Goal: Task Accomplishment & Management: Complete application form

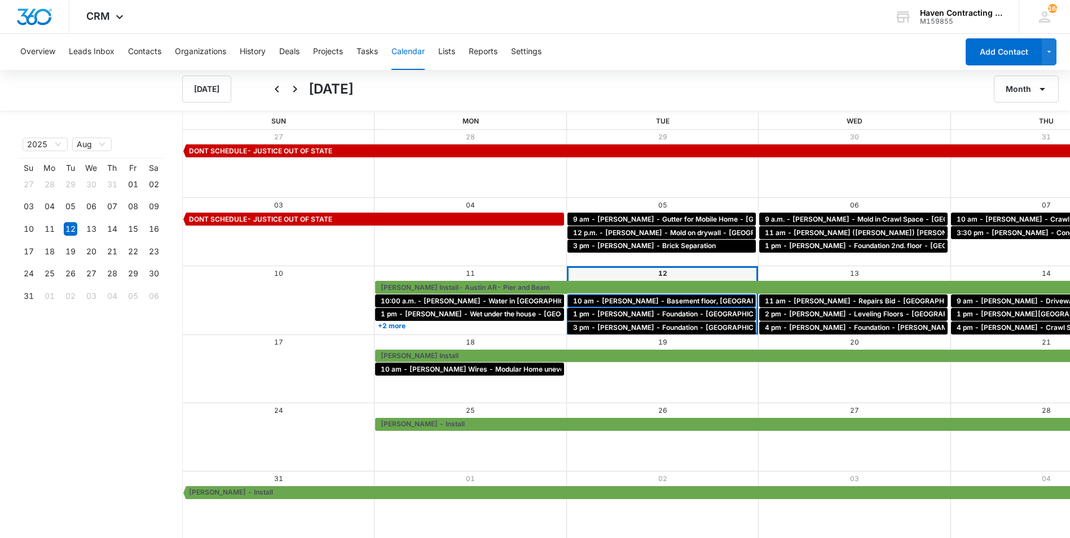
click at [573, 298] on span "10 am - [PERSON_NAME] - Basement floor, [GEOGRAPHIC_DATA], [GEOGRAPHIC_DATA]" at bounding box center [721, 301] width 296 height 10
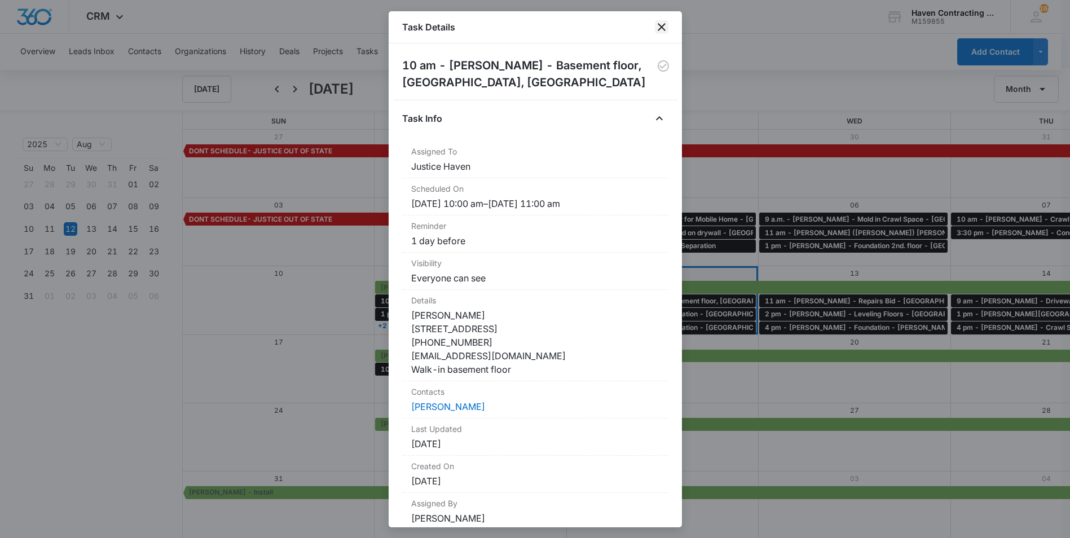
click at [661, 29] on icon "close" at bounding box center [662, 27] width 14 height 14
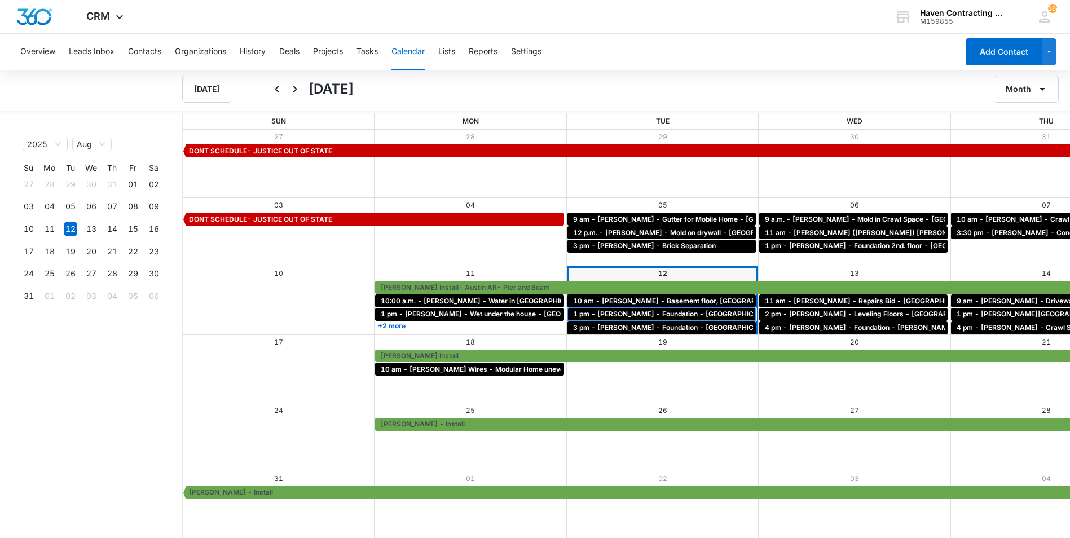
click at [573, 312] on span "1 pm - [PERSON_NAME] - Foundation - [GEOGRAPHIC_DATA], [GEOGRAPHIC_DATA]" at bounding box center [714, 314] width 282 height 10
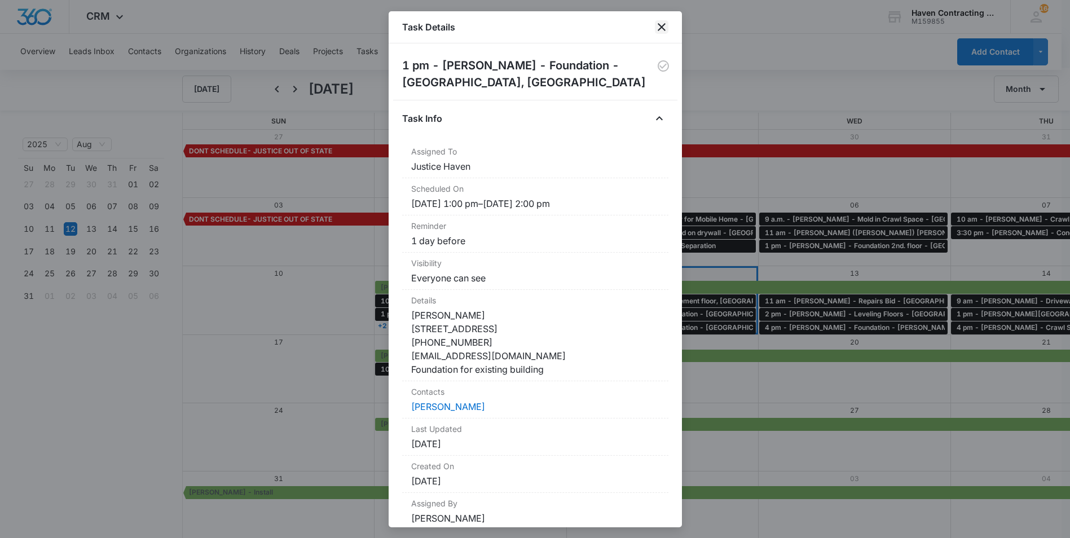
click at [660, 26] on icon "close" at bounding box center [662, 27] width 14 height 14
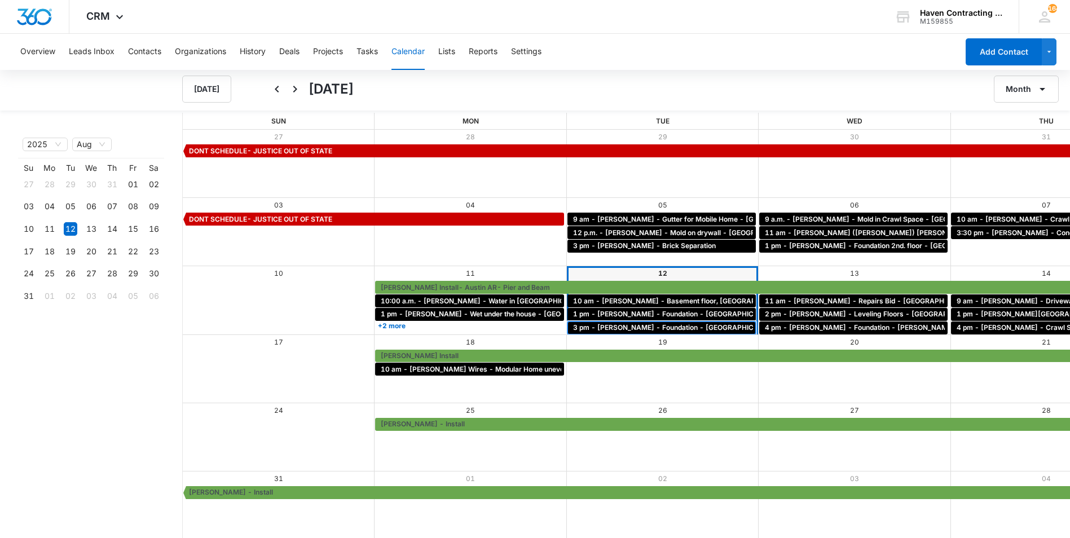
click at [573, 327] on span "3 pm - [PERSON_NAME] - Foundation - [GEOGRAPHIC_DATA] [GEOGRAPHIC_DATA]" at bounding box center [713, 328] width 280 height 10
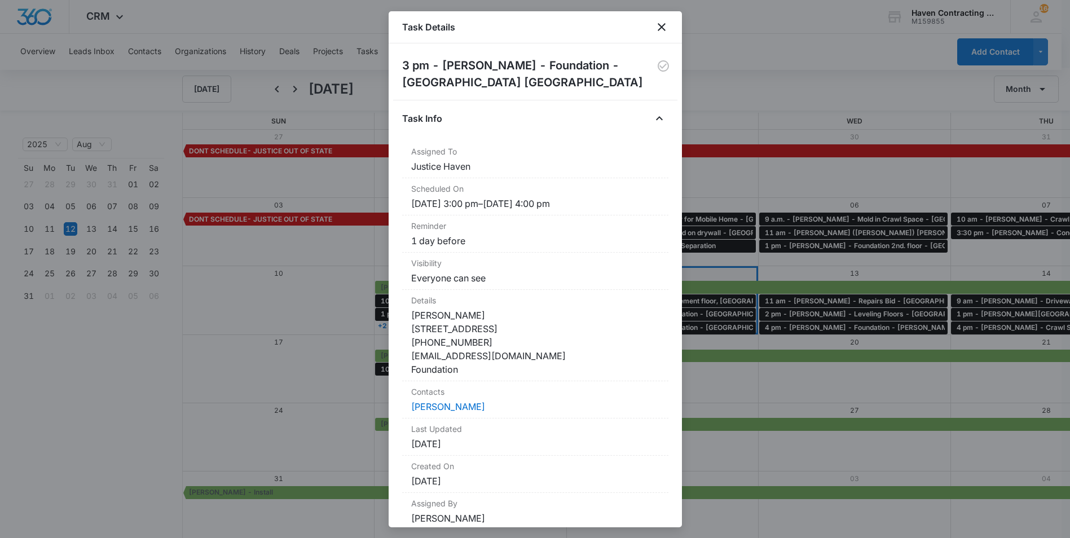
click at [670, 27] on div "Task Details" at bounding box center [535, 27] width 293 height 32
click at [660, 28] on icon "close" at bounding box center [662, 27] width 14 height 14
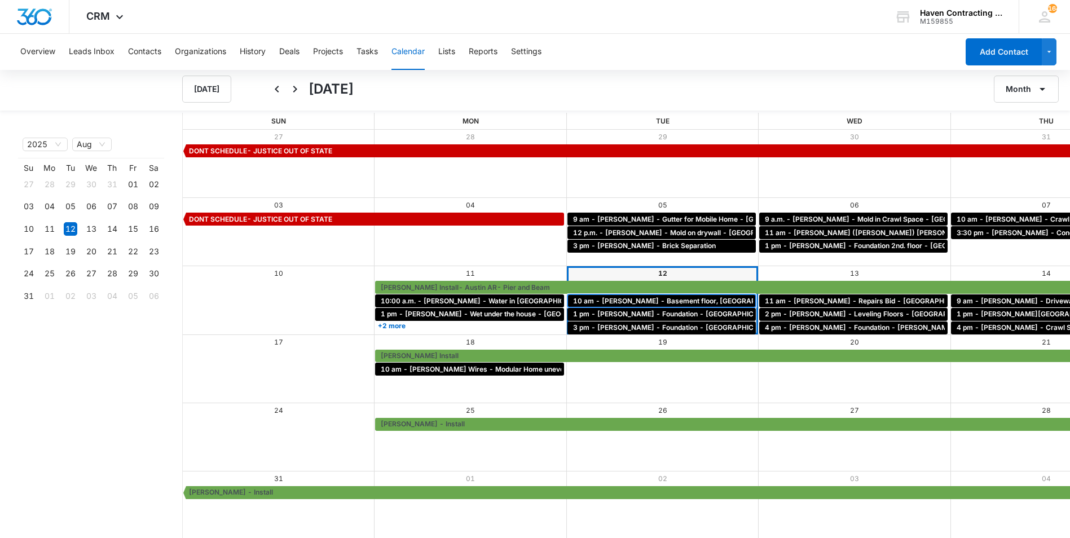
click at [573, 297] on span "10 am - [PERSON_NAME] - Basement floor, [GEOGRAPHIC_DATA], [GEOGRAPHIC_DATA]" at bounding box center [721, 301] width 296 height 10
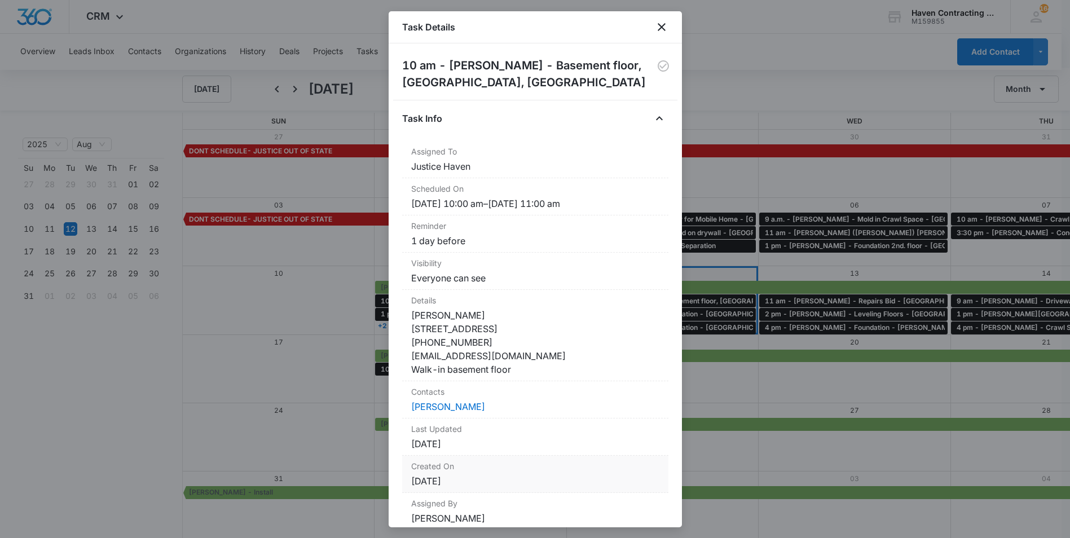
drag, startPoint x: 406, startPoint y: 107, endPoint x: 544, endPoint y: 495, distance: 412.3
click at [544, 495] on div "10 am - [PERSON_NAME] - Basement floor, [GEOGRAPHIC_DATA], [GEOGRAPHIC_DATA] Ta…" at bounding box center [535, 298] width 266 height 483
click at [797, 382] on div at bounding box center [535, 269] width 1070 height 538
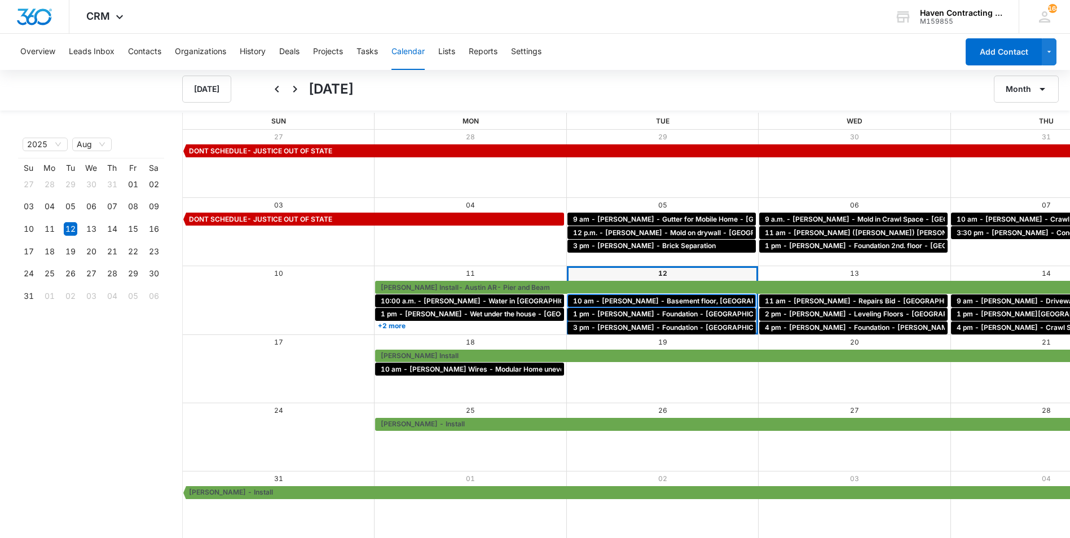
click at [573, 296] on span "10 am - [PERSON_NAME] - Basement floor, [GEOGRAPHIC_DATA], [GEOGRAPHIC_DATA]" at bounding box center [721, 301] width 296 height 10
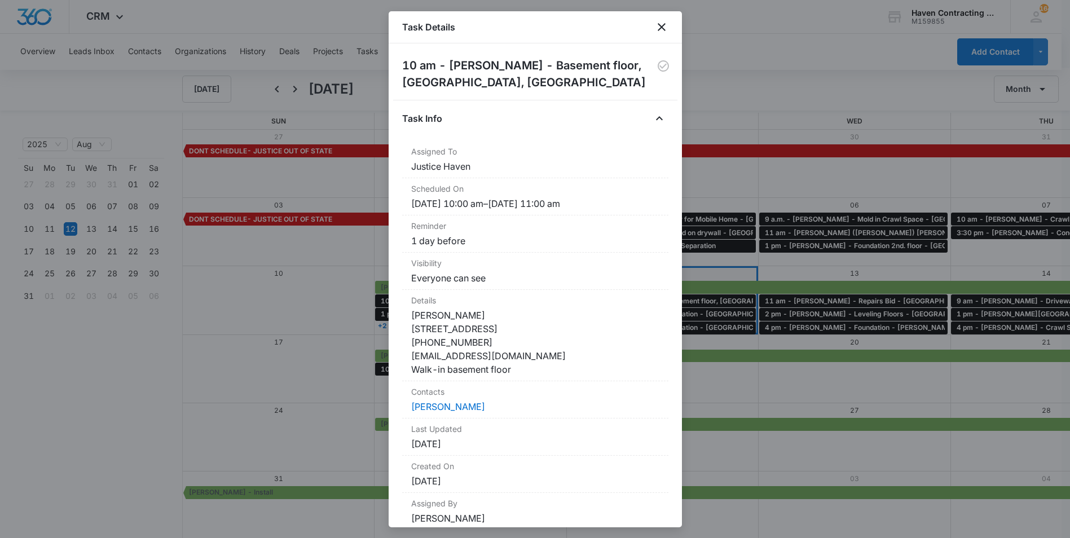
click at [156, 331] on div at bounding box center [535, 269] width 1070 height 538
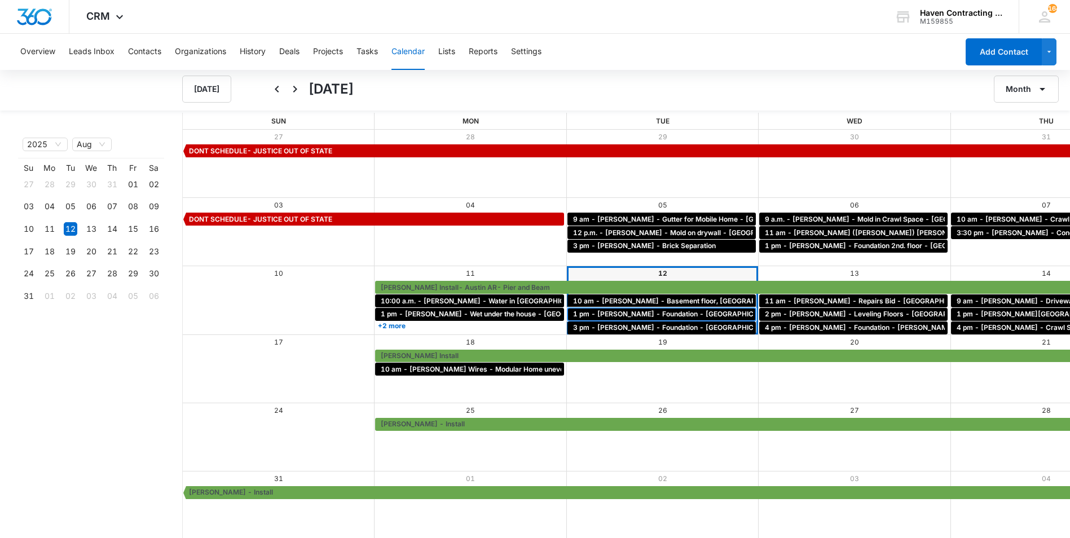
click at [573, 315] on span "1 pm - [PERSON_NAME] - Foundation - [GEOGRAPHIC_DATA], [GEOGRAPHIC_DATA]" at bounding box center [714, 314] width 282 height 10
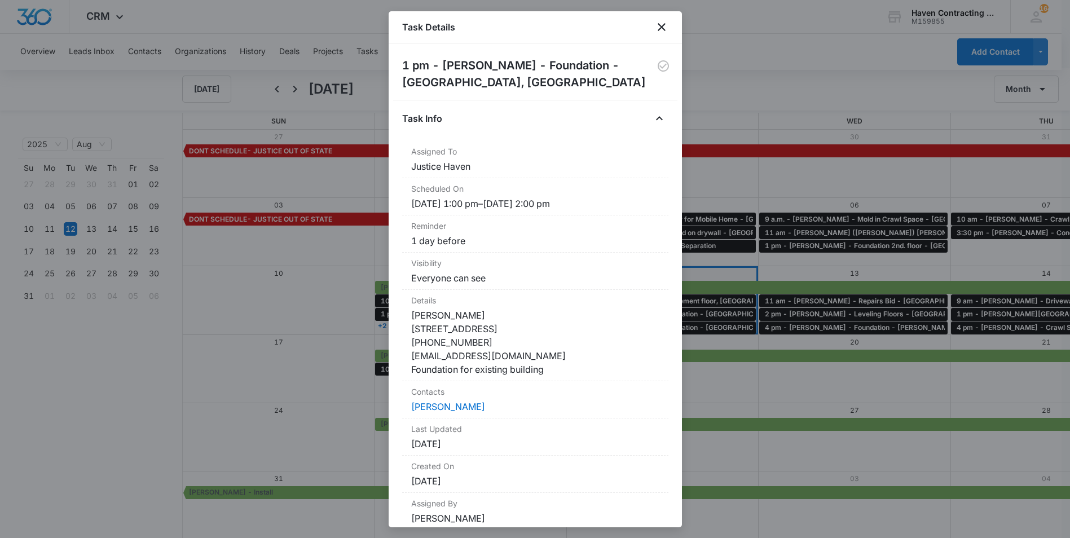
click at [265, 363] on div at bounding box center [535, 269] width 1070 height 538
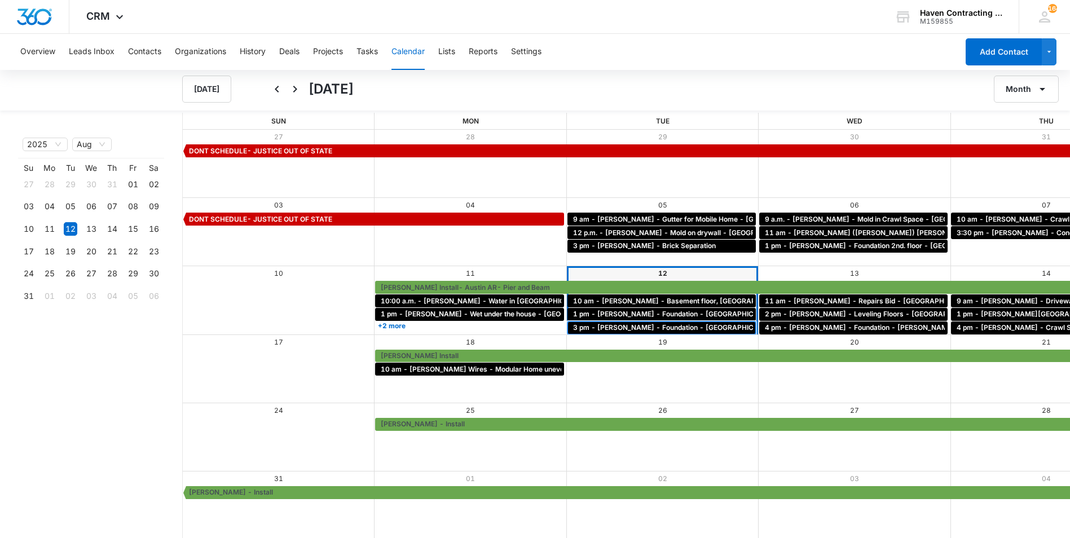
click at [573, 332] on span "3 pm - [PERSON_NAME] - Foundation - [GEOGRAPHIC_DATA] [GEOGRAPHIC_DATA]" at bounding box center [713, 328] width 280 height 10
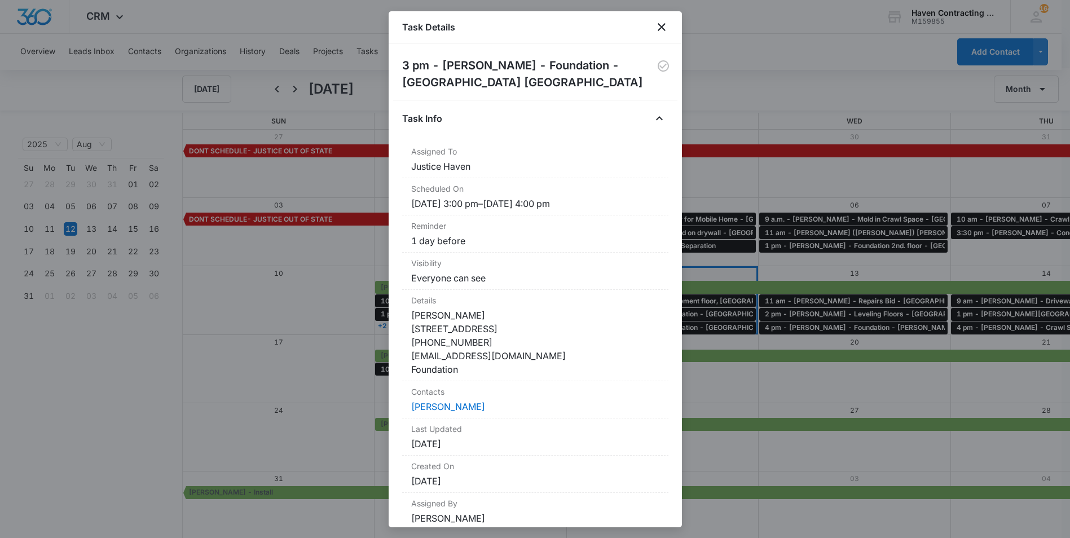
click at [300, 410] on div at bounding box center [535, 269] width 1070 height 538
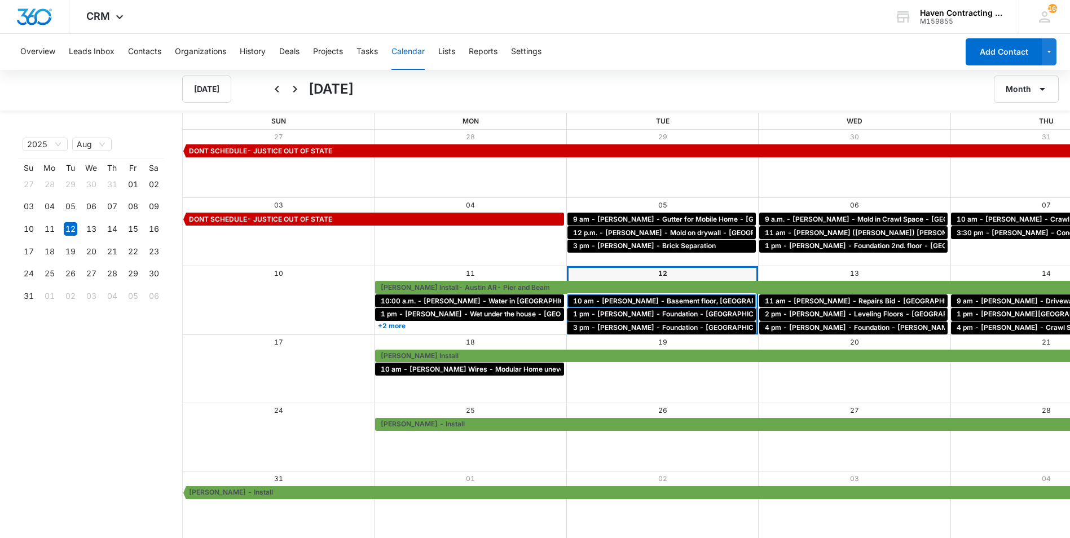
click at [573, 302] on span "10 am - [PERSON_NAME] - Basement floor, [GEOGRAPHIC_DATA], [GEOGRAPHIC_DATA]" at bounding box center [721, 301] width 296 height 10
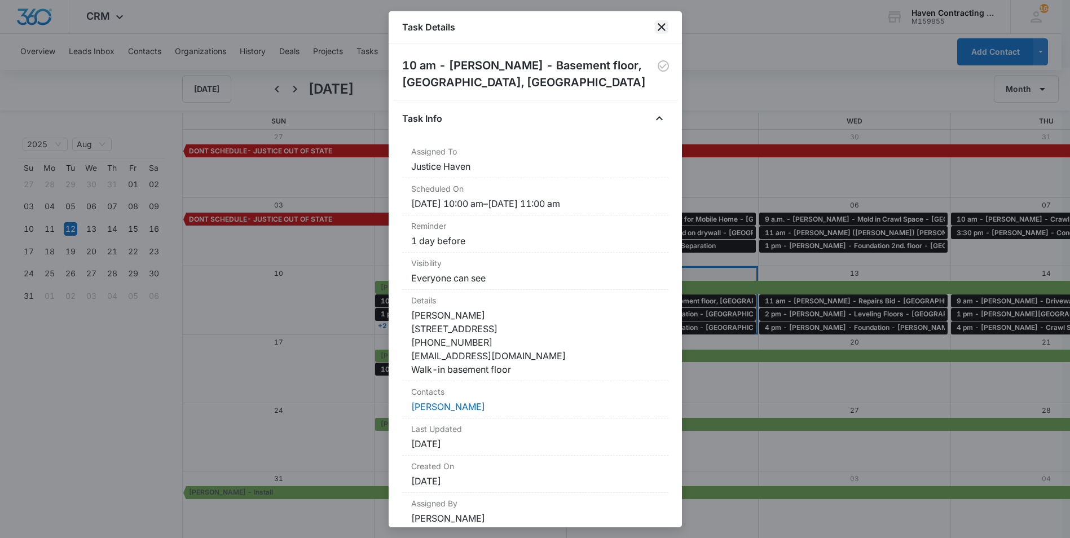
click at [668, 30] on icon "close" at bounding box center [662, 27] width 14 height 14
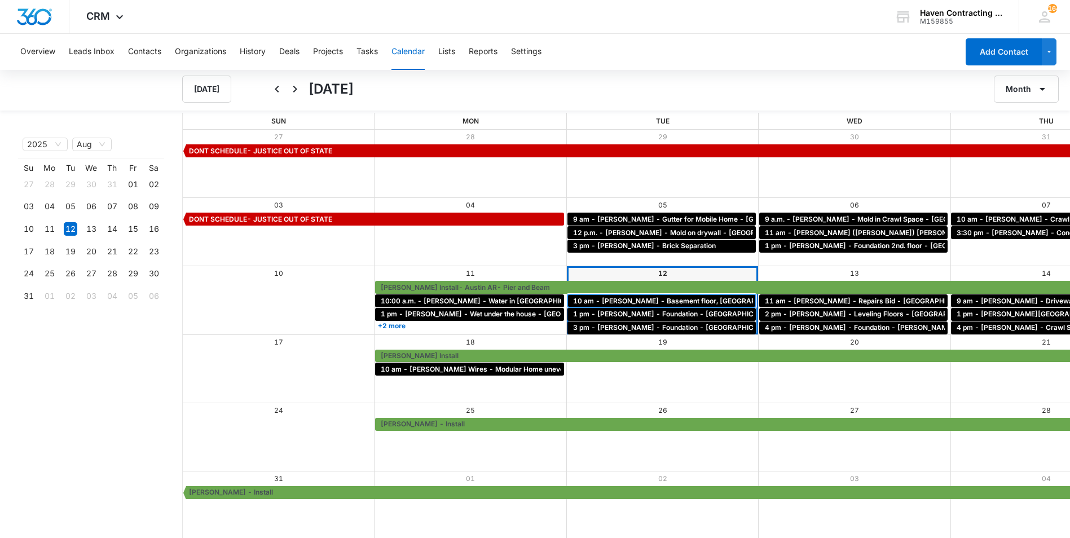
click at [573, 300] on span "10 am - [PERSON_NAME] - Basement floor, [GEOGRAPHIC_DATA], [GEOGRAPHIC_DATA]" at bounding box center [721, 301] width 296 height 10
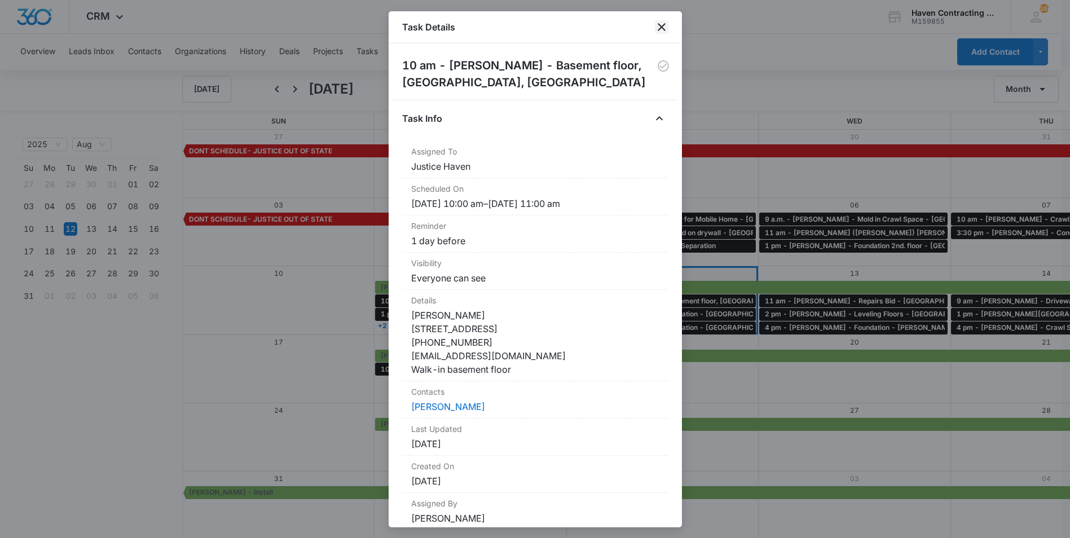
click at [664, 22] on icon "close" at bounding box center [662, 27] width 14 height 14
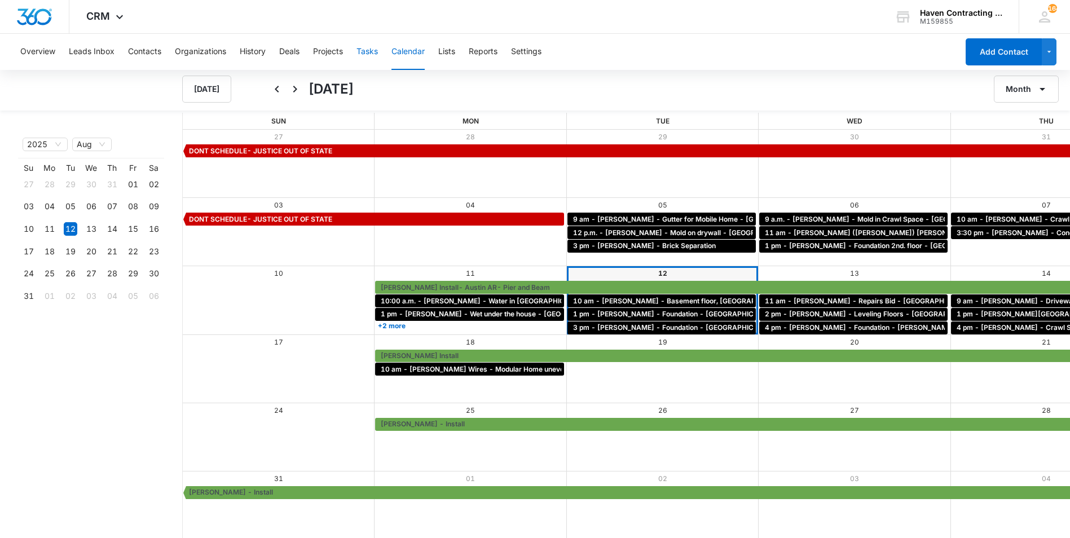
click at [378, 53] on button "Tasks" at bounding box center [367, 52] width 21 height 36
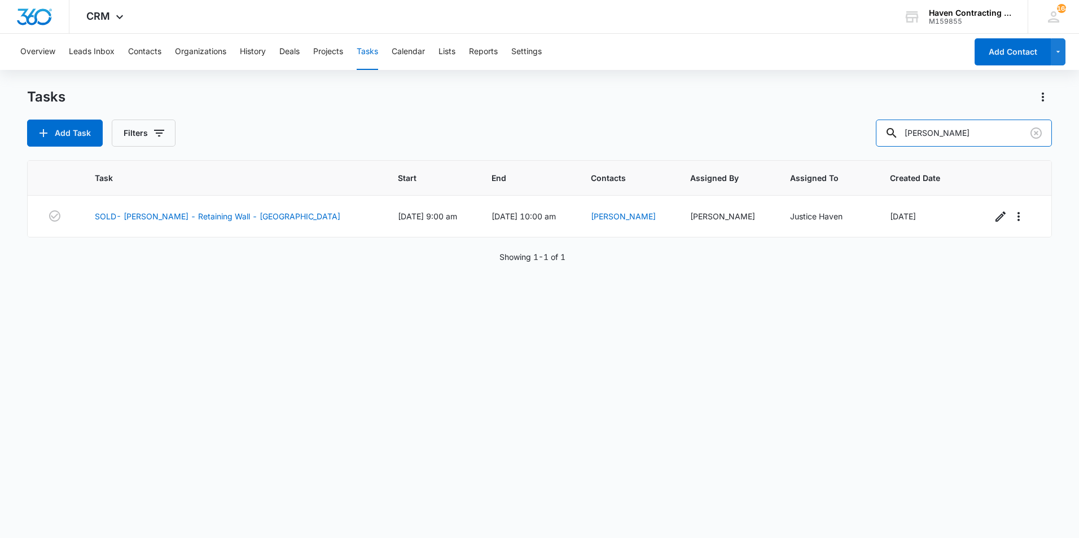
drag, startPoint x: 968, startPoint y: 136, endPoint x: 443, endPoint y: 108, distance: 525.5
click at [450, 124] on div "Add Task Filters [PERSON_NAME]" at bounding box center [539, 133] width 1025 height 27
type input "[PERSON_NAME]"
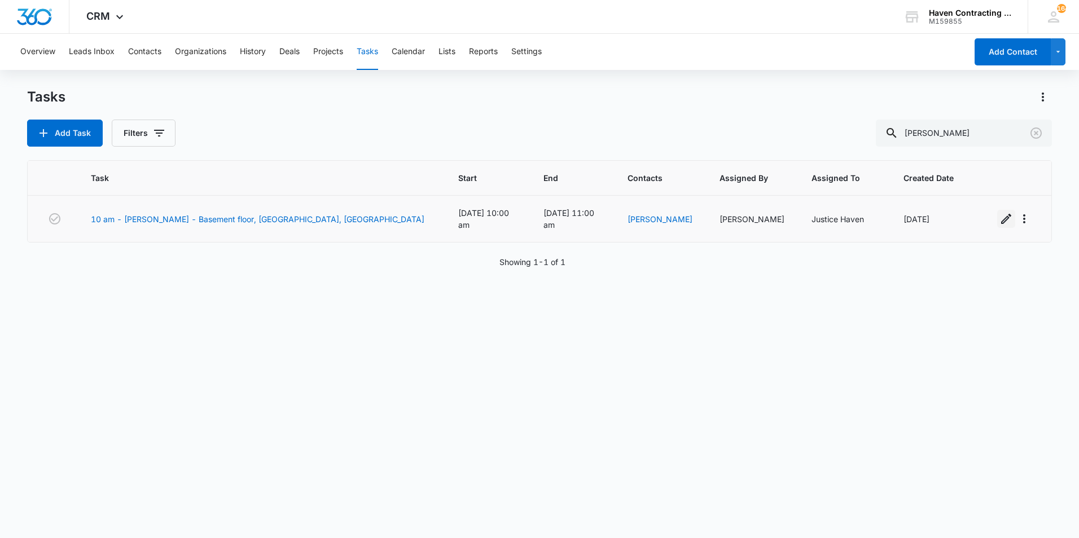
click at [1001, 217] on icon "button" at bounding box center [1006, 219] width 14 height 14
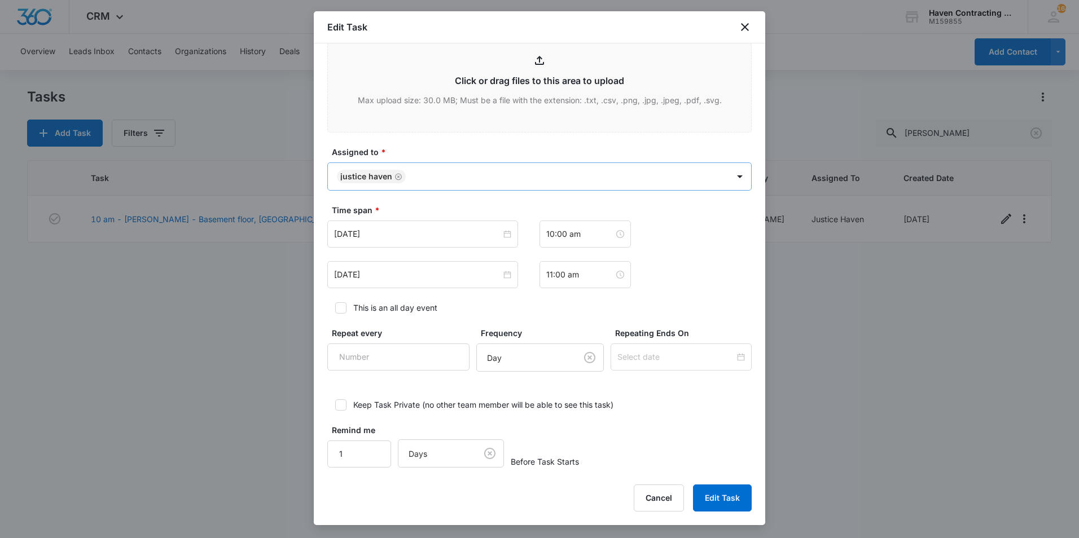
scroll to position [597, 0]
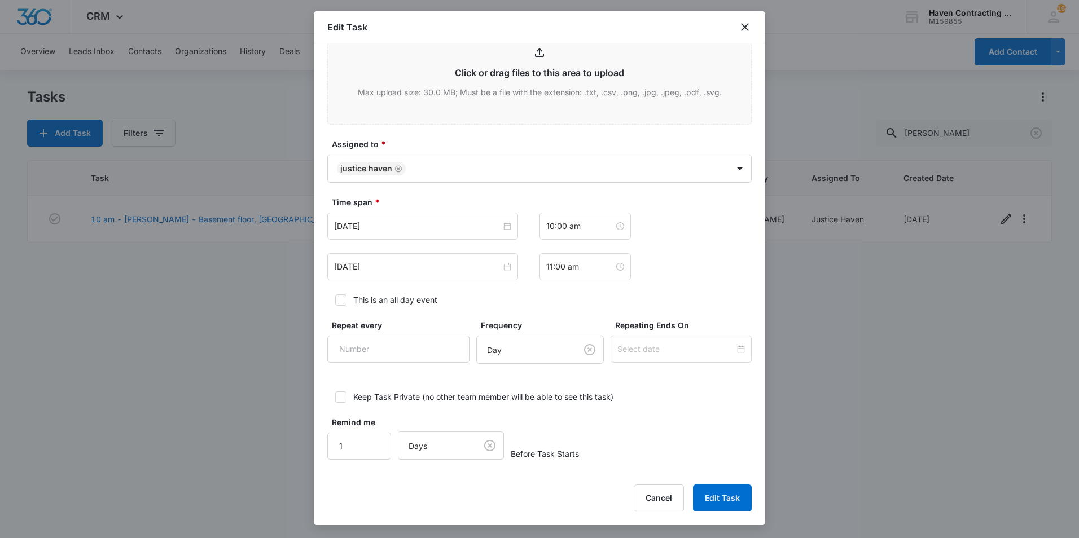
click at [402, 212] on div "Time span * [DATE] 10:00 am [DATE] 11:00 am" at bounding box center [539, 238] width 424 height 84
click at [406, 223] on input "[DATE]" at bounding box center [417, 226] width 167 height 12
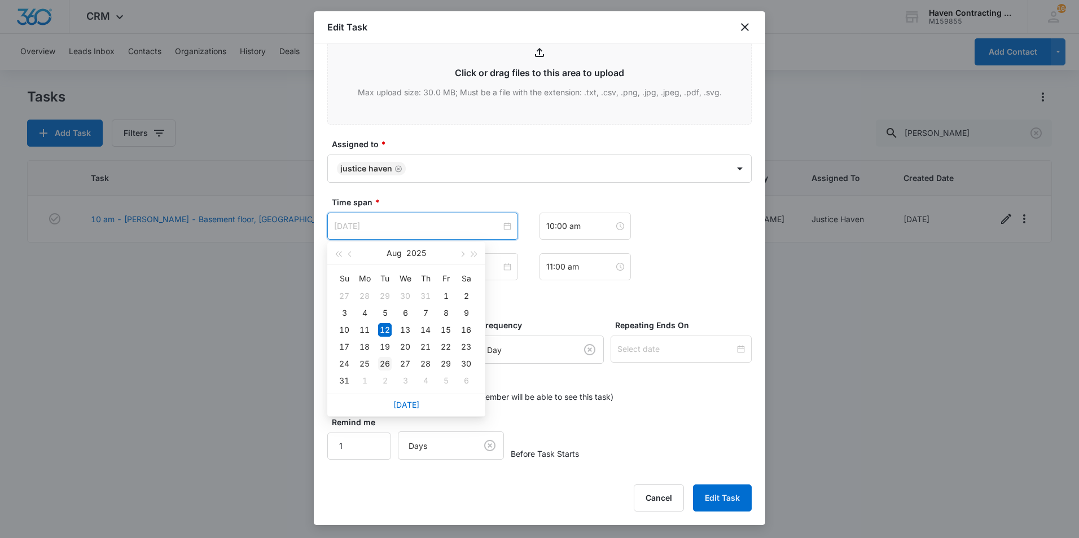
type input "[DATE]"
click at [388, 361] on div "26" at bounding box center [385, 364] width 14 height 14
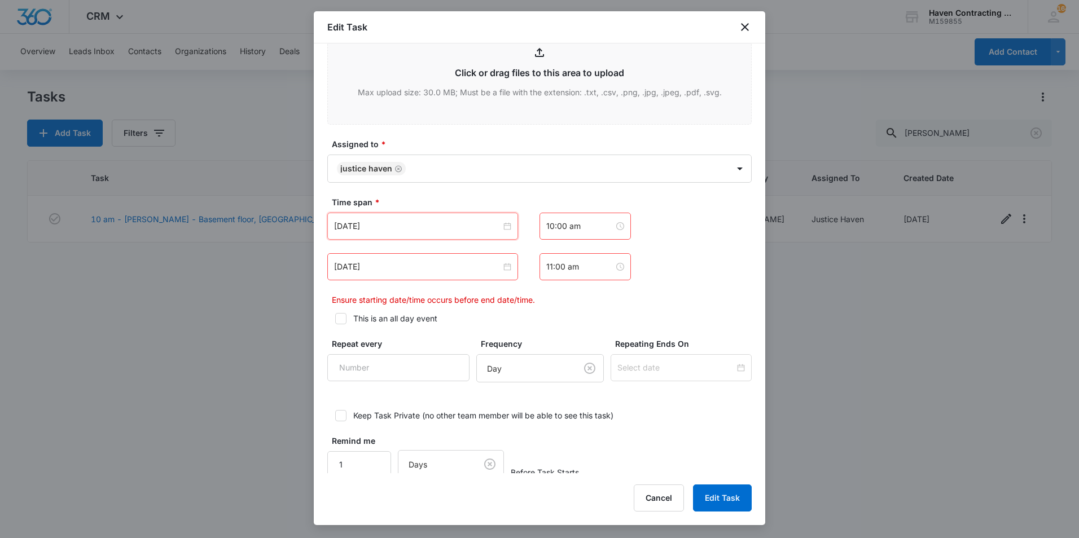
click at [401, 277] on div "[DATE]" at bounding box center [422, 266] width 191 height 27
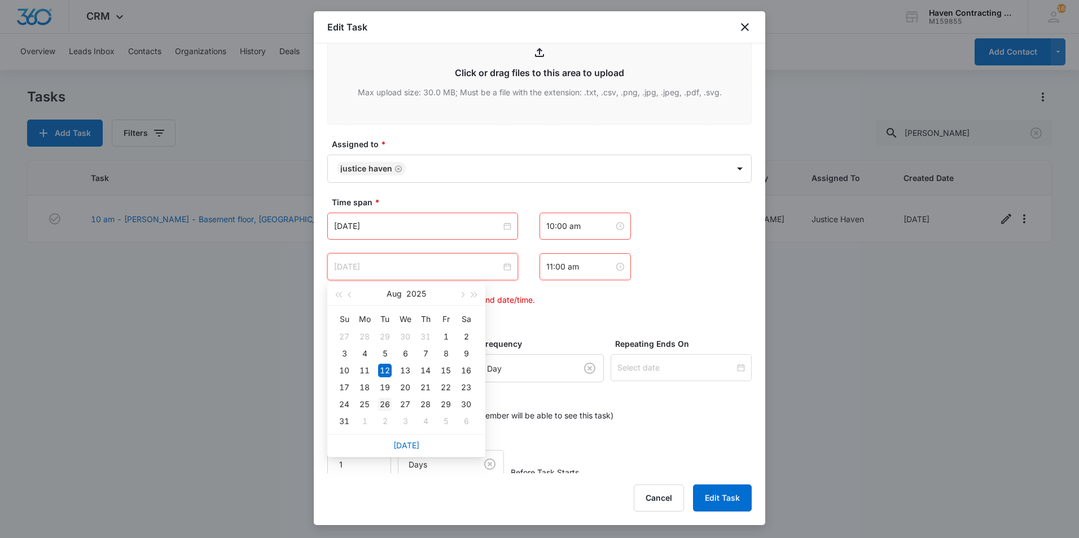
type input "[DATE]"
click at [387, 402] on div "26" at bounding box center [385, 405] width 14 height 14
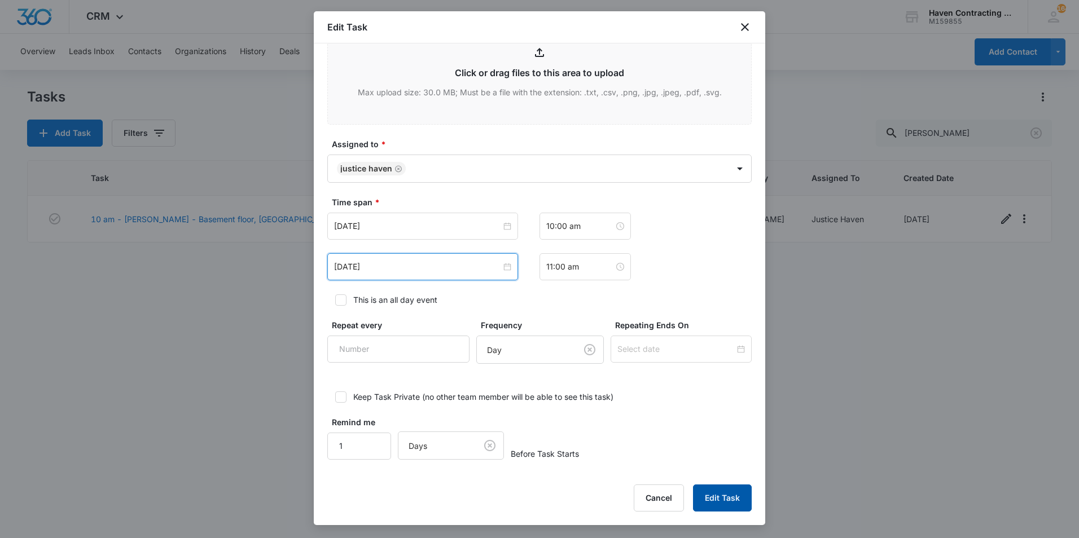
click at [709, 503] on button "Edit Task" at bounding box center [722, 498] width 59 height 27
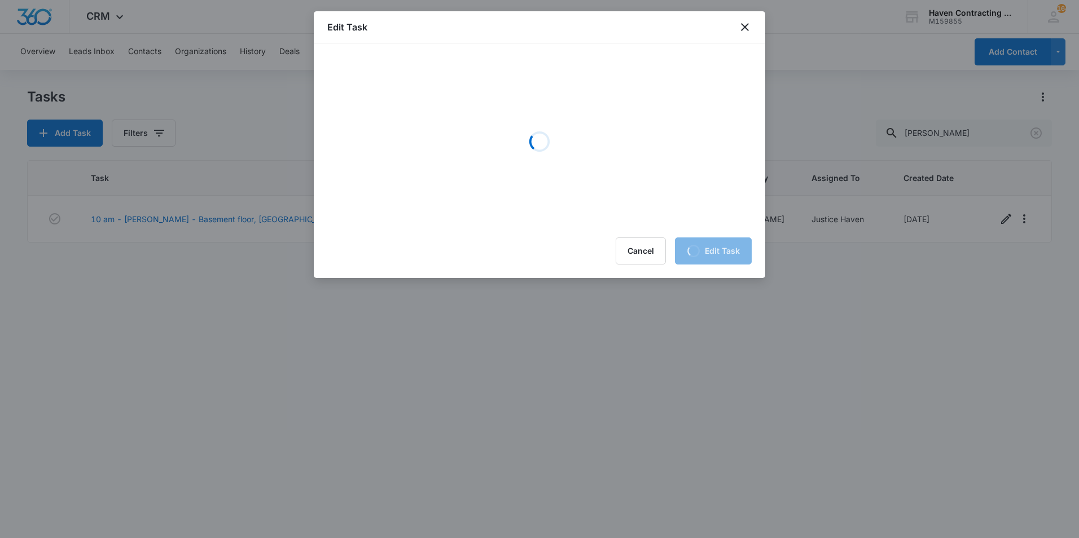
scroll to position [0, 0]
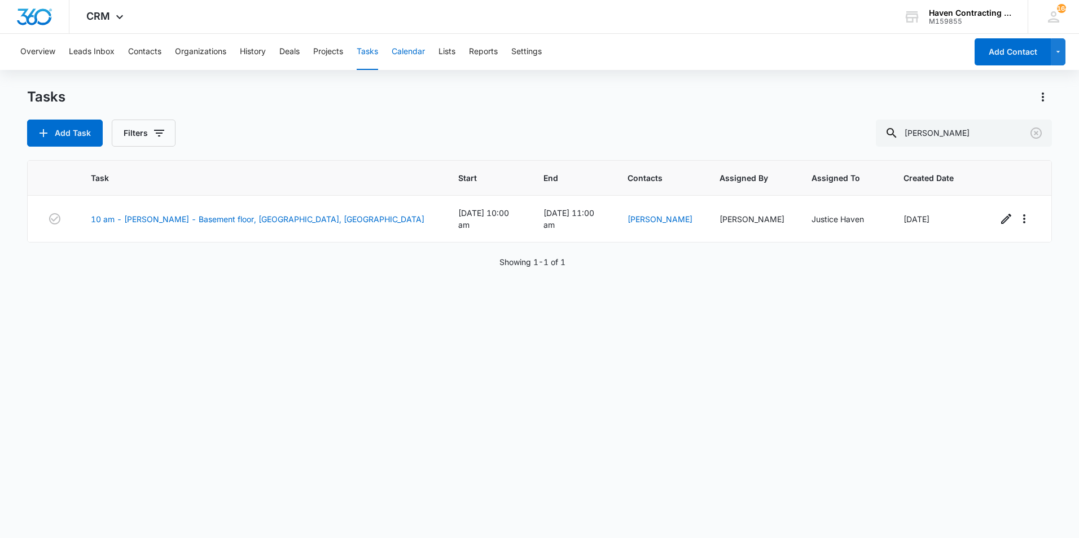
click at [406, 63] on button "Calendar" at bounding box center [408, 52] width 33 height 36
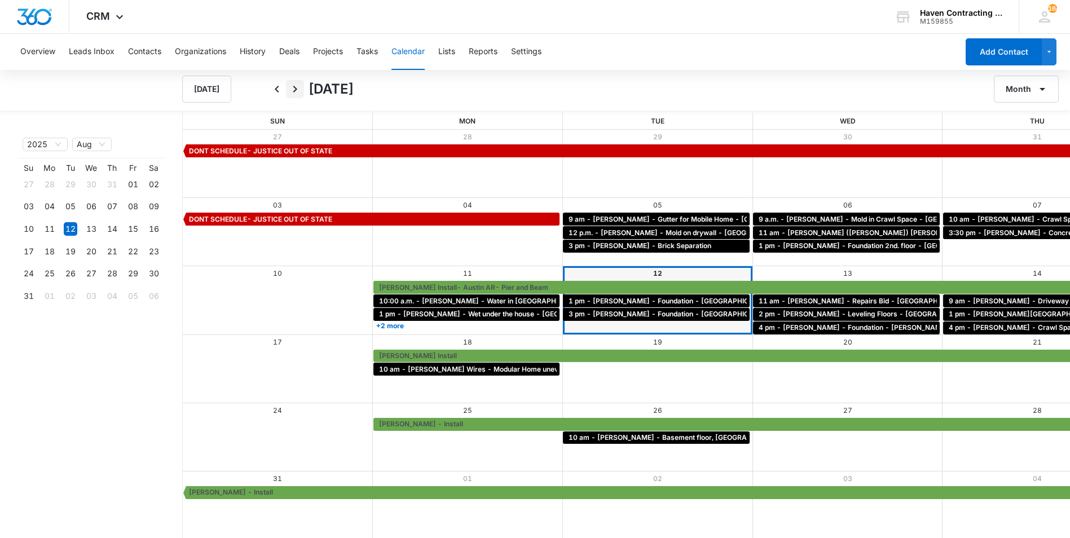
click at [296, 90] on icon "Next" at bounding box center [295, 89] width 4 height 7
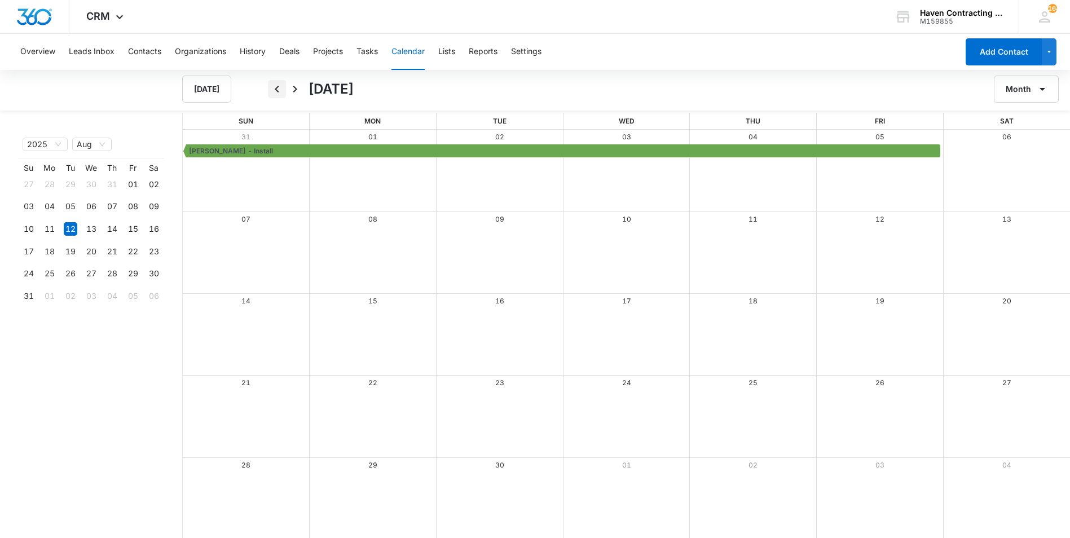
click at [275, 92] on icon "Back" at bounding box center [277, 89] width 14 height 14
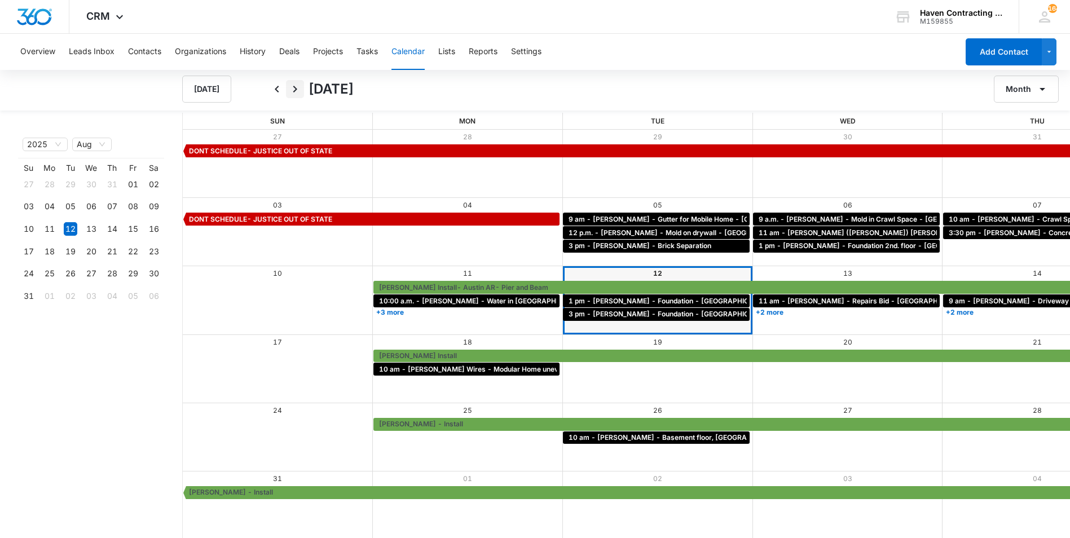
click at [294, 91] on icon "Next" at bounding box center [295, 89] width 14 height 14
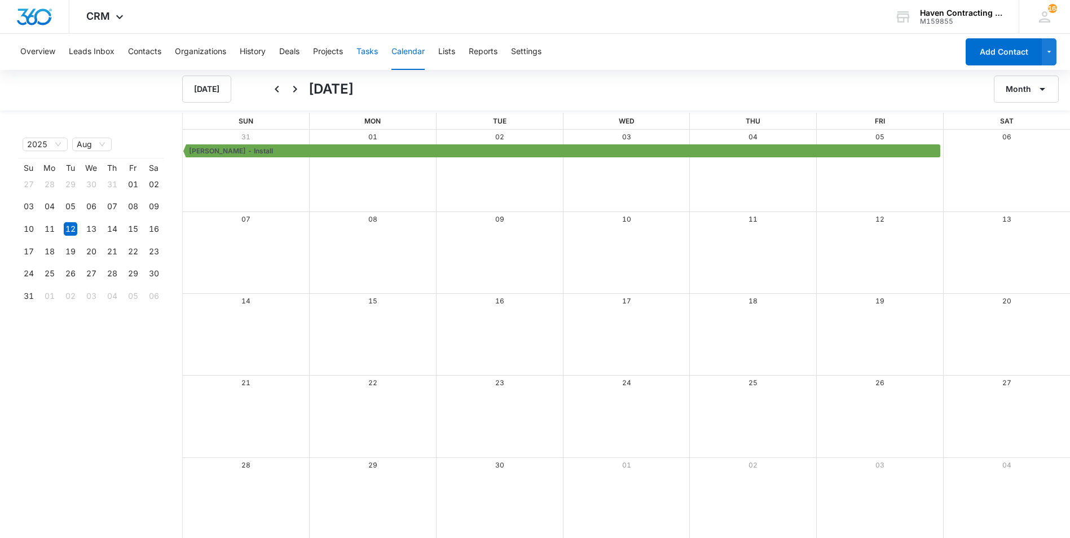
click at [374, 45] on button "Tasks" at bounding box center [367, 52] width 21 height 36
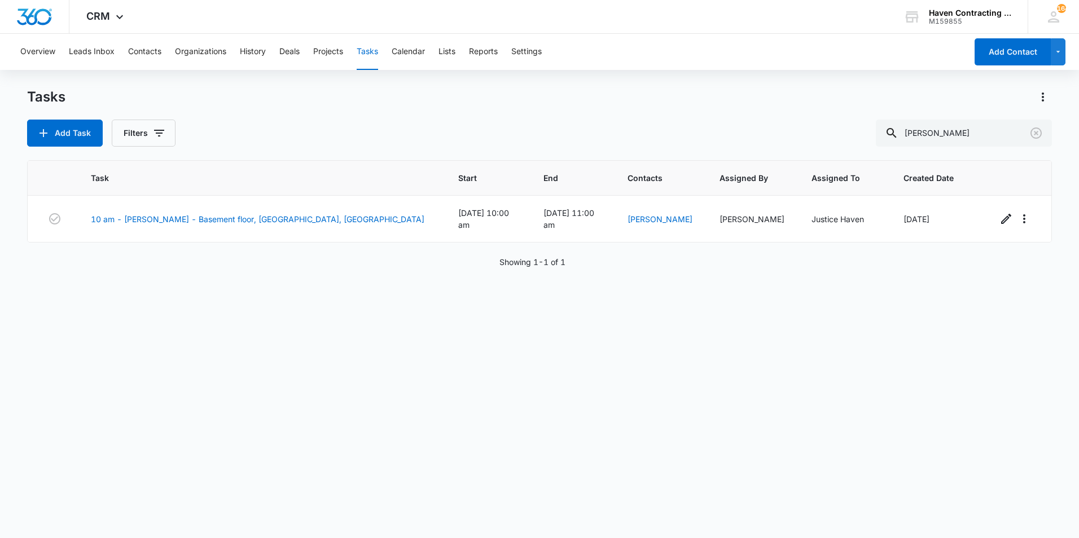
click at [106, 142] on div "Add Task Filters" at bounding box center [101, 133] width 148 height 27
click at [96, 139] on button "Add Task" at bounding box center [65, 133] width 76 height 27
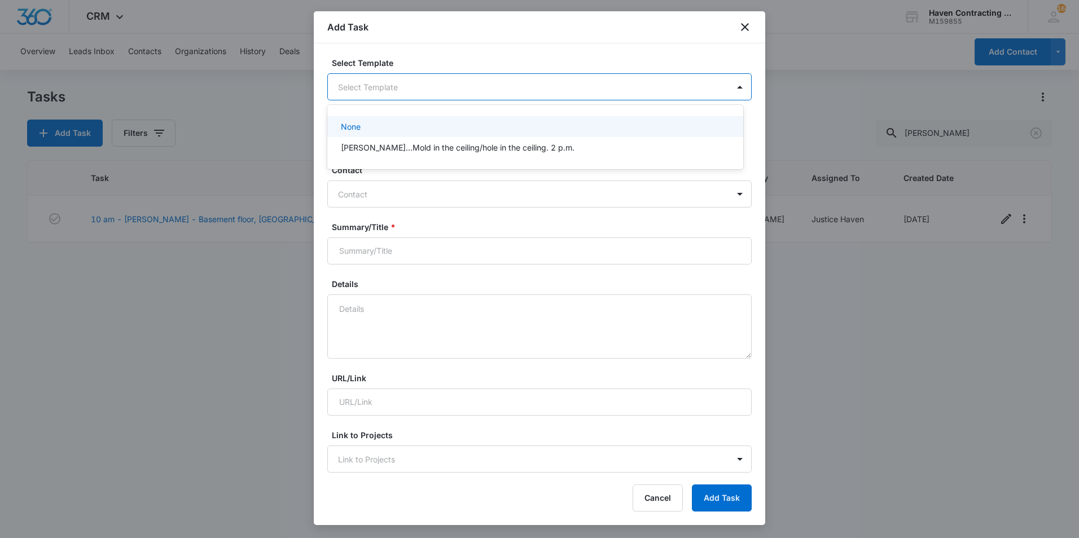
click at [428, 82] on body "CRM Apps Reputation Websites Forms CRM Email Social Shop Payments POS Ads Intel…" at bounding box center [539, 269] width 1079 height 538
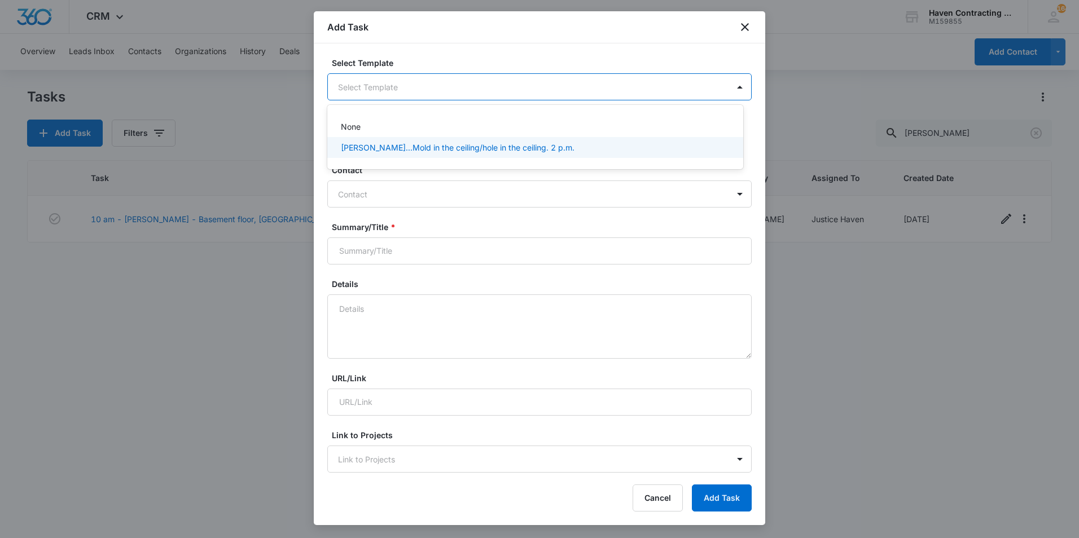
click at [453, 195] on div at bounding box center [539, 269] width 1079 height 538
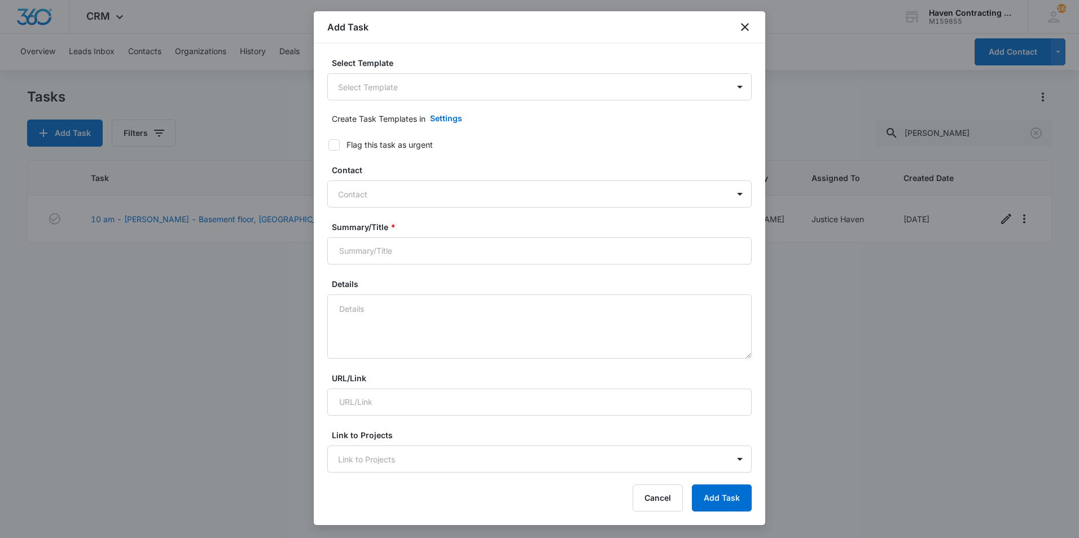
click at [453, 195] on div at bounding box center [532, 194] width 389 height 14
type input "C"
type input "[PERSON_NAME] Install"
click at [416, 179] on div "Contact Use Up and Down to choose options, press Enter to select the currently …" at bounding box center [539, 185] width 424 height 43
click at [386, 244] on input "Summary/Title *" at bounding box center [539, 251] width 424 height 27
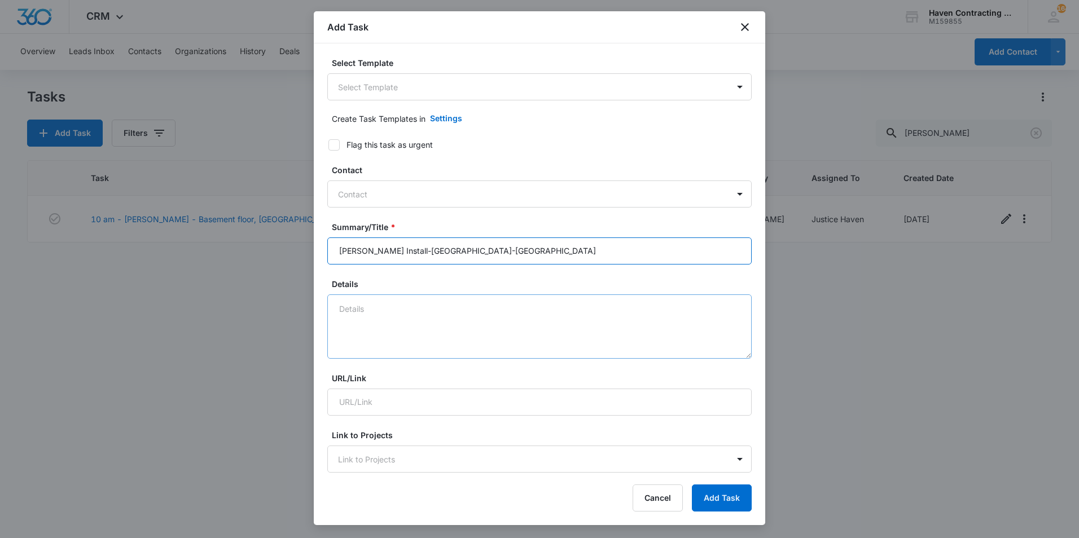
type input "[PERSON_NAME] Install-[GEOGRAPHIC_DATA]-[GEOGRAPHIC_DATA]"
click at [346, 322] on textarea "Details" at bounding box center [539, 327] width 424 height 64
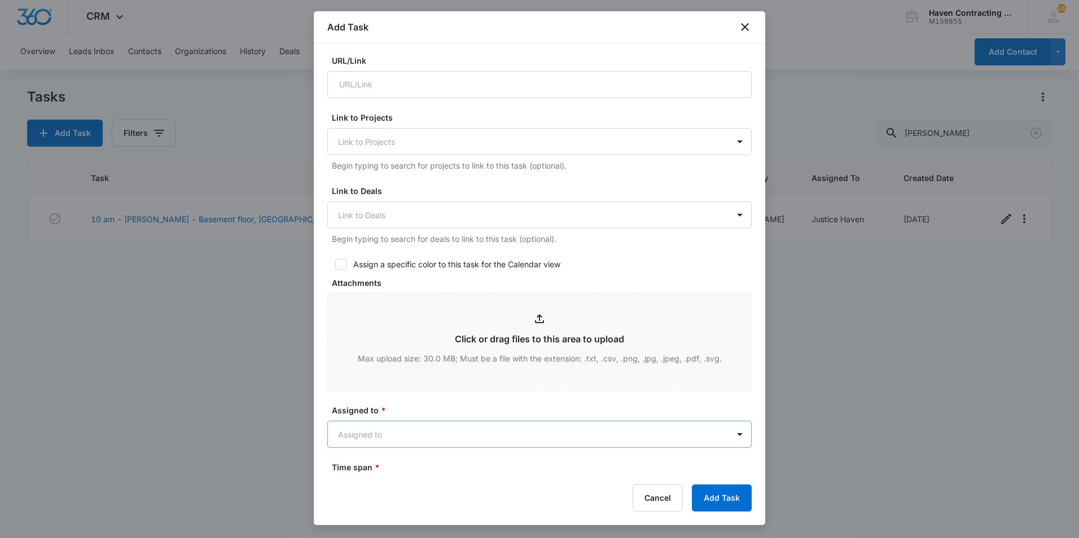
scroll to position [395, 0]
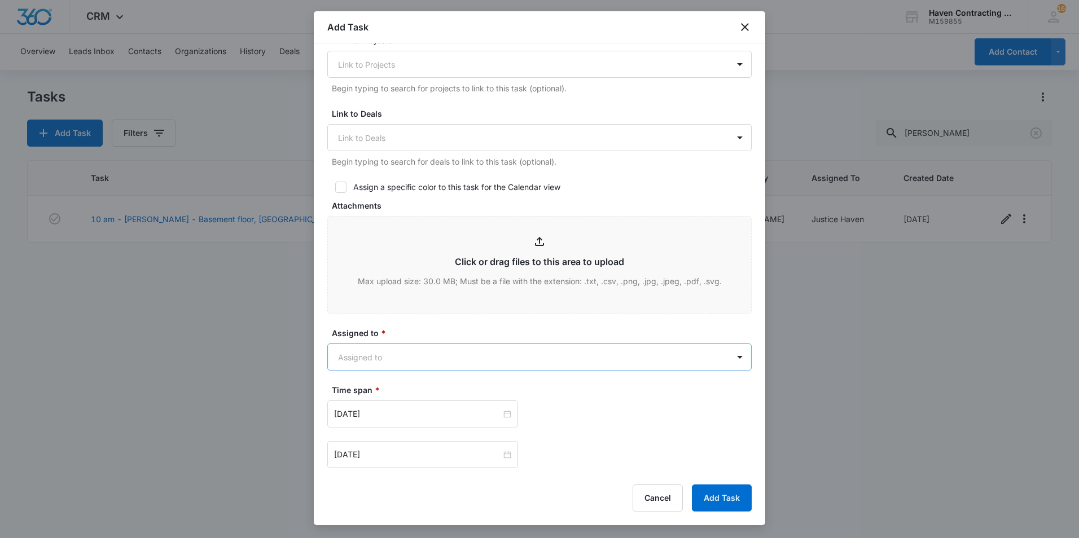
type textarea "[PERSON_NAME] [STREET_ADDRESS] French Drain Behind home"
click at [481, 347] on body "CRM Apps Reputation Websites Forms CRM Email Social Shop Payments POS Ads Intel…" at bounding box center [539, 269] width 1079 height 538
click at [426, 330] on div at bounding box center [539, 269] width 1079 height 538
click at [436, 409] on input "[DATE]" at bounding box center [417, 414] width 167 height 12
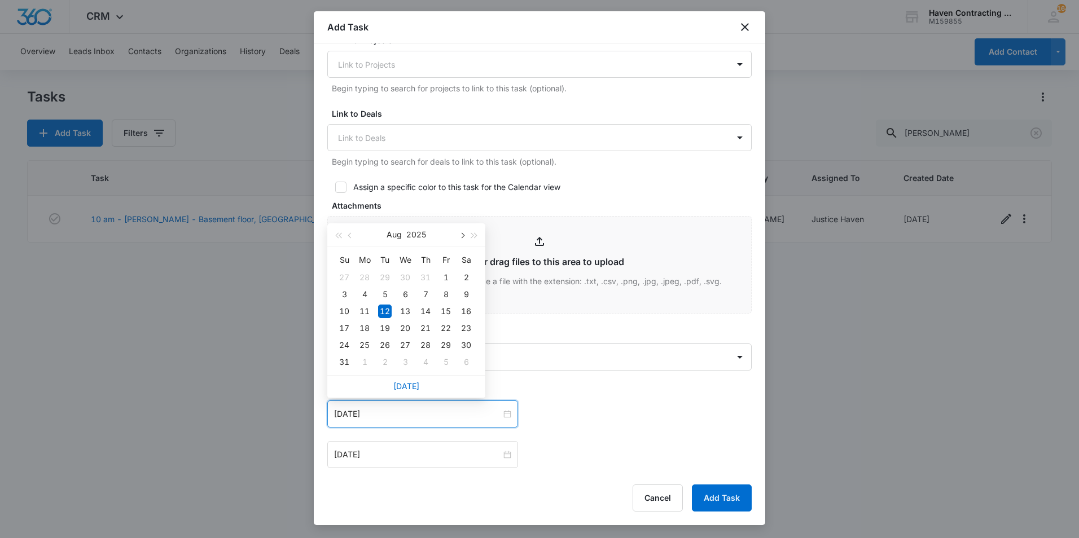
click at [458, 239] on button "button" at bounding box center [461, 234] width 12 height 23
type input "[DATE]"
click at [369, 345] on div "29" at bounding box center [365, 346] width 14 height 14
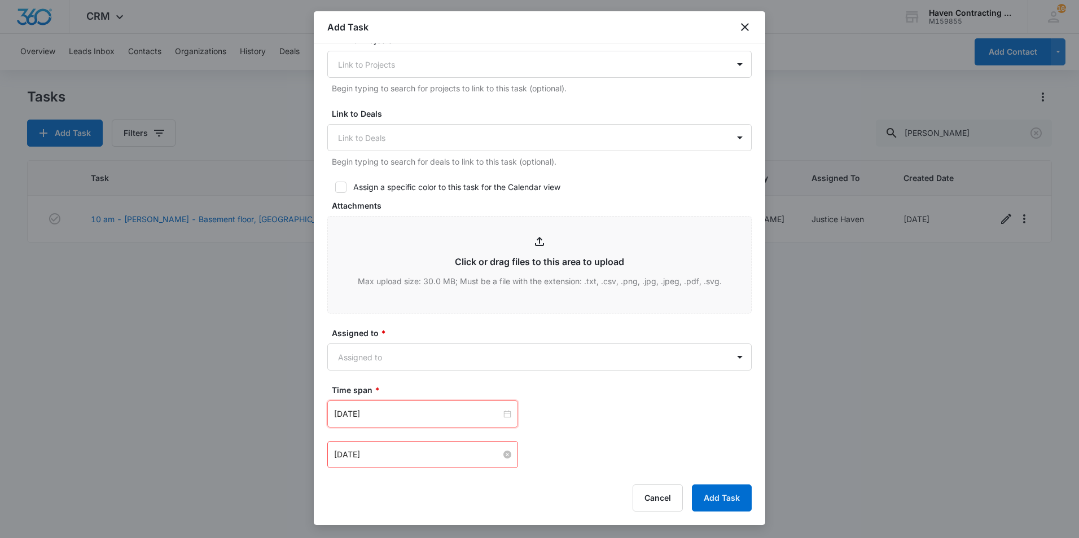
click at [382, 451] on div "[DATE]" at bounding box center [422, 454] width 191 height 27
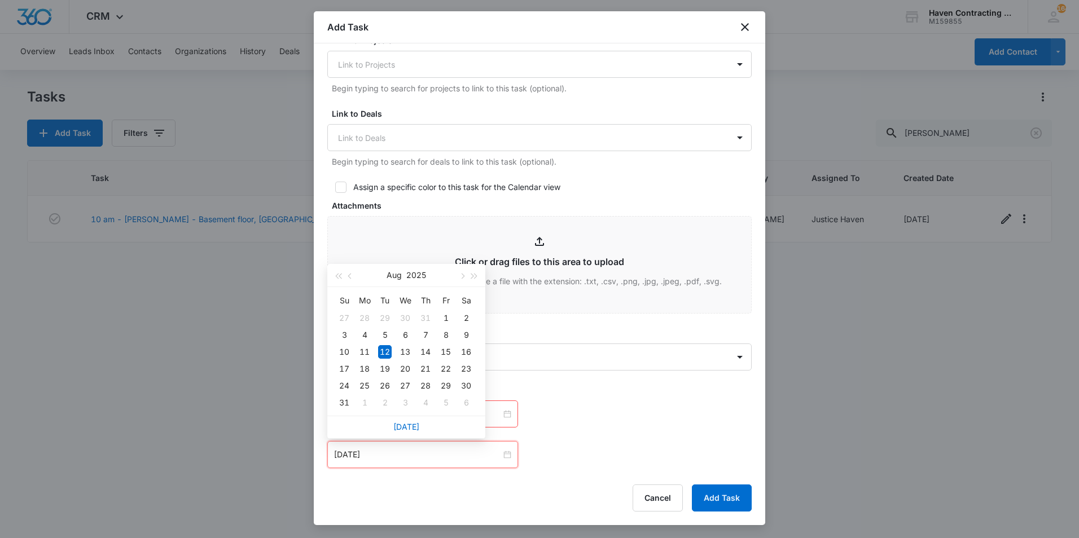
click at [454, 274] on div "[DATE]" at bounding box center [406, 275] width 98 height 23
click at [459, 276] on span "button" at bounding box center [462, 277] width 6 height 6
type input "[DATE]"
click at [392, 386] on td "30" at bounding box center [385, 385] width 20 height 17
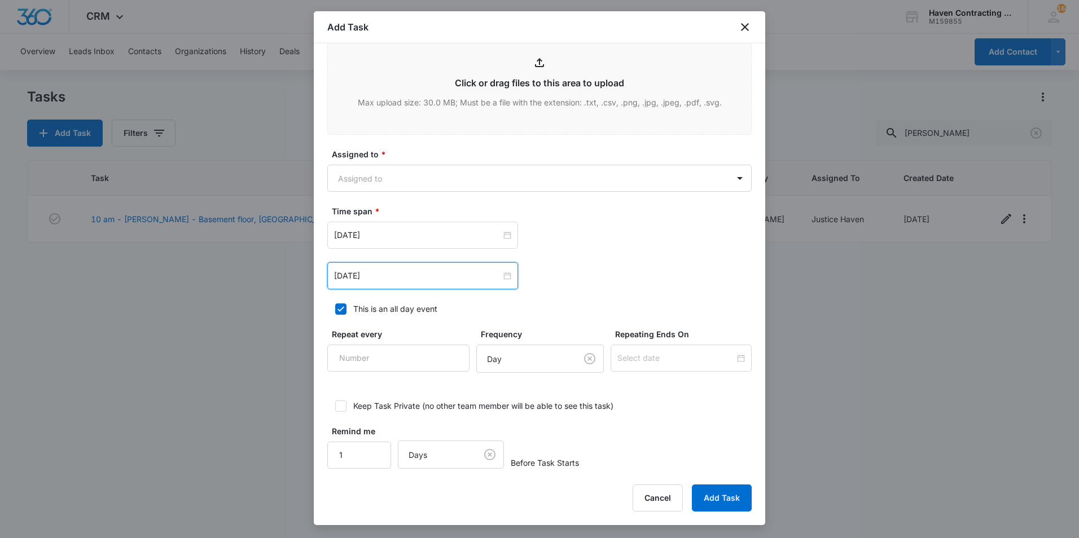
scroll to position [583, 0]
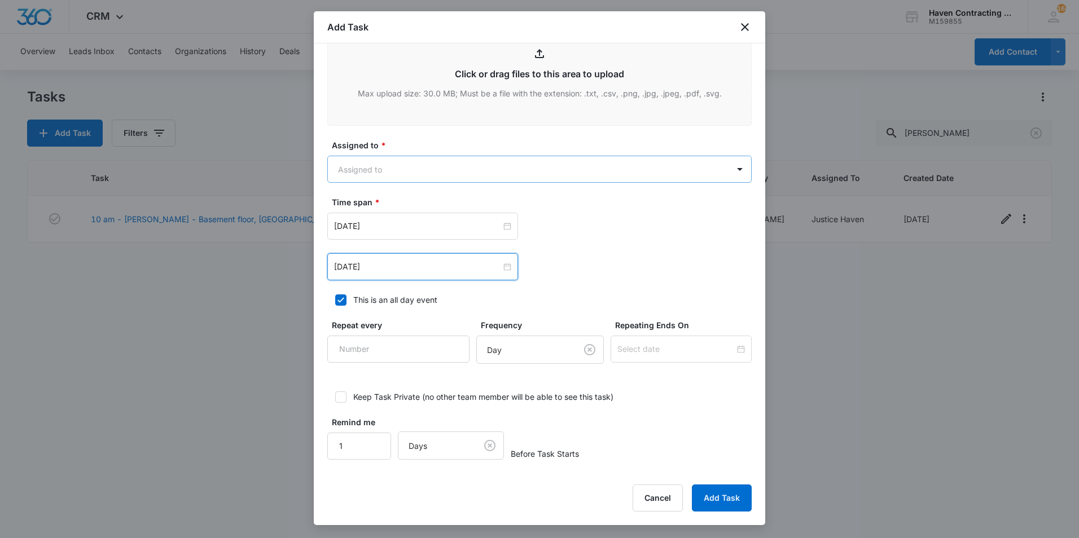
click at [561, 169] on body "CRM Apps Reputation Websites Forms CRM Email Social Shop Payments POS Ads Intel…" at bounding box center [539, 269] width 1079 height 538
click at [427, 259] on div "Justice Haven" at bounding box center [535, 250] width 416 height 21
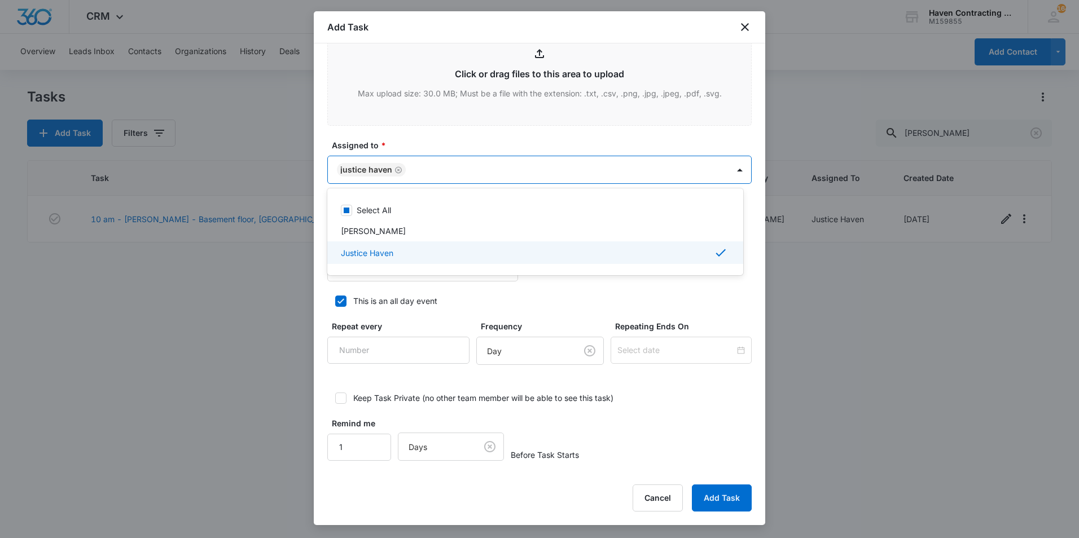
click at [579, 287] on div at bounding box center [539, 269] width 1079 height 538
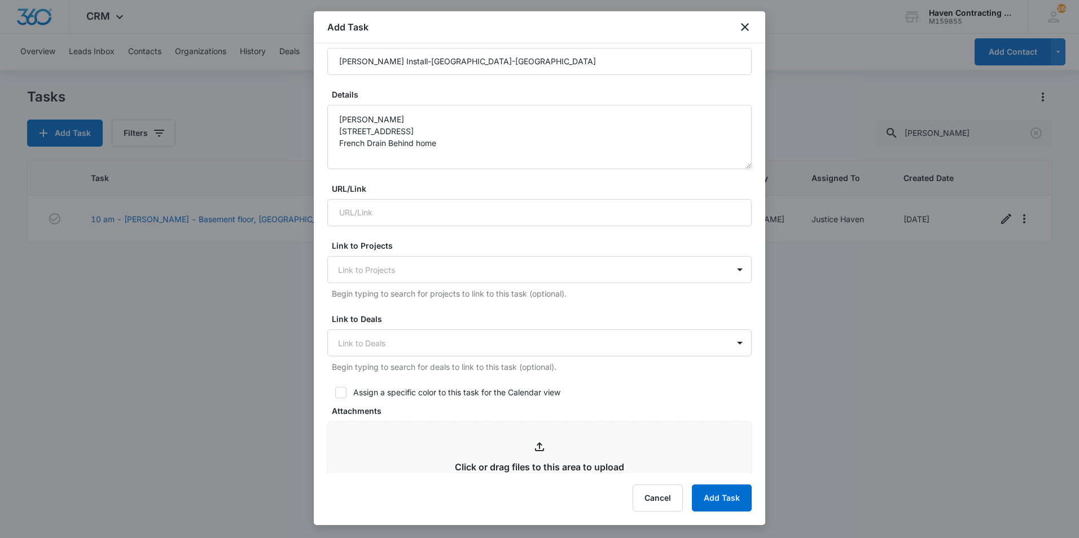
scroll to position [189, 0]
click at [553, 392] on div "Assign a specific color to this task for the Calendar view" at bounding box center [456, 393] width 207 height 12
click at [335, 392] on input "Assign a specific color to this task for the Calendar view" at bounding box center [331, 393] width 8 height 8
checkbox input "true"
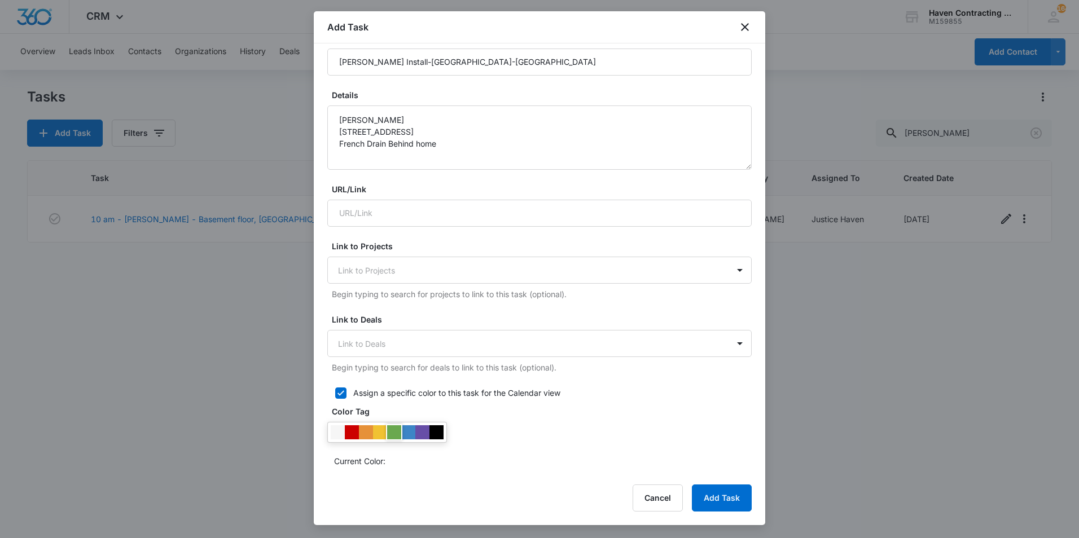
click at [399, 429] on div at bounding box center [394, 432] width 14 height 14
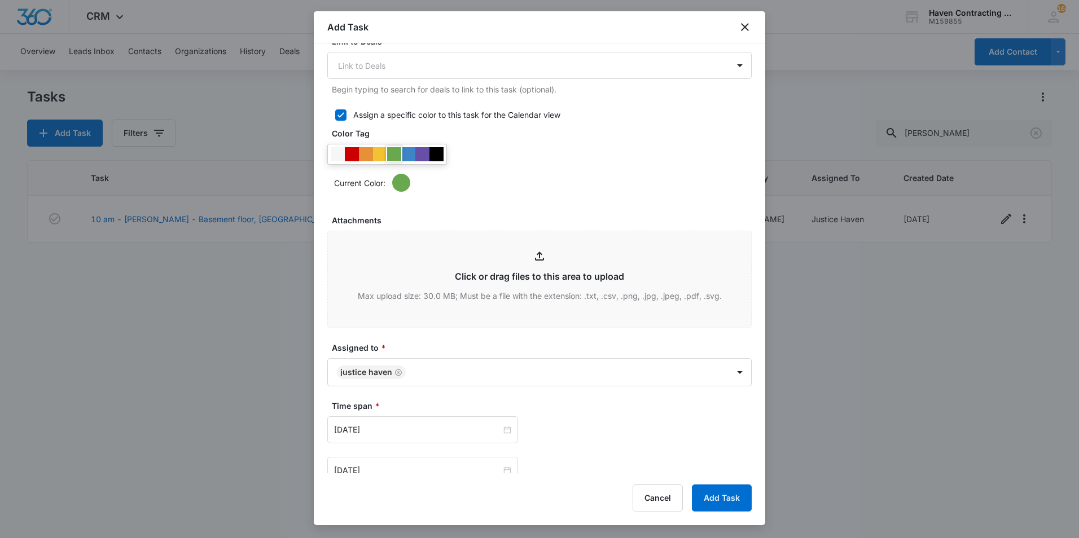
scroll to position [471, 0]
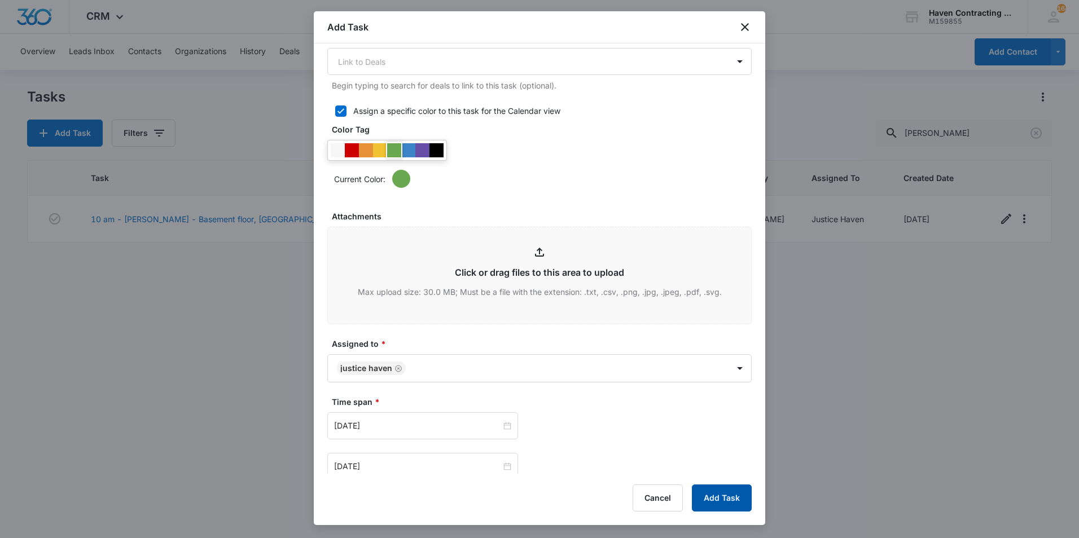
click at [711, 491] on button "Add Task" at bounding box center [722, 498] width 60 height 27
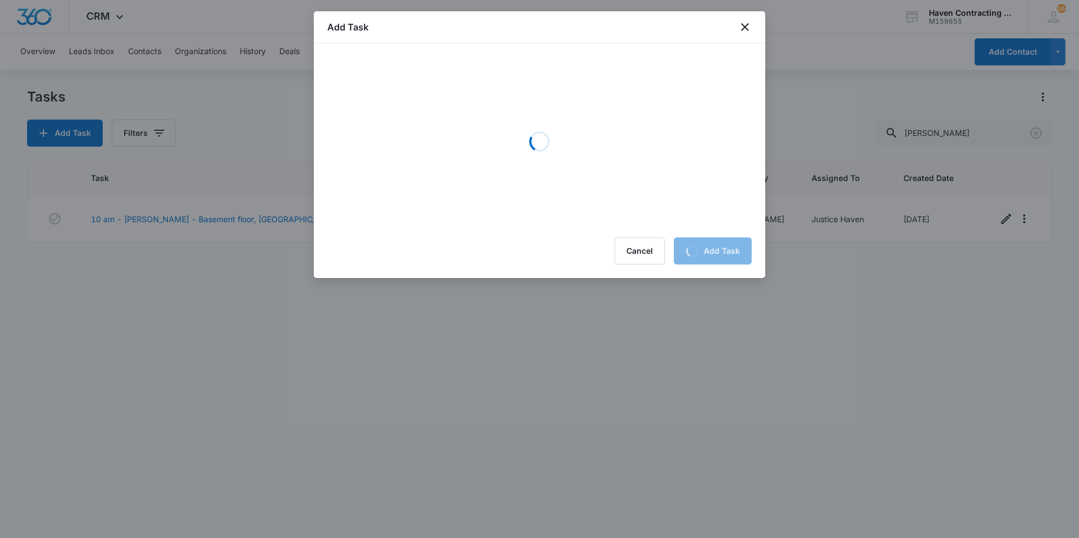
scroll to position [0, 0]
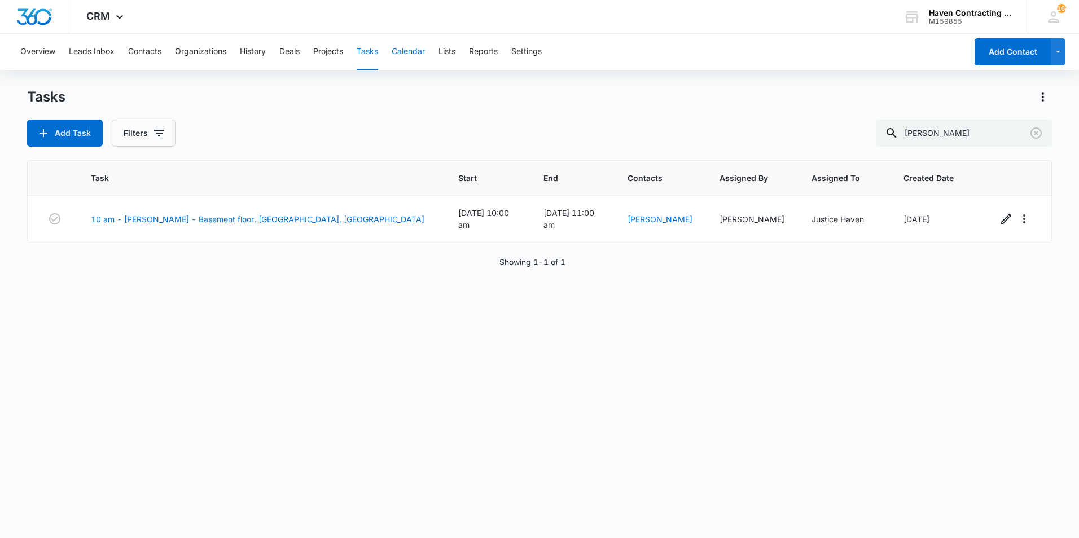
click at [405, 55] on button "Calendar" at bounding box center [408, 52] width 33 height 36
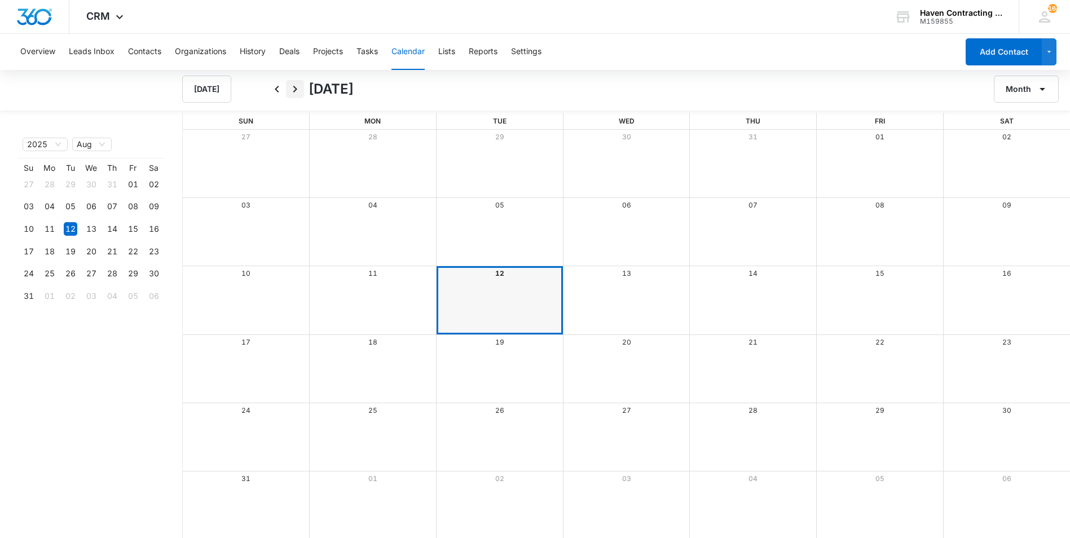
click at [296, 93] on icon "Next" at bounding box center [295, 89] width 14 height 14
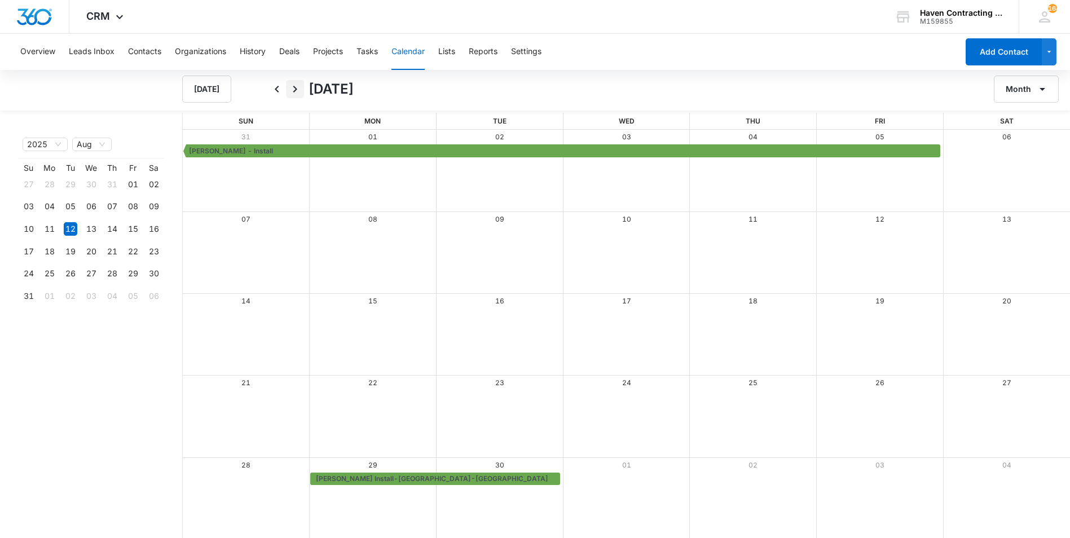
click at [291, 89] on icon "Next" at bounding box center [295, 89] width 14 height 14
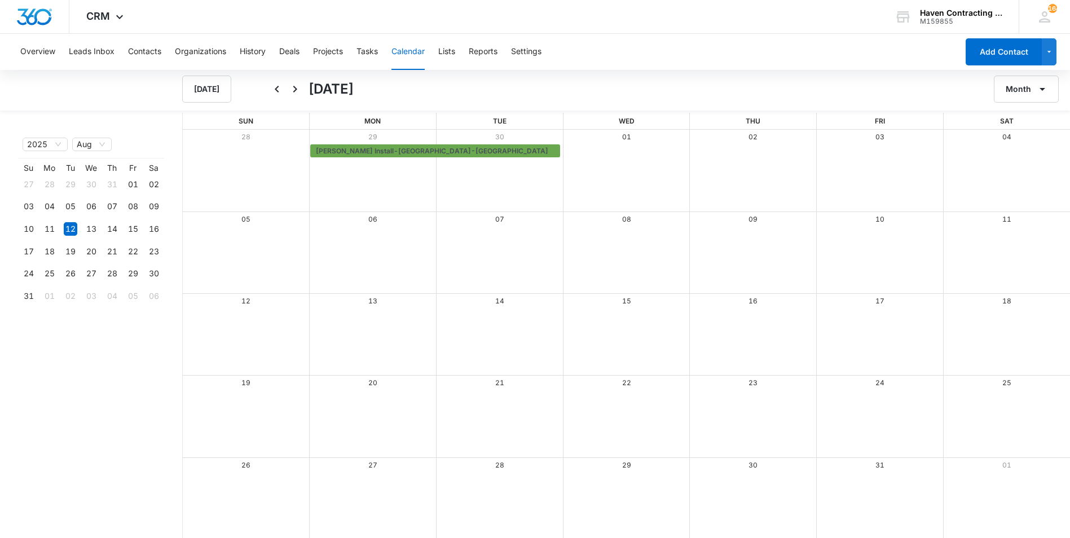
click at [263, 87] on div "[DATE] [DATE] Month" at bounding box center [626, 89] width 888 height 27
click at [272, 86] on icon "Back" at bounding box center [277, 89] width 14 height 14
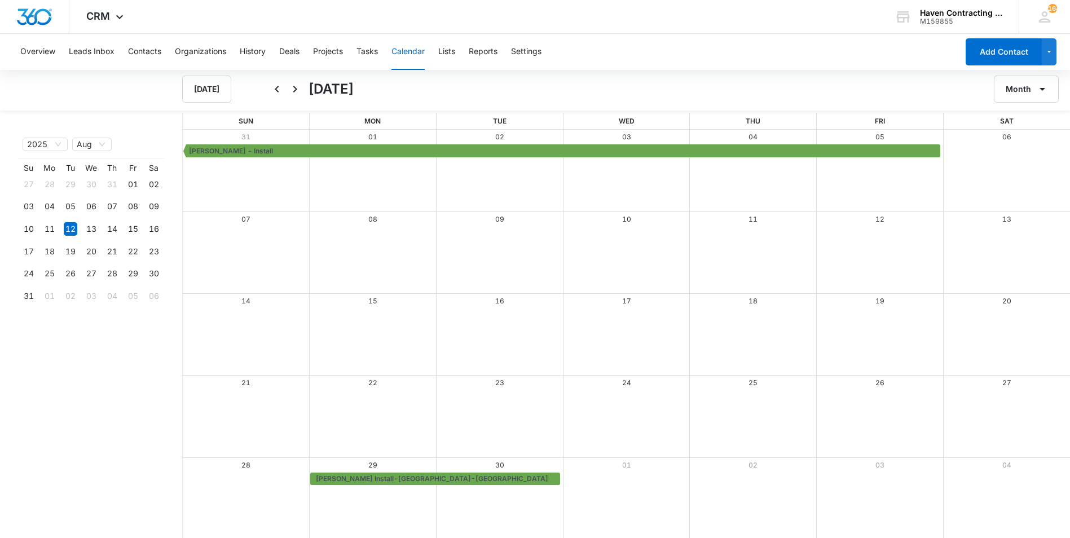
click at [384, 58] on div "Overview Leads Inbox Contacts Organizations History Deals Projects Tasks Calend…" at bounding box center [486, 52] width 945 height 36
click at [377, 51] on button "Tasks" at bounding box center [367, 52] width 21 height 36
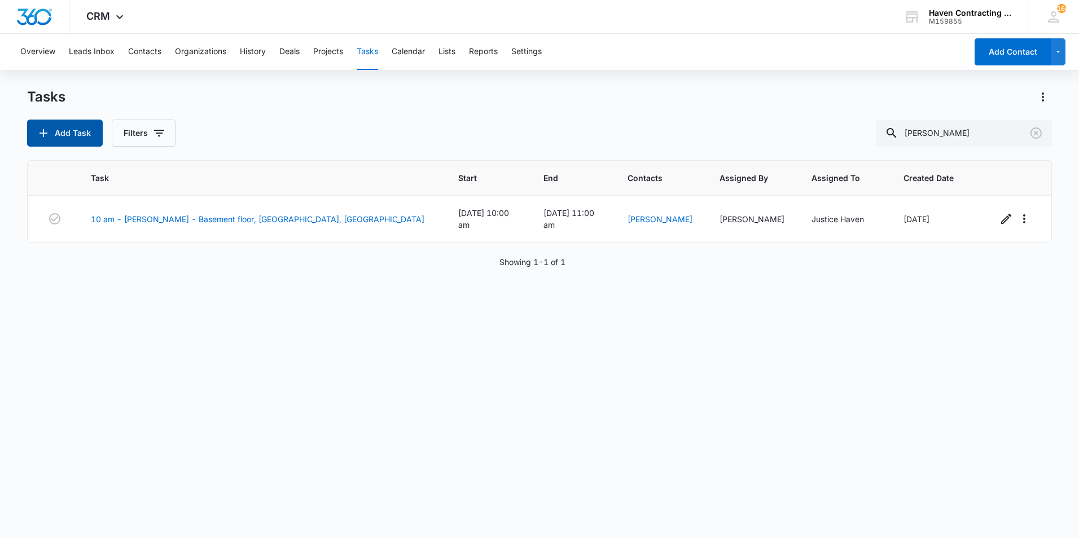
click at [68, 131] on button "Add Task" at bounding box center [65, 133] width 76 height 27
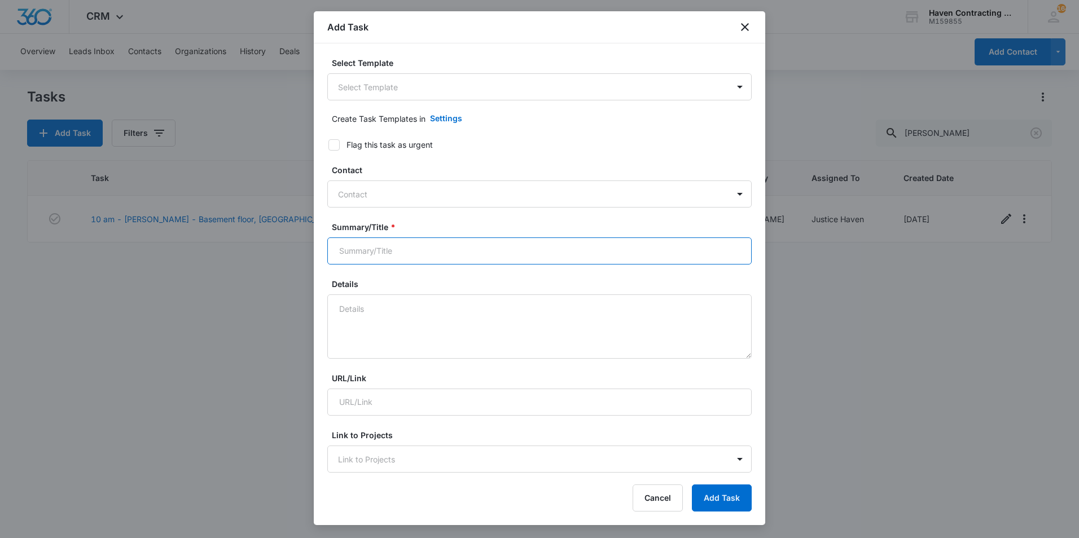
click at [381, 249] on input "Summary/Title *" at bounding box center [539, 251] width 424 height 27
type input "n"
type input "[PERSON_NAME] Install-Crawlspace-[GEOGRAPHIC_DATA]"
click at [361, 350] on textarea "Details" at bounding box center [539, 327] width 424 height 64
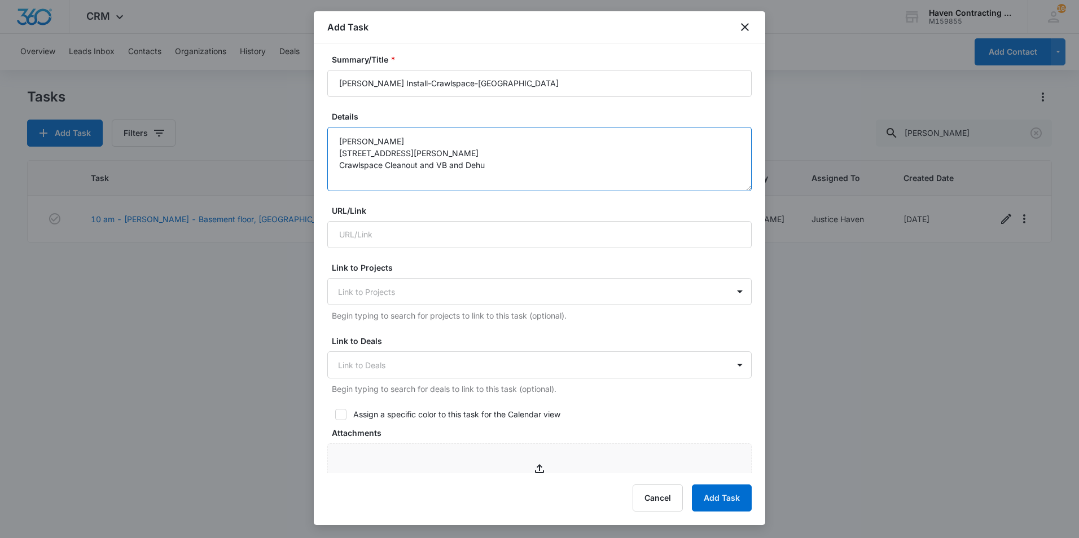
scroll to position [169, 0]
type textarea "[PERSON_NAME] [STREET_ADDRESS][PERSON_NAME] Crawlspace Cleanout and VB and Dehu"
click at [460, 423] on form "Select Template Select Template Create Task Templates in Settings Flag this tas…" at bounding box center [539, 381] width 424 height 986
click at [458, 417] on div "Assign a specific color to this task for the Calendar view" at bounding box center [456, 413] width 207 height 12
click at [335, 417] on input "Assign a specific color to this task for the Calendar view" at bounding box center [331, 413] width 8 height 8
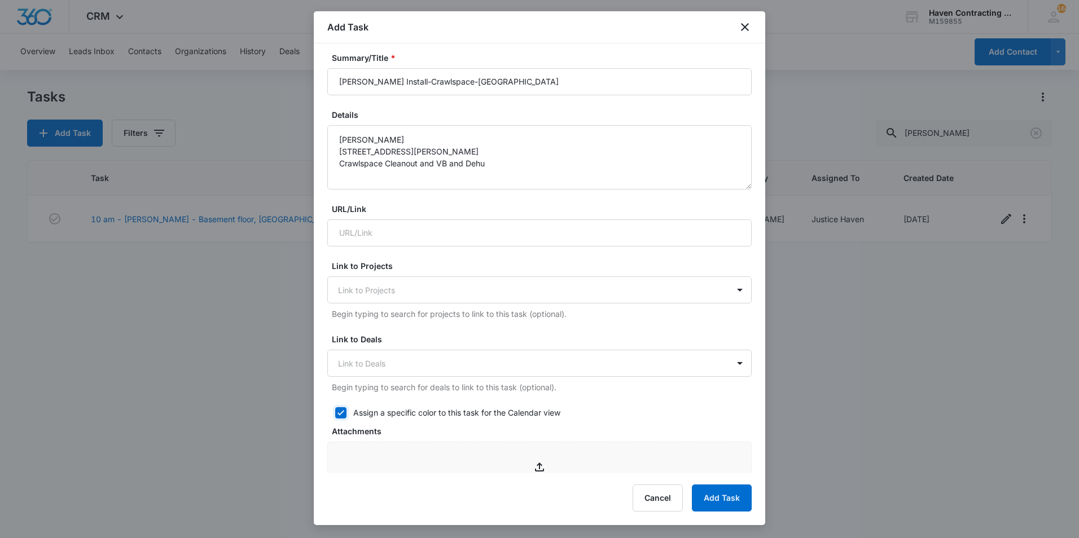
checkbox input "true"
drag, startPoint x: 394, startPoint y: 454, endPoint x: 416, endPoint y: 423, distance: 38.2
click at [396, 454] on div at bounding box center [394, 452] width 14 height 14
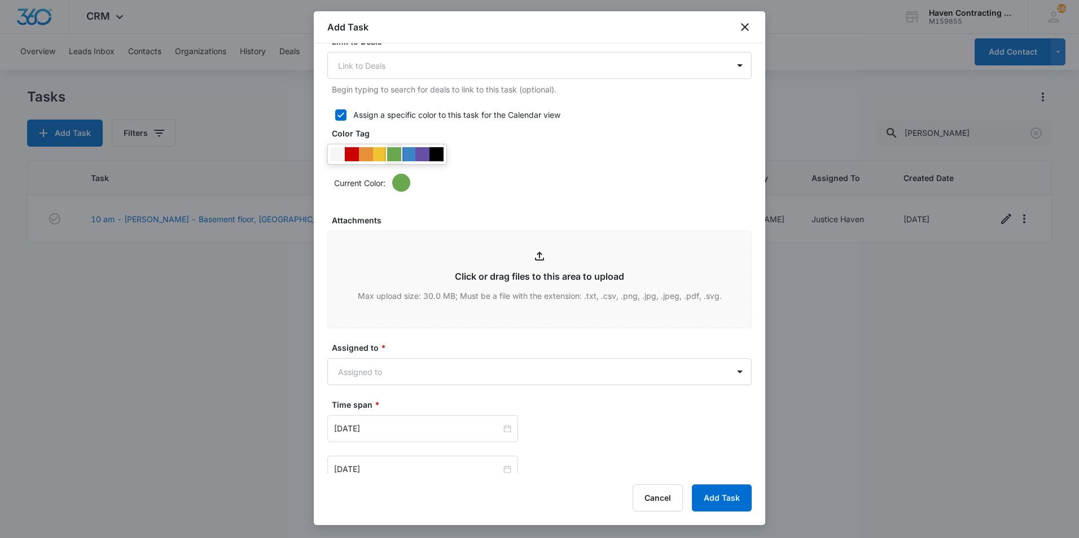
scroll to position [508, 0]
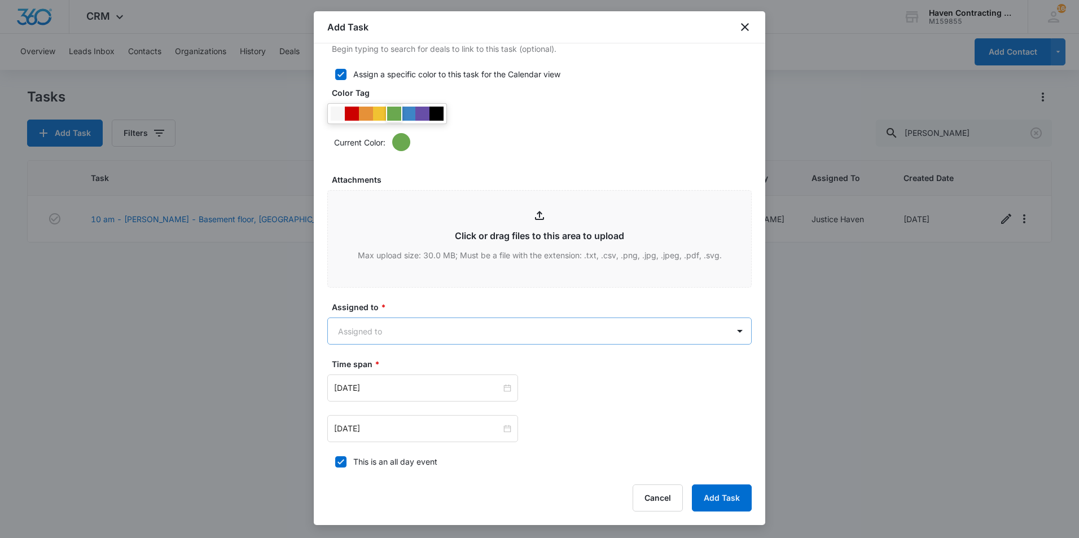
click at [444, 324] on body "CRM Apps Reputation Websites Forms CRM Email Social Shop Payments POS Ads Intel…" at bounding box center [539, 269] width 1079 height 538
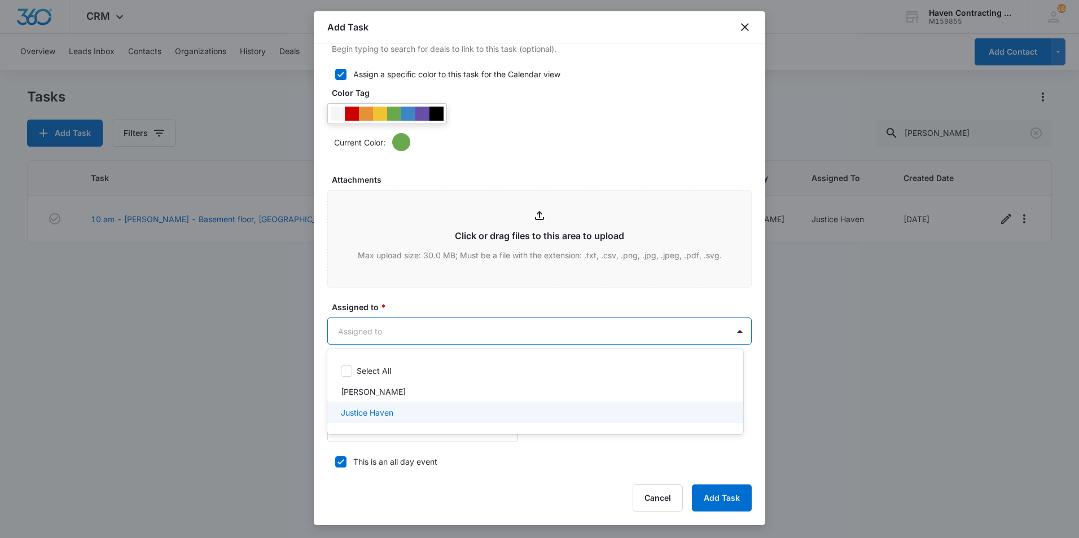
click at [417, 412] on div "Justice Haven" at bounding box center [534, 413] width 387 height 12
click at [522, 440] on div at bounding box center [539, 269] width 1079 height 538
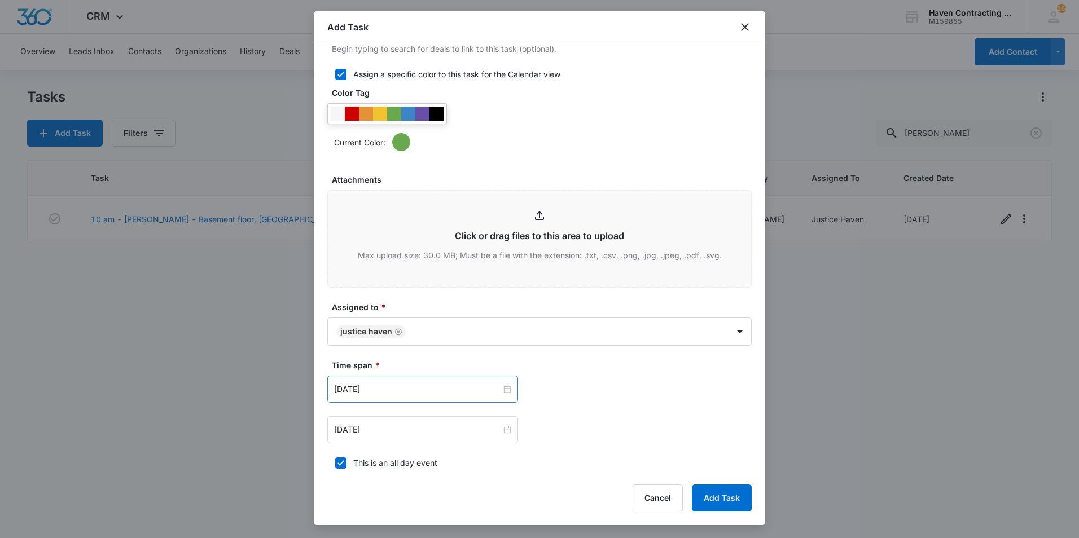
click at [415, 397] on div "[DATE]" at bounding box center [422, 389] width 191 height 27
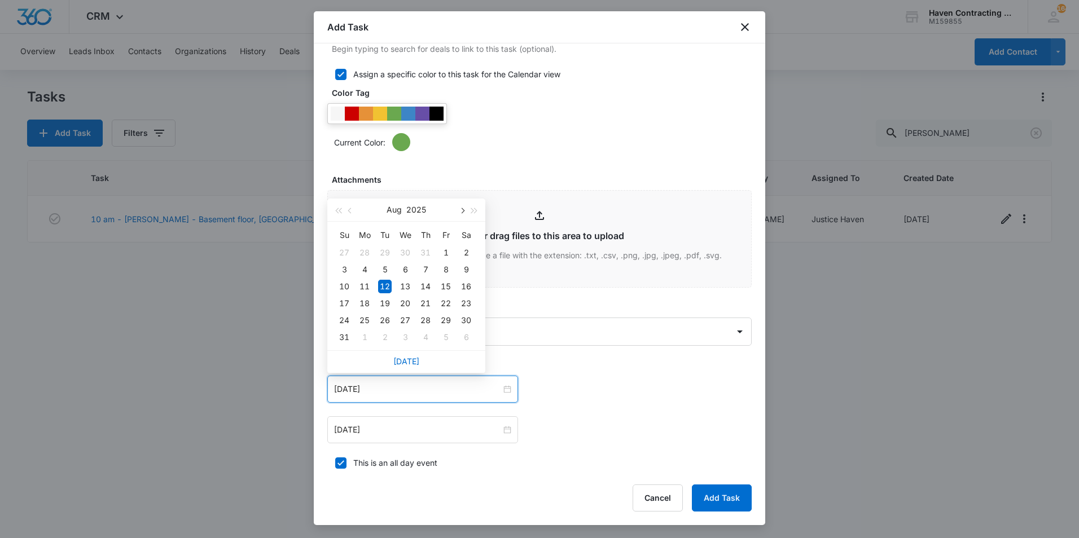
click at [463, 216] on button "button" at bounding box center [461, 210] width 12 height 23
type input "[DATE]"
click at [410, 253] on div "1" at bounding box center [405, 253] width 14 height 14
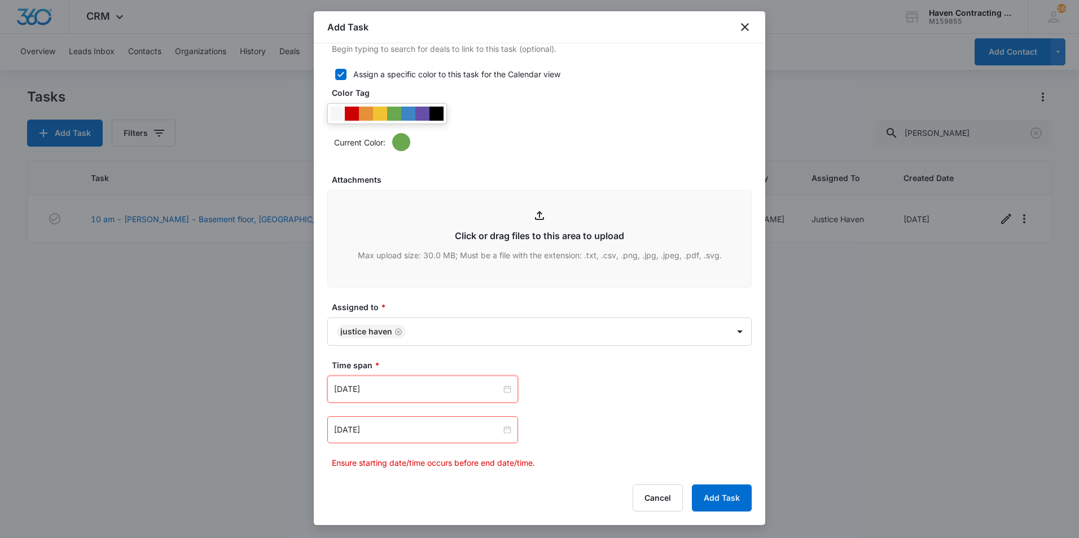
click at [447, 423] on div "[DATE]" at bounding box center [422, 429] width 191 height 27
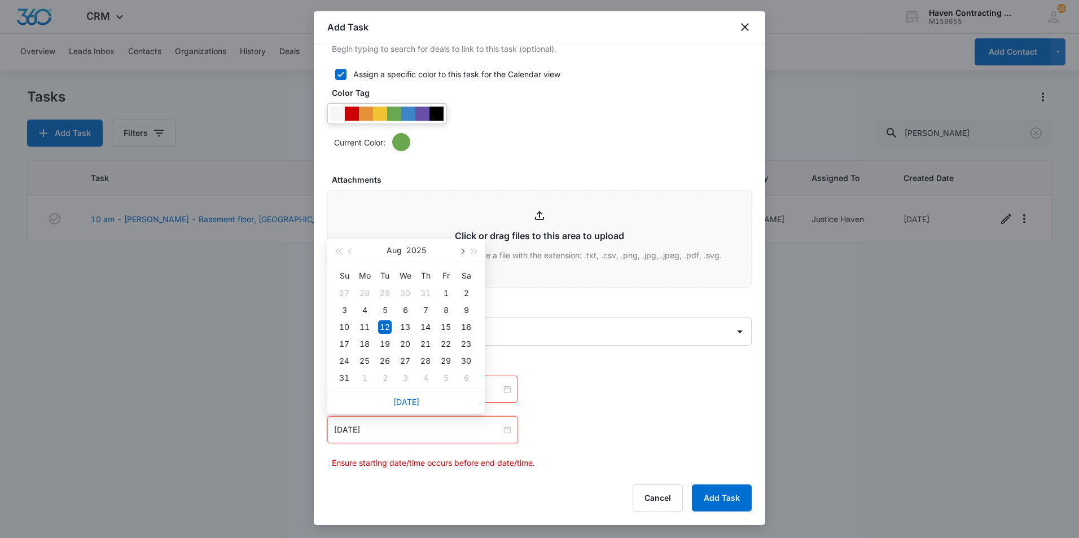
click at [467, 254] on button "button" at bounding box center [461, 250] width 12 height 23
click at [465, 256] on button "button" at bounding box center [461, 250] width 12 height 23
type input "[DATE]"
click at [445, 296] on div "3" at bounding box center [446, 294] width 14 height 14
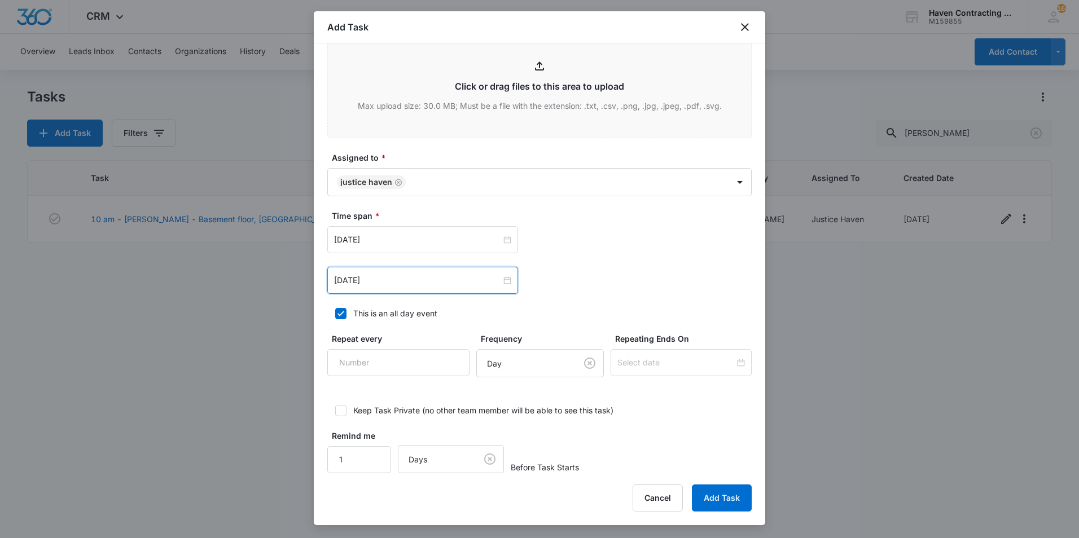
scroll to position [671, 0]
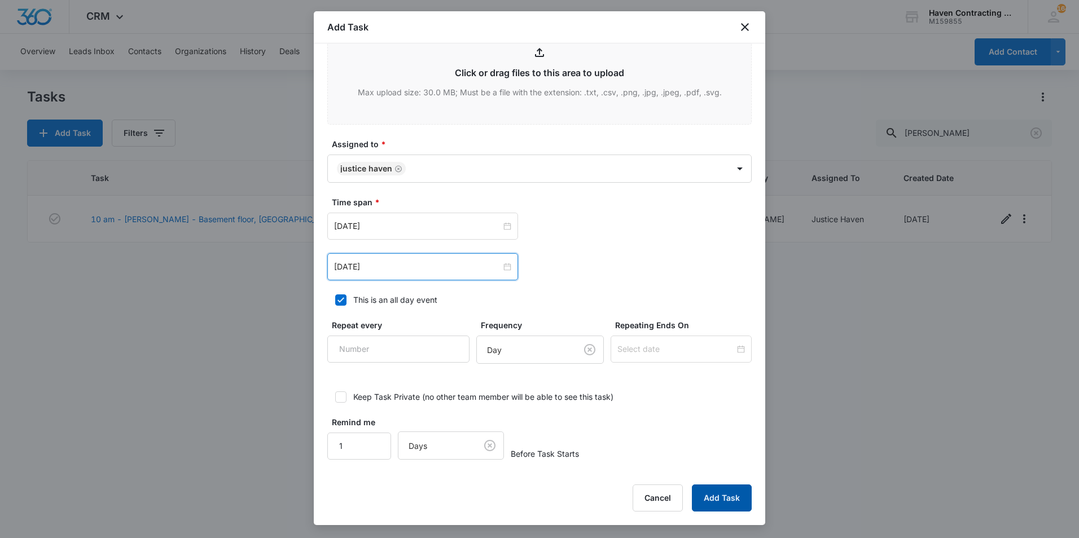
click at [708, 494] on button "Add Task" at bounding box center [722, 498] width 60 height 27
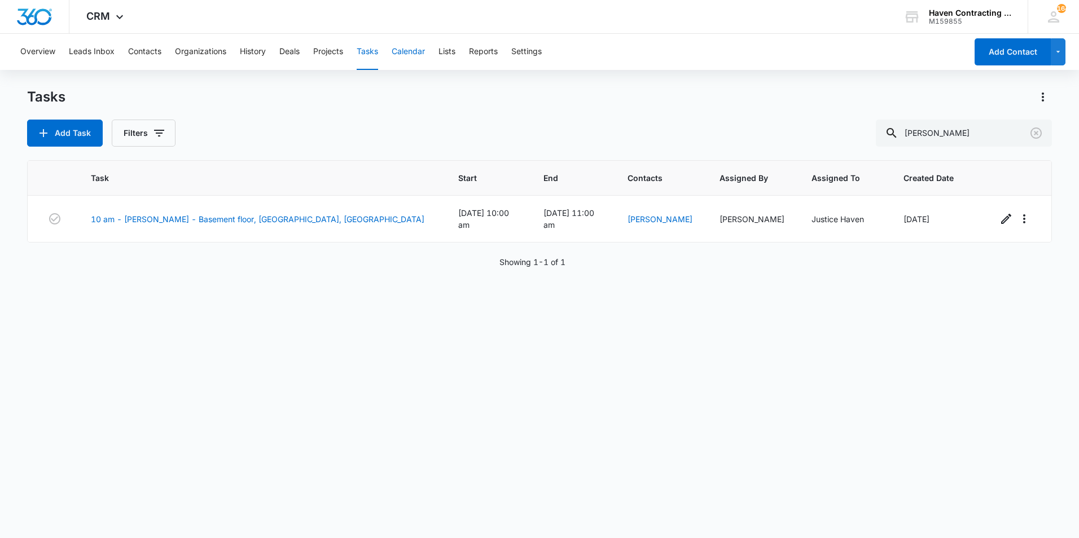
click at [411, 55] on button "Calendar" at bounding box center [408, 52] width 33 height 36
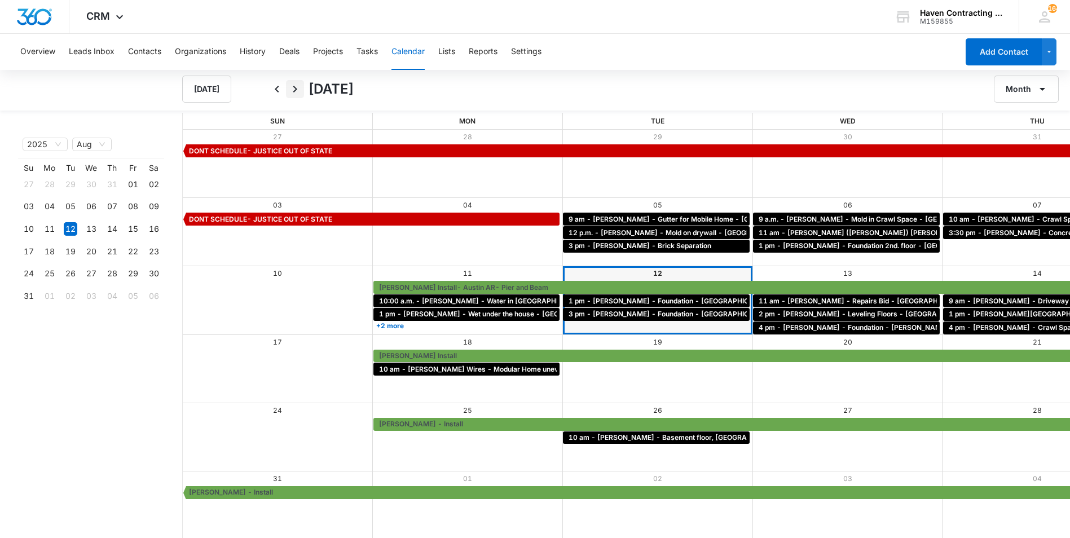
click at [296, 91] on icon "Next" at bounding box center [295, 89] width 14 height 14
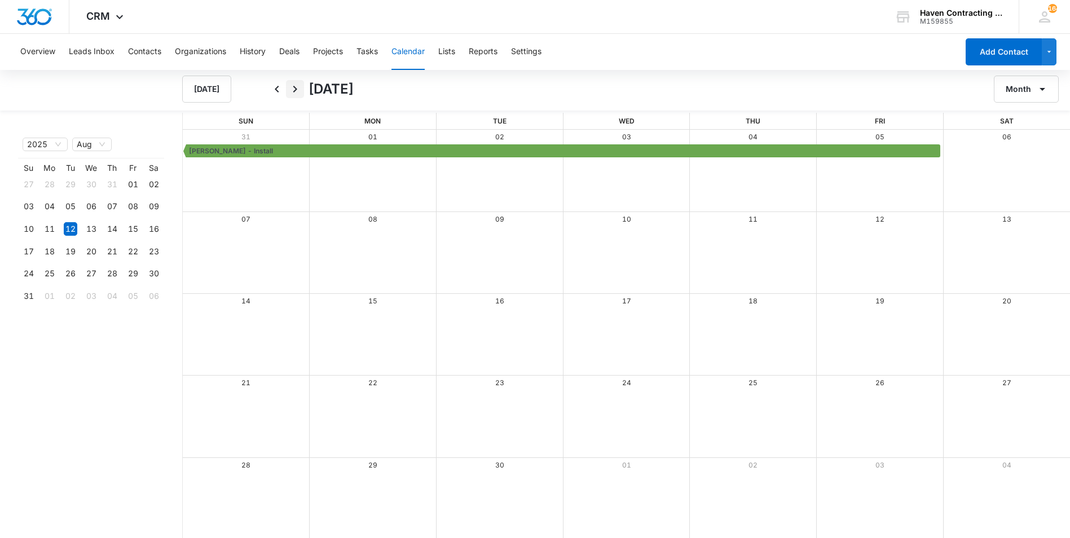
click at [296, 91] on icon "Next" at bounding box center [295, 89] width 14 height 14
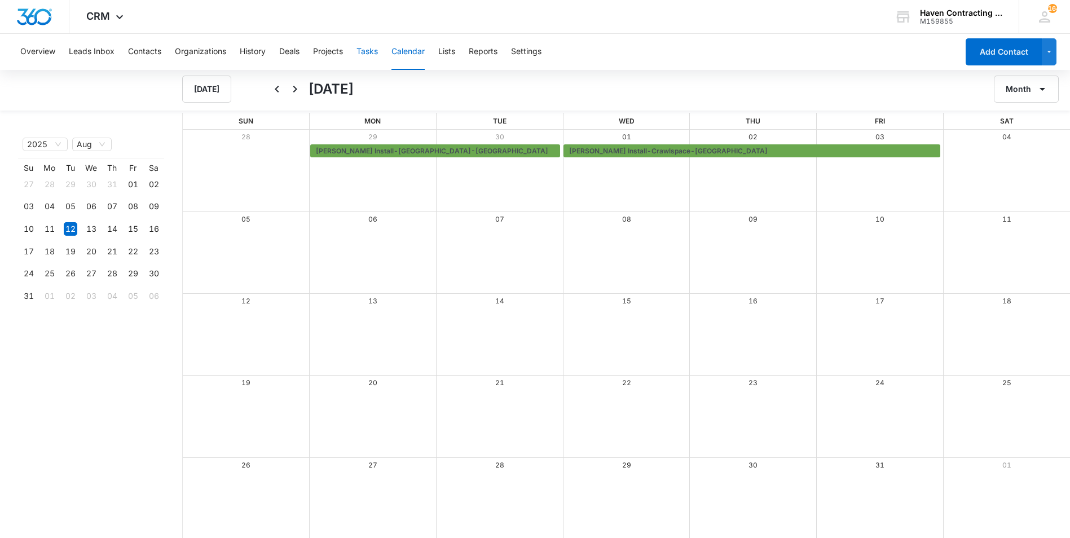
click at [362, 52] on button "Tasks" at bounding box center [367, 52] width 21 height 36
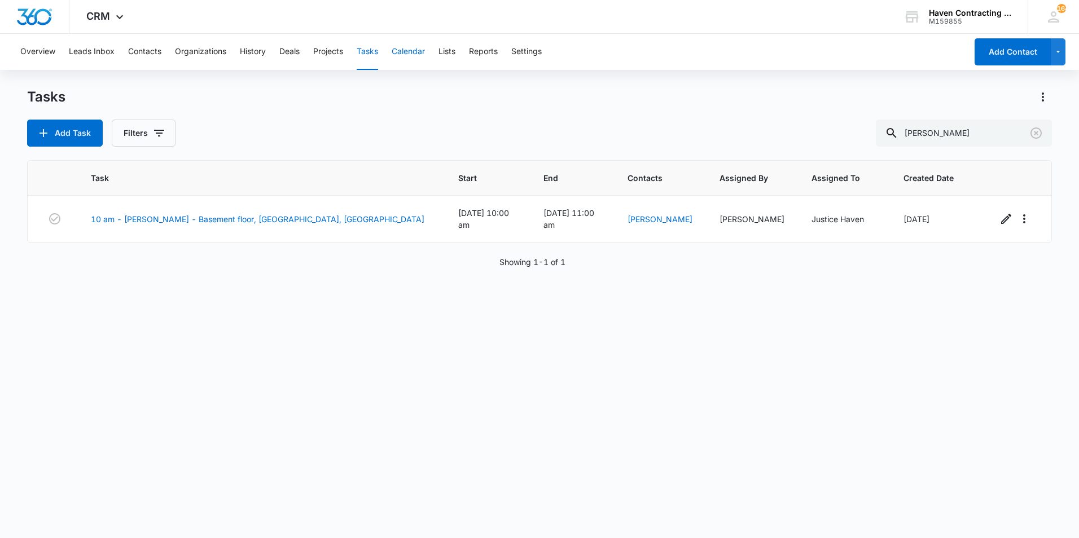
click at [415, 51] on button "Calendar" at bounding box center [408, 52] width 33 height 36
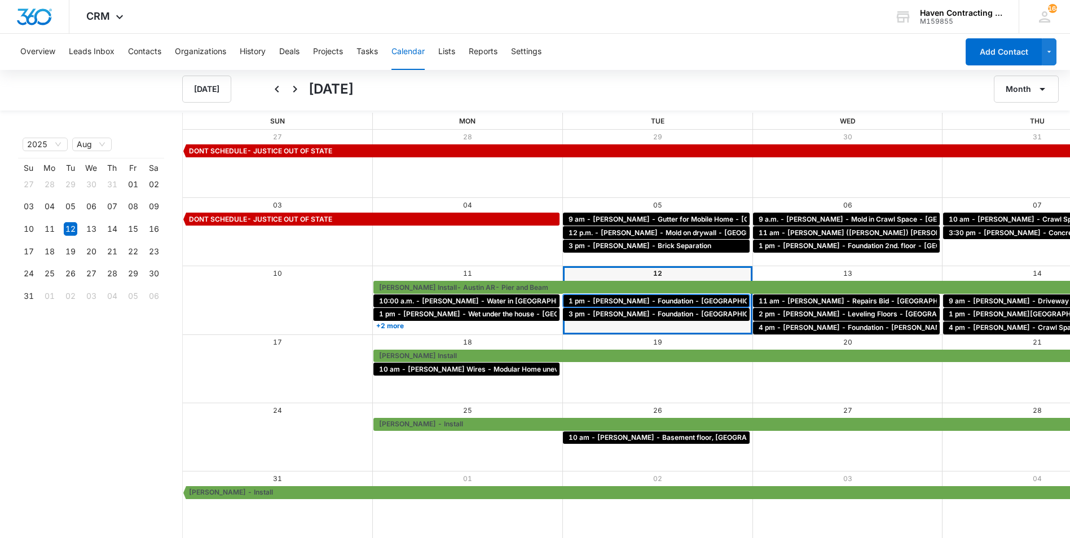
click at [569, 304] on span "1 pm - [PERSON_NAME] - Foundation - [GEOGRAPHIC_DATA], [GEOGRAPHIC_DATA]" at bounding box center [710, 301] width 282 height 10
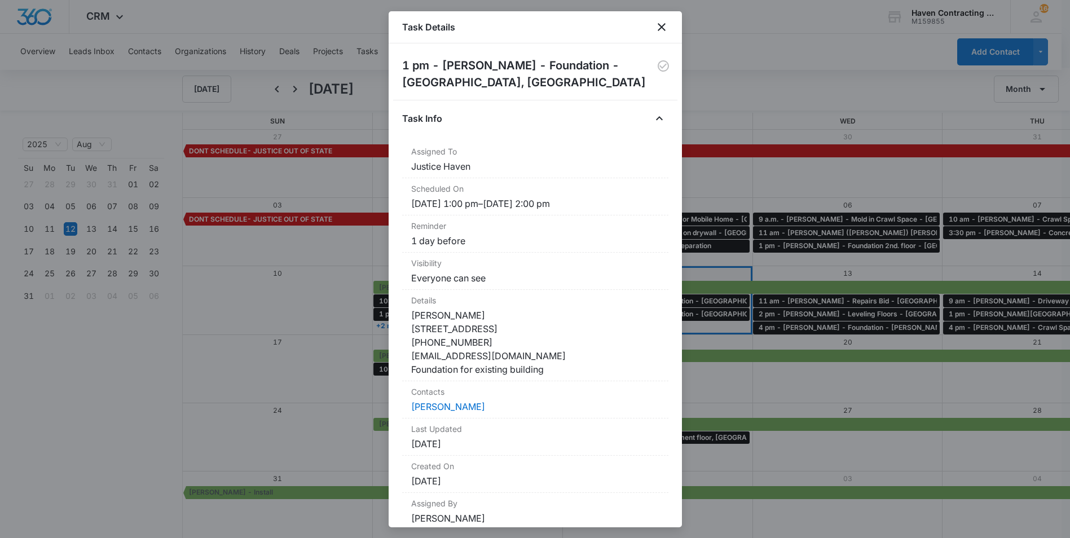
click at [237, 273] on div at bounding box center [535, 269] width 1070 height 538
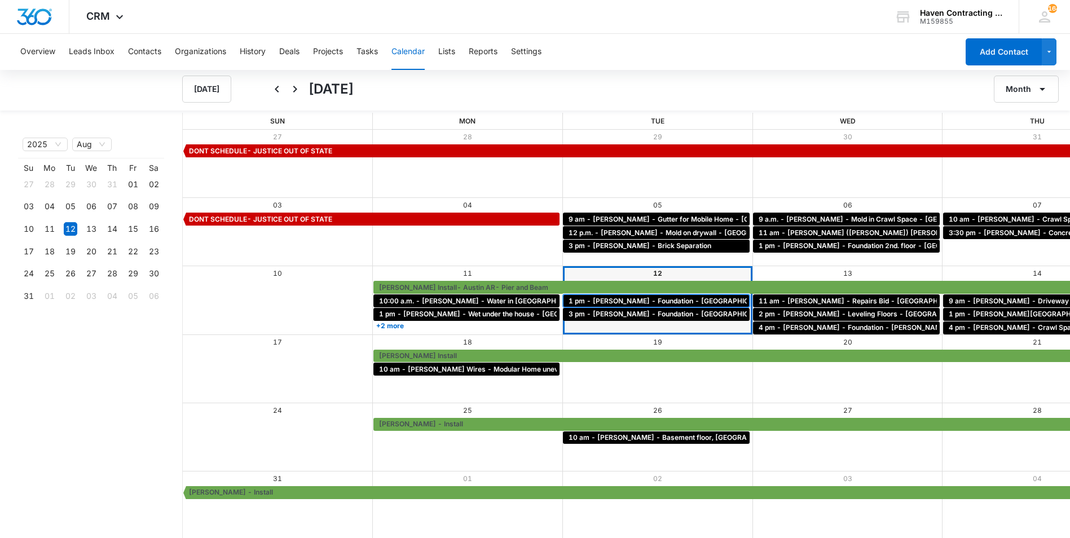
click at [569, 301] on span "1 pm - [PERSON_NAME] - Foundation - [GEOGRAPHIC_DATA], [GEOGRAPHIC_DATA]" at bounding box center [710, 301] width 282 height 10
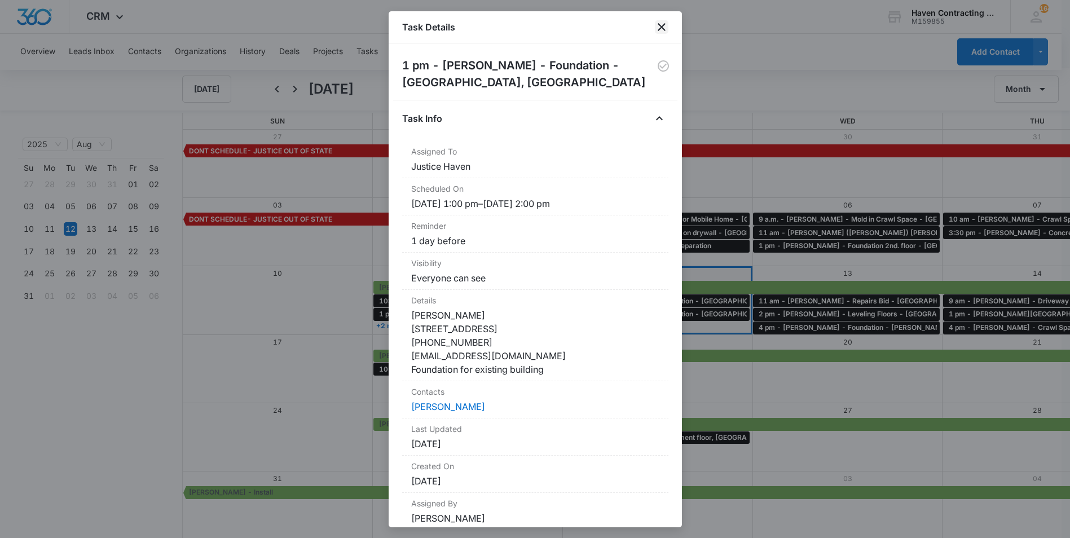
click at [666, 26] on icon "close" at bounding box center [662, 27] width 14 height 14
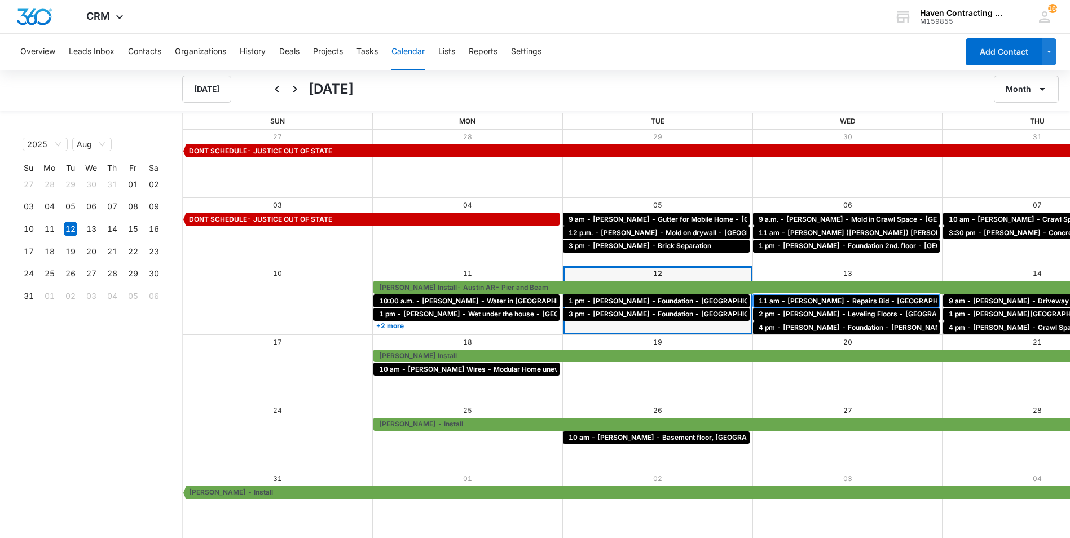
click at [753, 307] on div "11 am - [PERSON_NAME] - Repairs Bid - [GEOGRAPHIC_DATA]" at bounding box center [846, 301] width 187 height 13
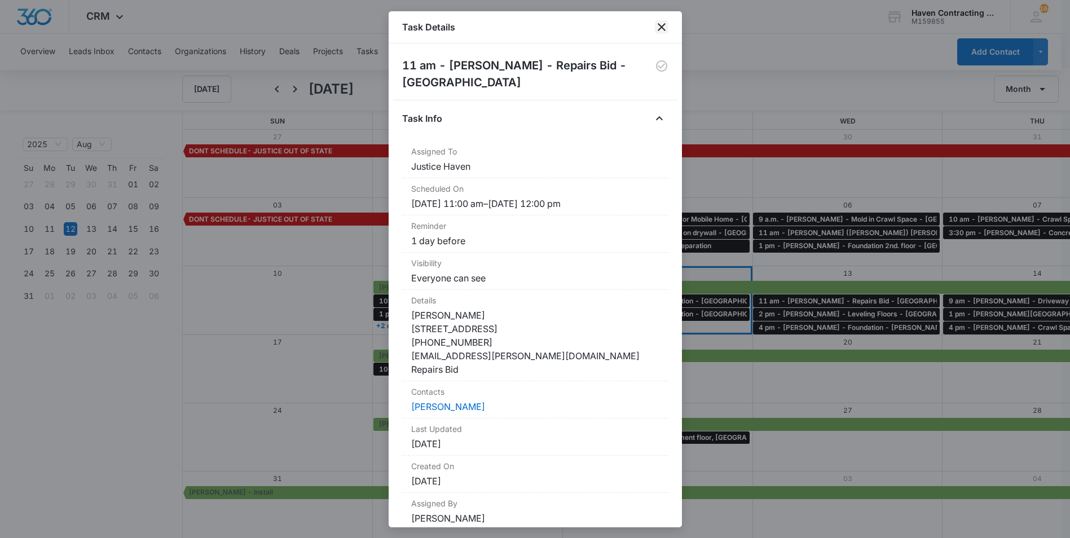
click at [657, 30] on icon "close" at bounding box center [662, 27] width 14 height 14
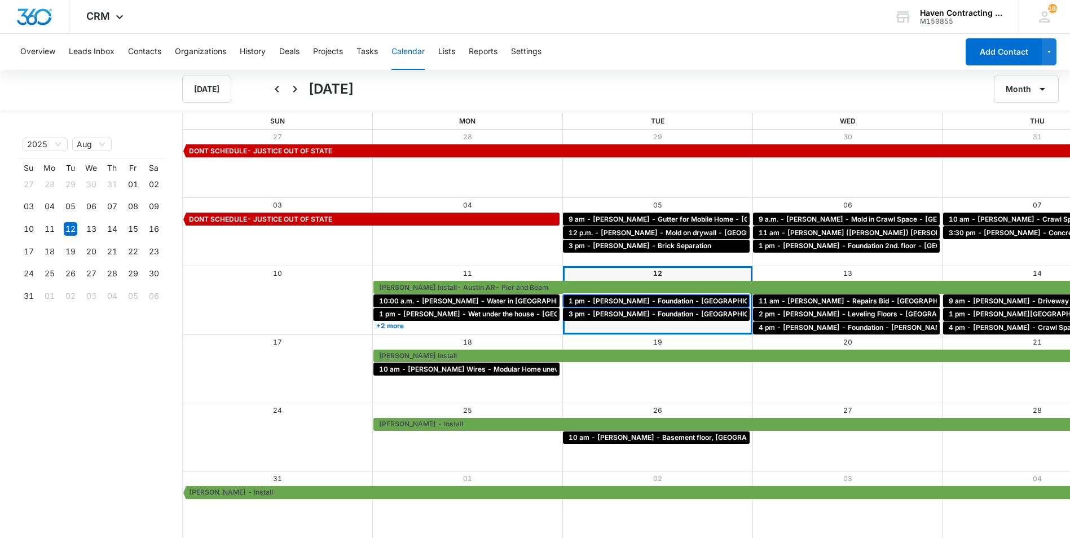
click at [585, 302] on span "1 pm - [PERSON_NAME] - Foundation - [GEOGRAPHIC_DATA], [GEOGRAPHIC_DATA]" at bounding box center [710, 301] width 282 height 10
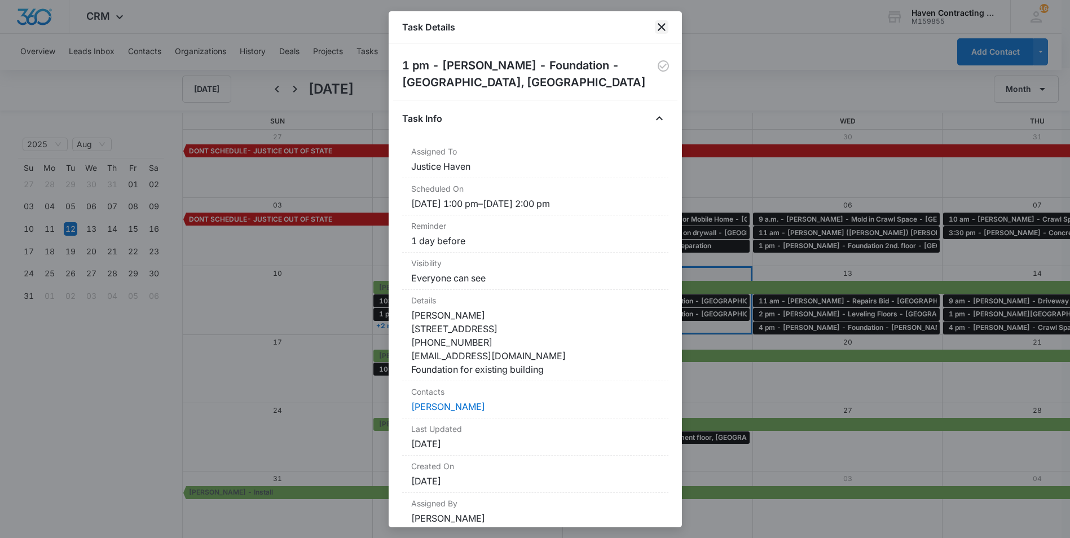
drag, startPoint x: 629, startPoint y: 108, endPoint x: 656, endPoint y: 30, distance: 82.1
click at [656, 30] on icon "close" at bounding box center [662, 27] width 14 height 14
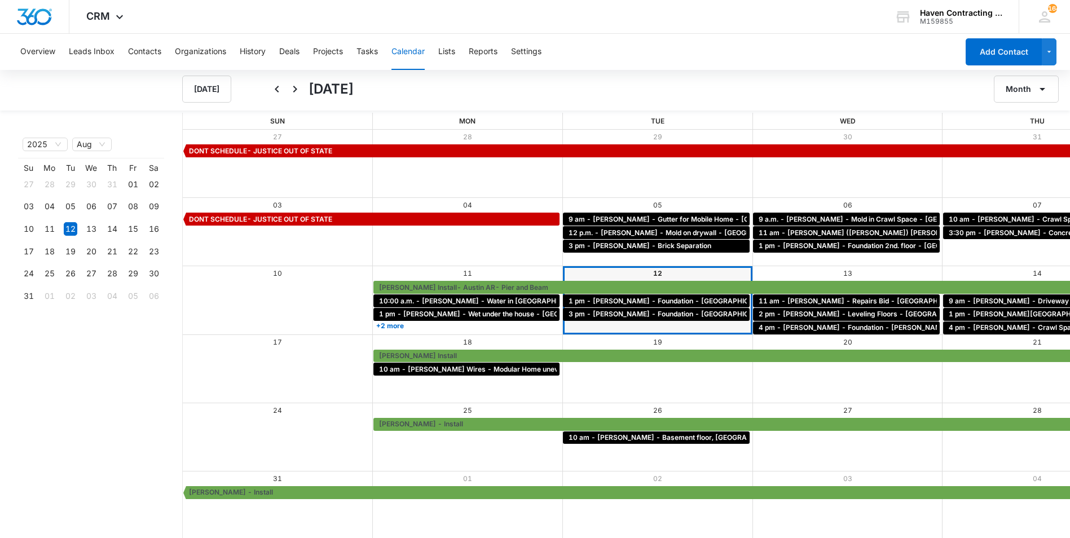
click at [349, 55] on div "Overview Leads Inbox Contacts Organizations History Deals Projects Tasks Calend…" at bounding box center [486, 52] width 945 height 36
click at [368, 54] on button "Tasks" at bounding box center [367, 52] width 21 height 36
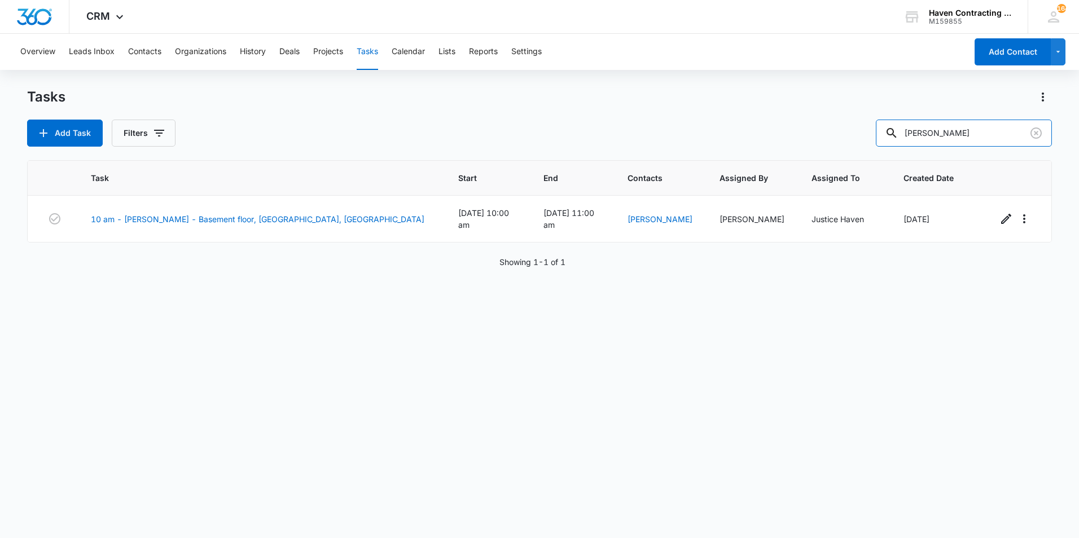
drag, startPoint x: 952, startPoint y: 134, endPoint x: 528, endPoint y: 96, distance: 426.0
click at [531, 97] on div "Tasks Add Task Filters [PERSON_NAME]" at bounding box center [539, 117] width 1025 height 59
type input "[PERSON_NAME]"
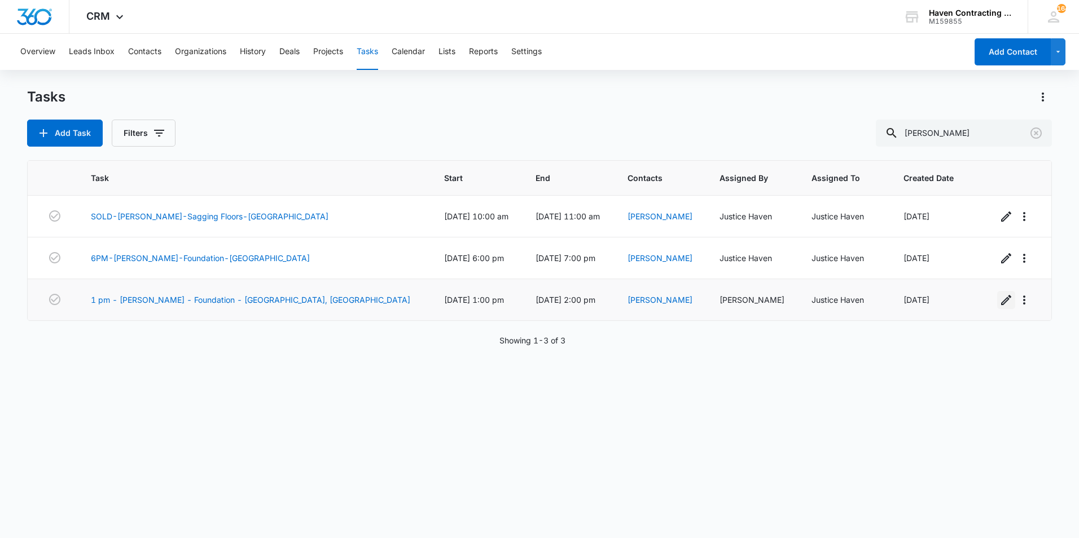
click at [999, 298] on icon "button" at bounding box center [1006, 300] width 14 height 14
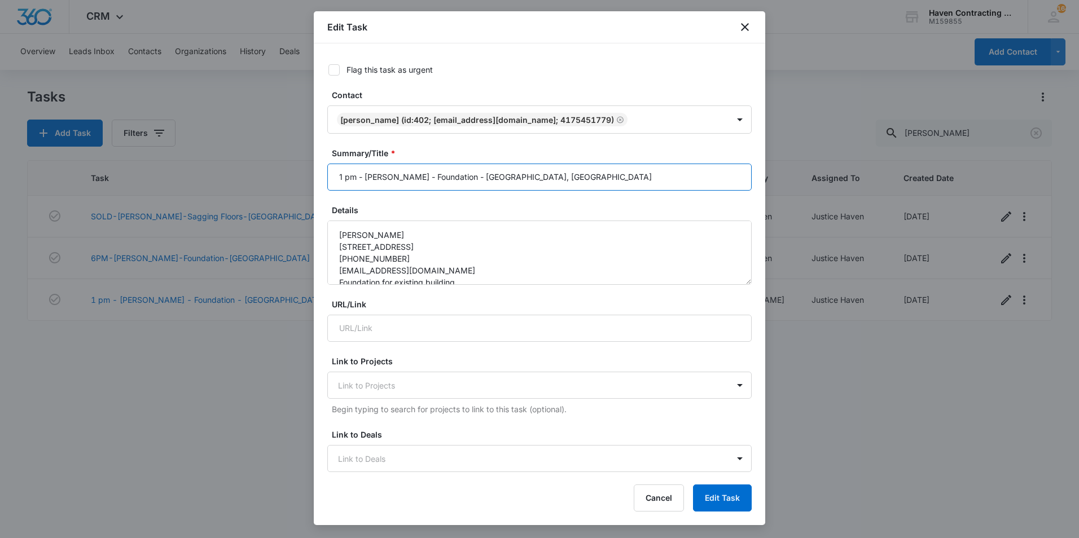
drag, startPoint x: 356, startPoint y: 179, endPoint x: 270, endPoint y: 175, distance: 85.9
click at [270, 175] on body "CRM Apps Reputation Websites Forms CRM Email Social Shop Payments POS Ads Intel…" at bounding box center [539, 269] width 1079 height 538
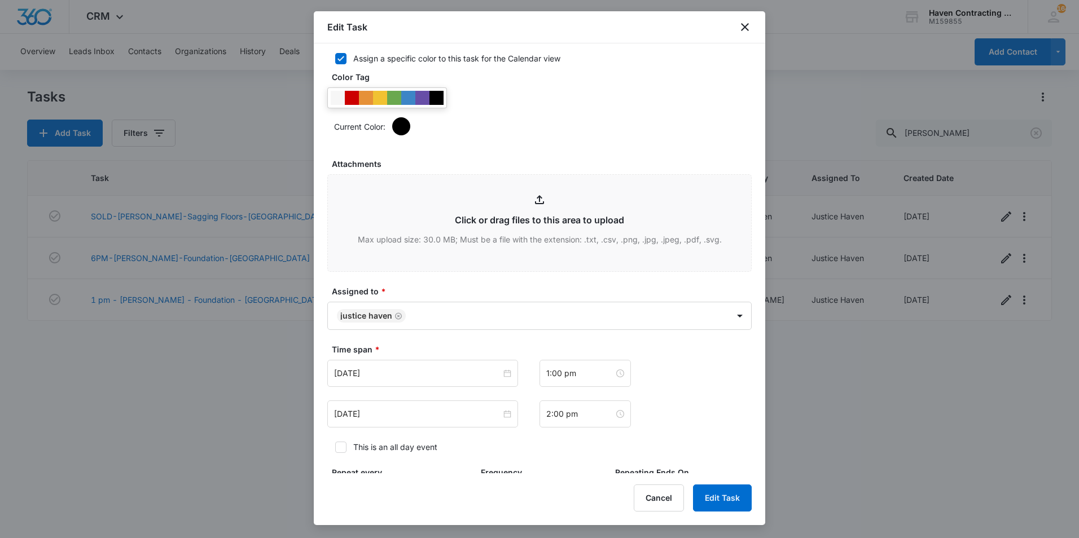
scroll to position [451, 0]
type input "10AM - [PERSON_NAME] - Foundation - [GEOGRAPHIC_DATA], [GEOGRAPHIC_DATA]"
click at [432, 372] on input "[DATE]" at bounding box center [417, 372] width 167 height 12
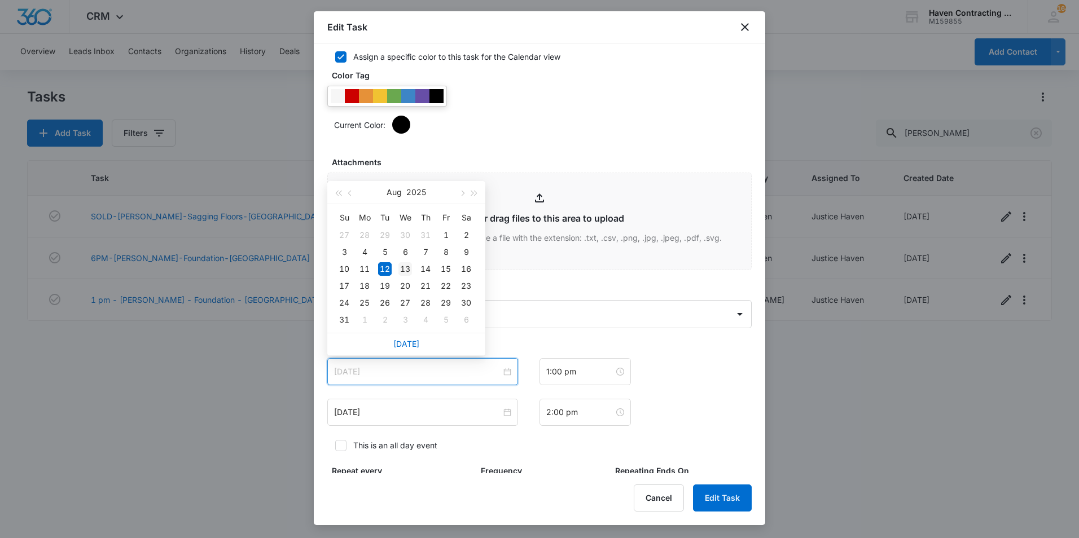
type input "[DATE]"
click at [401, 267] on div "13" at bounding box center [405, 269] width 14 height 14
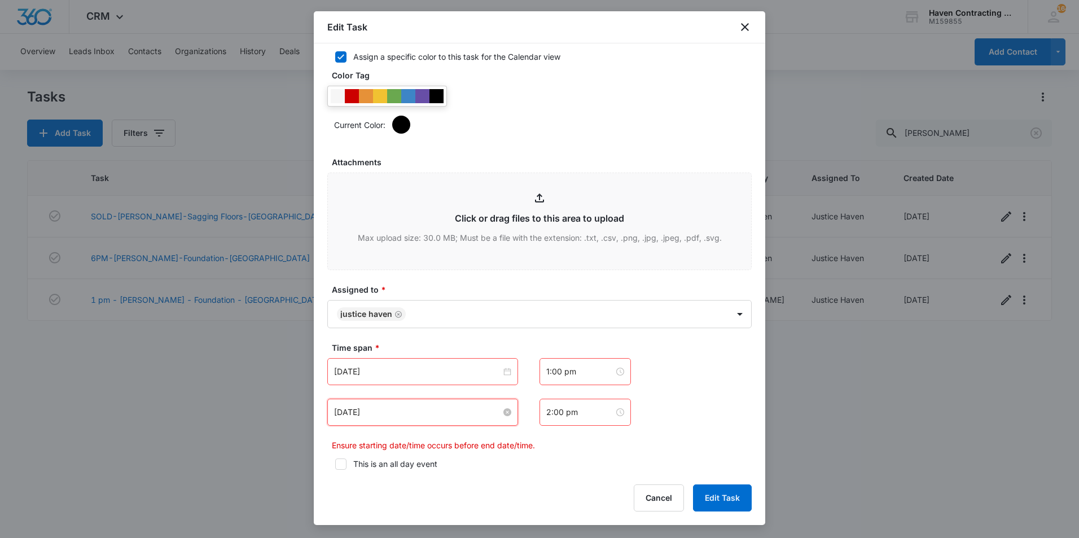
click at [408, 418] on input "[DATE]" at bounding box center [417, 412] width 167 height 12
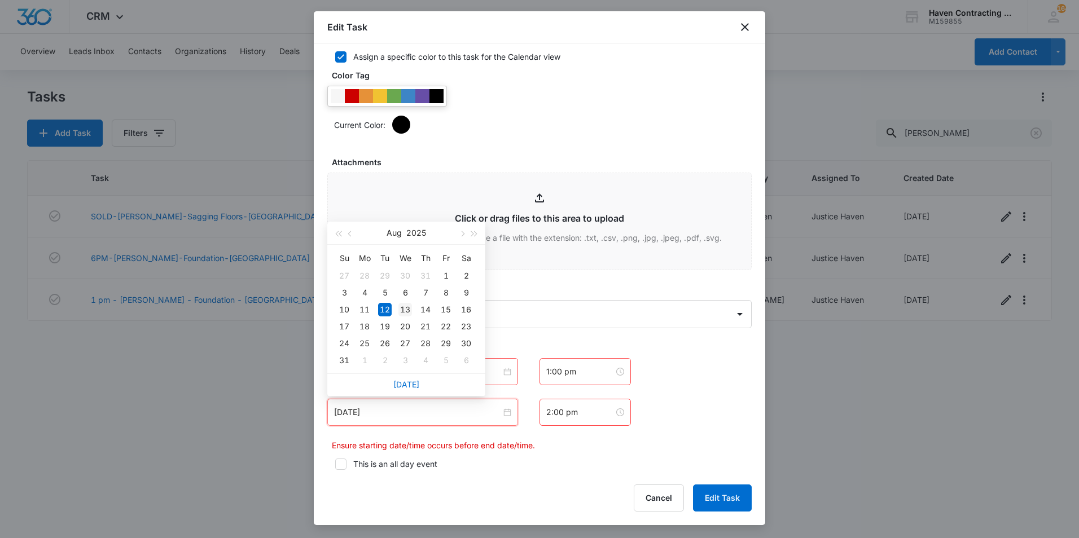
type input "[DATE]"
click at [403, 309] on div "13" at bounding box center [405, 310] width 14 height 14
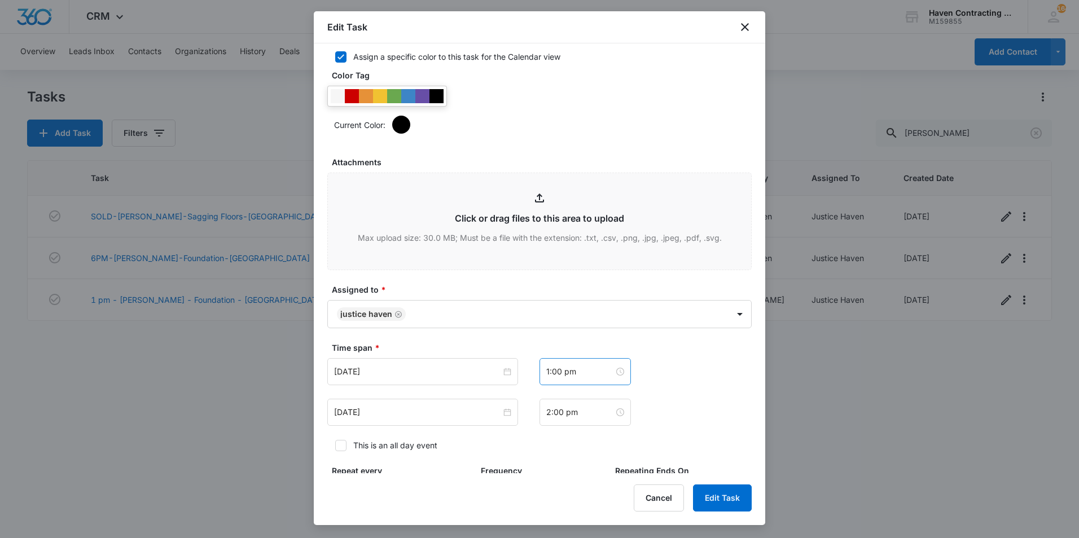
click at [592, 379] on div "1:00 pm" at bounding box center [584, 371] width 91 height 27
click at [554, 300] on div "10" at bounding box center [551, 298] width 32 height 16
click at [612, 214] on div "AM" at bounding box center [614, 212] width 31 height 16
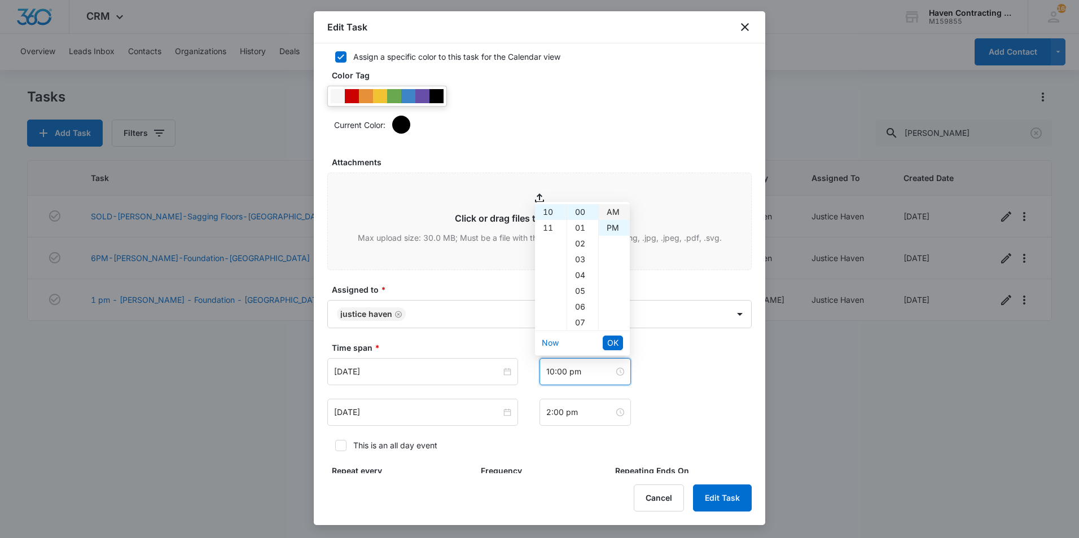
type input "10:00 am"
click at [616, 340] on span "OK" at bounding box center [612, 343] width 11 height 12
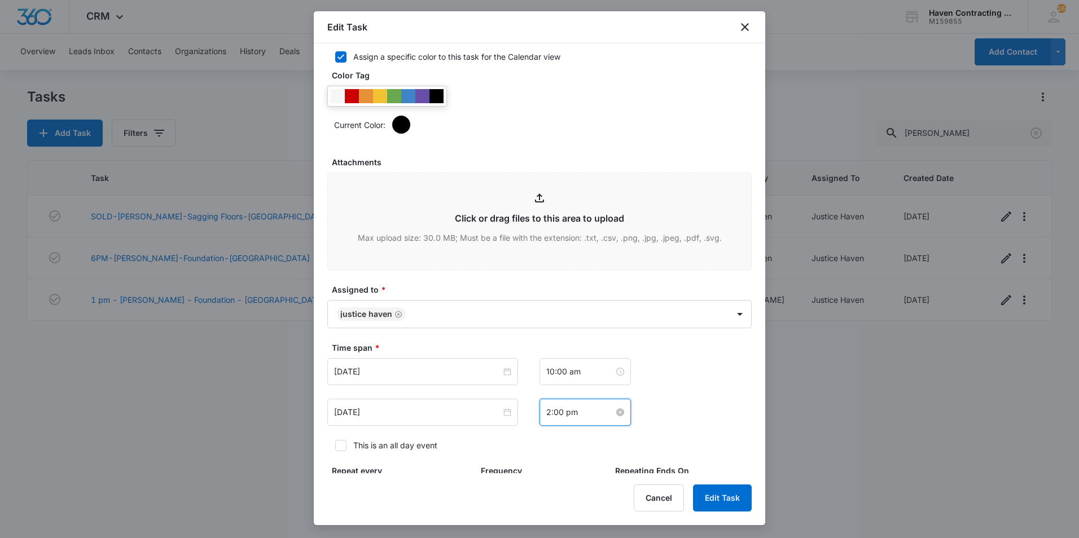
click at [570, 411] on input "2:00 pm" at bounding box center [580, 412] width 68 height 12
click at [546, 285] on div "11" at bounding box center [551, 282] width 32 height 16
click at [613, 254] on div "AM" at bounding box center [614, 253] width 31 height 16
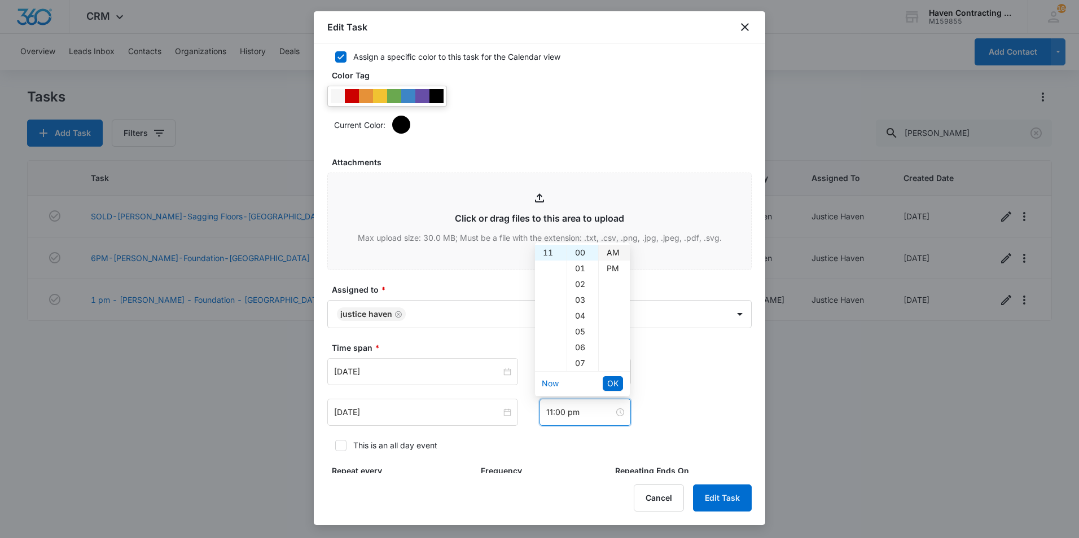
type input "11:00 am"
click at [618, 379] on button "OK" at bounding box center [613, 383] width 20 height 15
click at [704, 494] on button "Edit Task" at bounding box center [722, 498] width 59 height 27
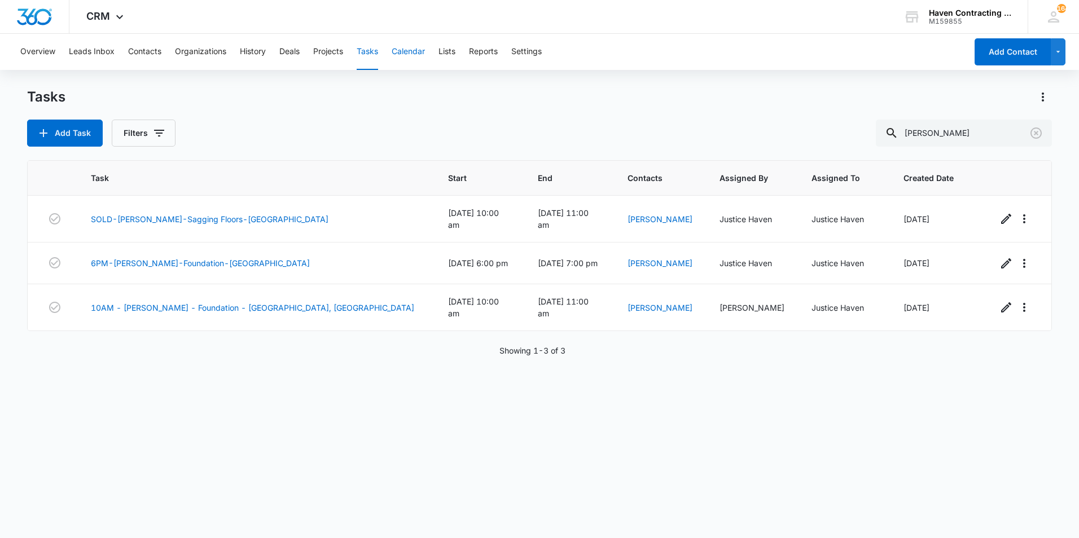
click at [416, 59] on button "Calendar" at bounding box center [408, 52] width 33 height 36
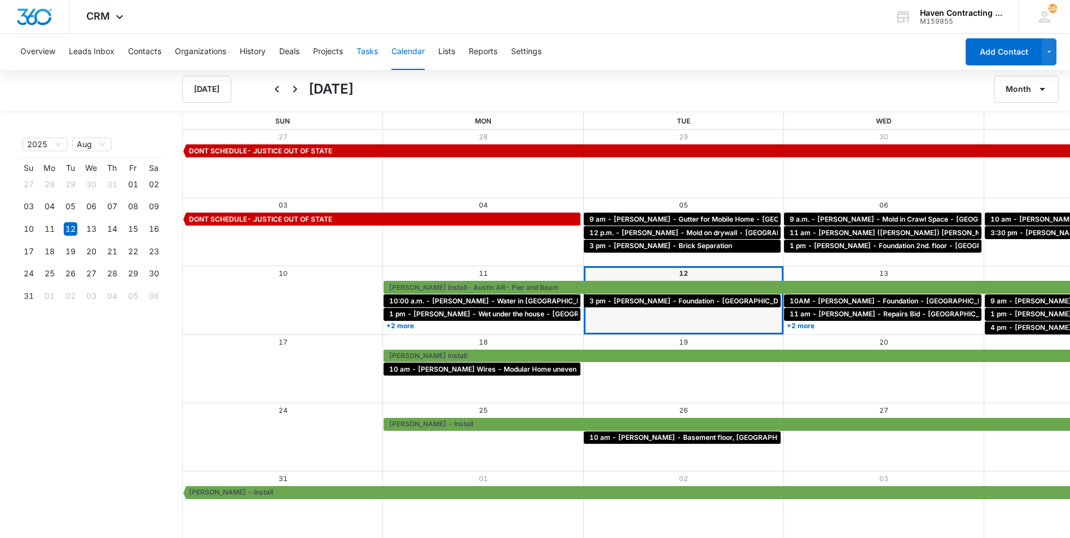
click at [362, 46] on button "Tasks" at bounding box center [367, 52] width 21 height 36
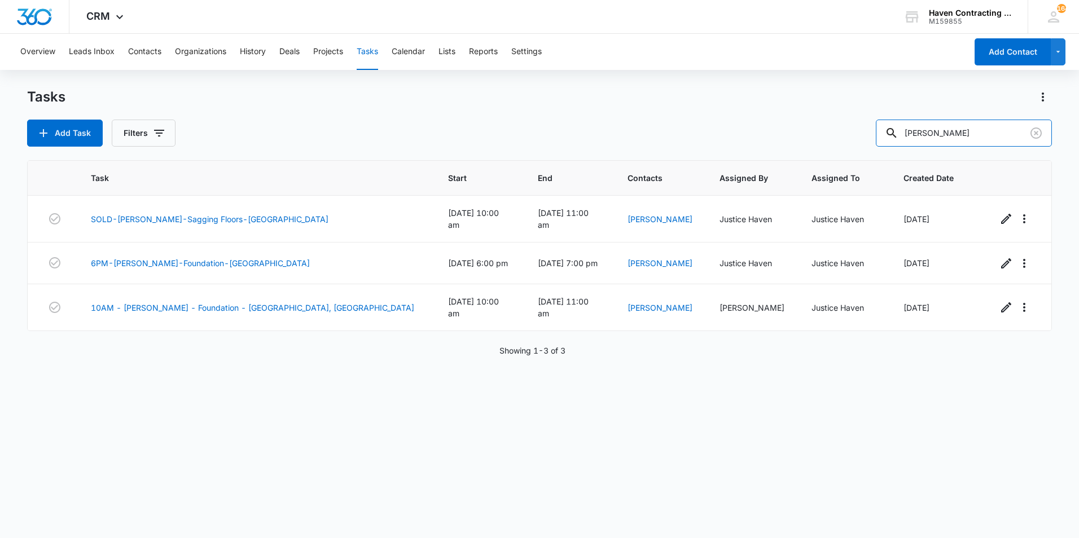
drag, startPoint x: 964, startPoint y: 130, endPoint x: 606, endPoint y: 133, distance: 357.7
click at [617, 138] on div "Add Task Filters [PERSON_NAME]" at bounding box center [539, 133] width 1025 height 27
type input "w"
type input "[PERSON_NAME]"
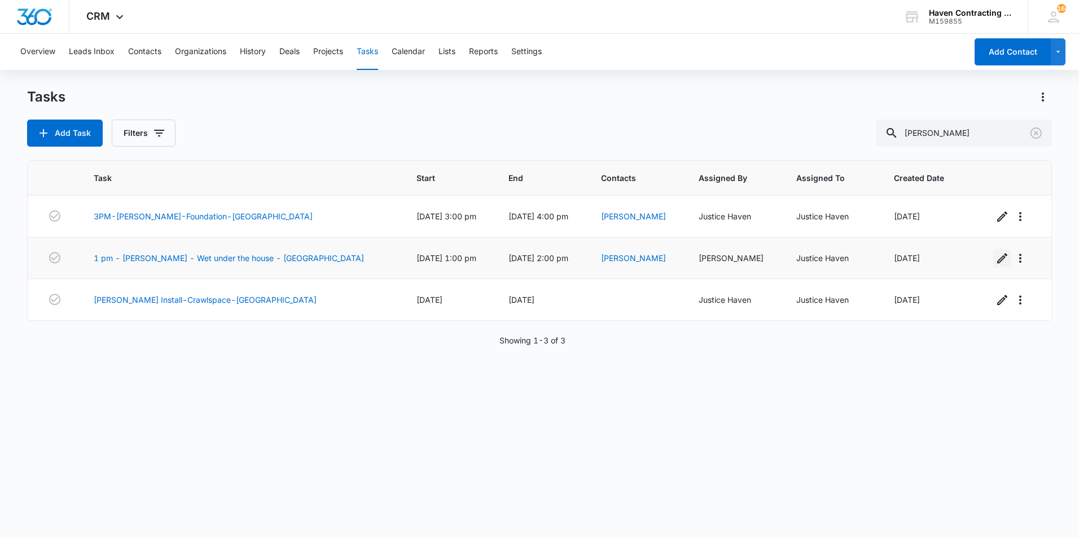
click at [993, 260] on button "button" at bounding box center [1002, 258] width 18 height 18
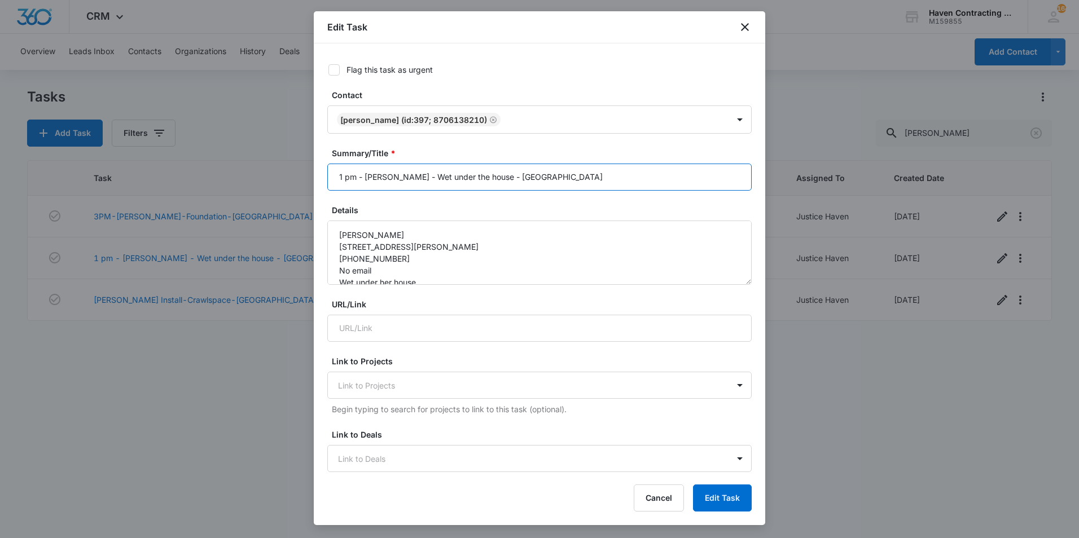
drag, startPoint x: 357, startPoint y: 174, endPoint x: 317, endPoint y: 173, distance: 40.1
click at [317, 173] on div "Flag this task as urgent Contact [PERSON_NAME] (ID:397; 8706138210) Summary/Tit…" at bounding box center [539, 258] width 451 height 430
type input "SOLD - [PERSON_NAME] - Wet under the house - [GEOGRAPHIC_DATA]"
click at [720, 511] on button "Edit Task" at bounding box center [722, 498] width 59 height 27
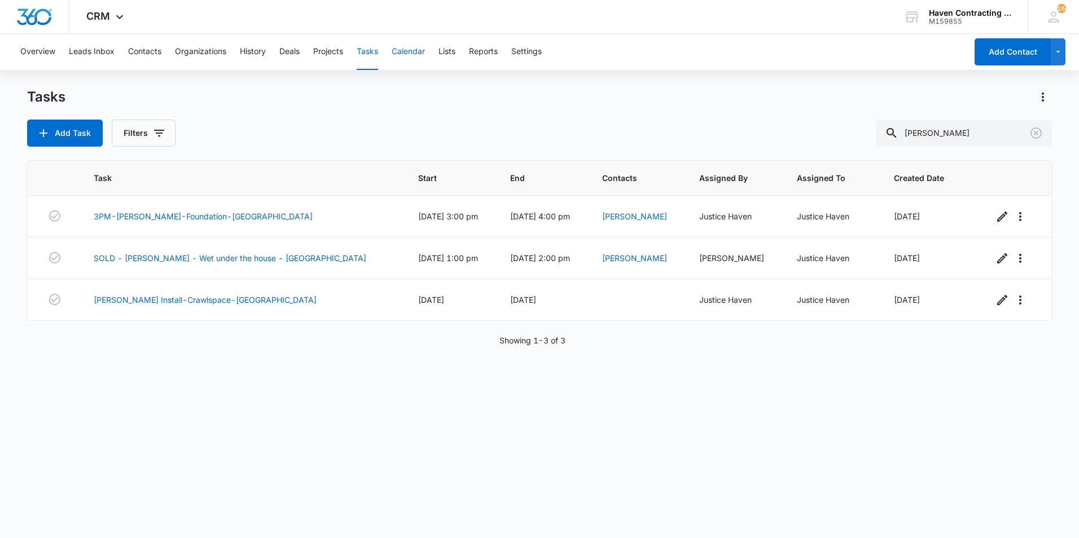
click at [423, 46] on button "Calendar" at bounding box center [408, 52] width 33 height 36
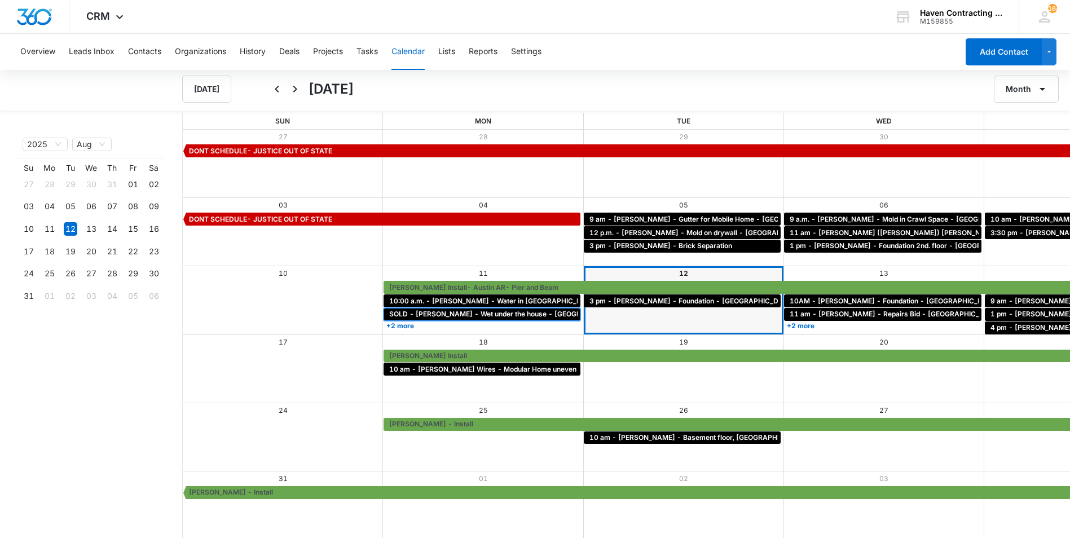
click at [384, 320] on div "SOLD - [PERSON_NAME] - Wet under the house - [GEOGRAPHIC_DATA]" at bounding box center [482, 314] width 197 height 13
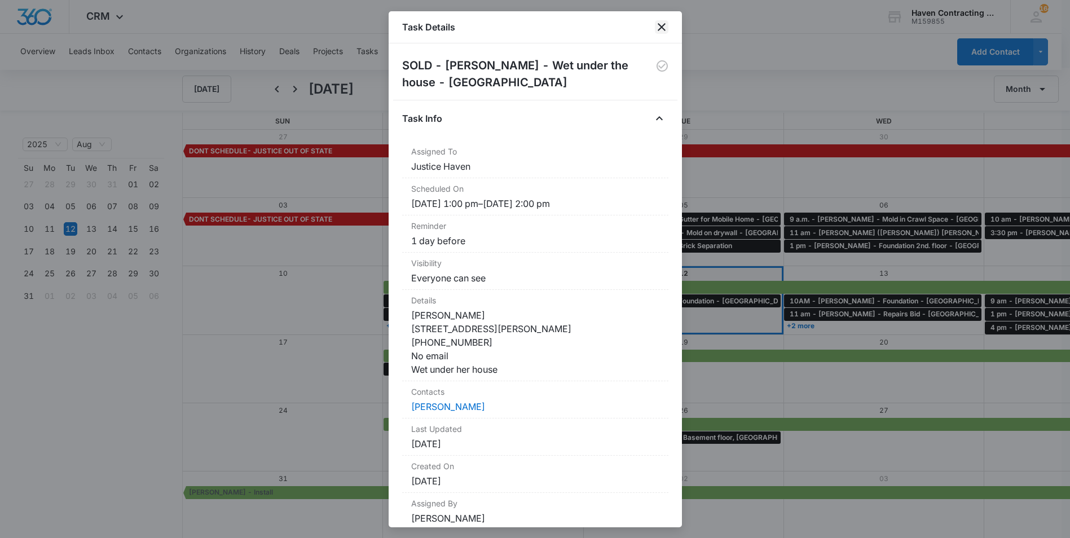
click at [664, 26] on icon "close" at bounding box center [662, 27] width 14 height 14
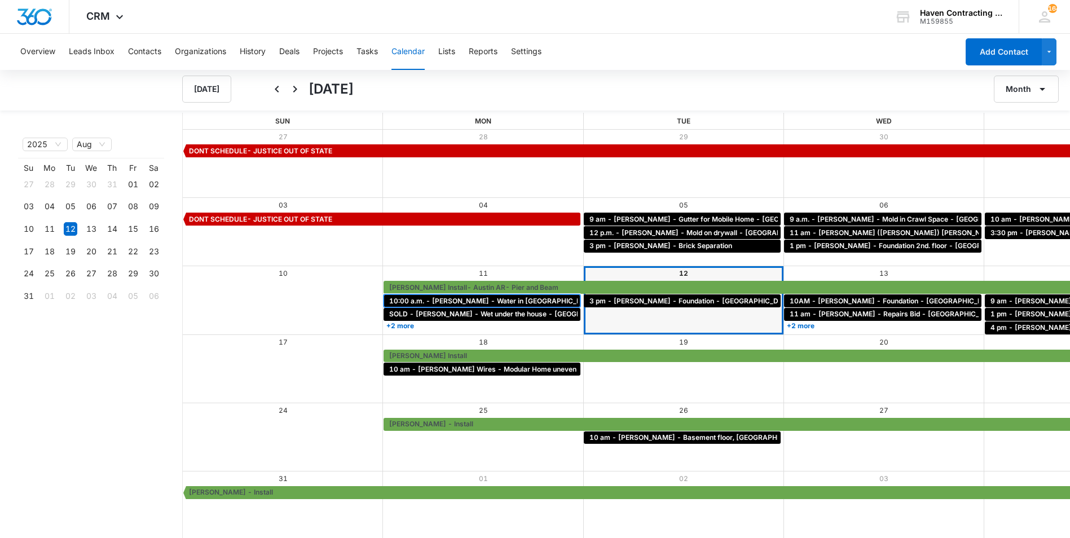
click at [389, 302] on span "10:00 a.m. - [PERSON_NAME] - Water in [GEOGRAPHIC_DATA] - [GEOGRAPHIC_DATA]" at bounding box center [533, 301] width 289 height 10
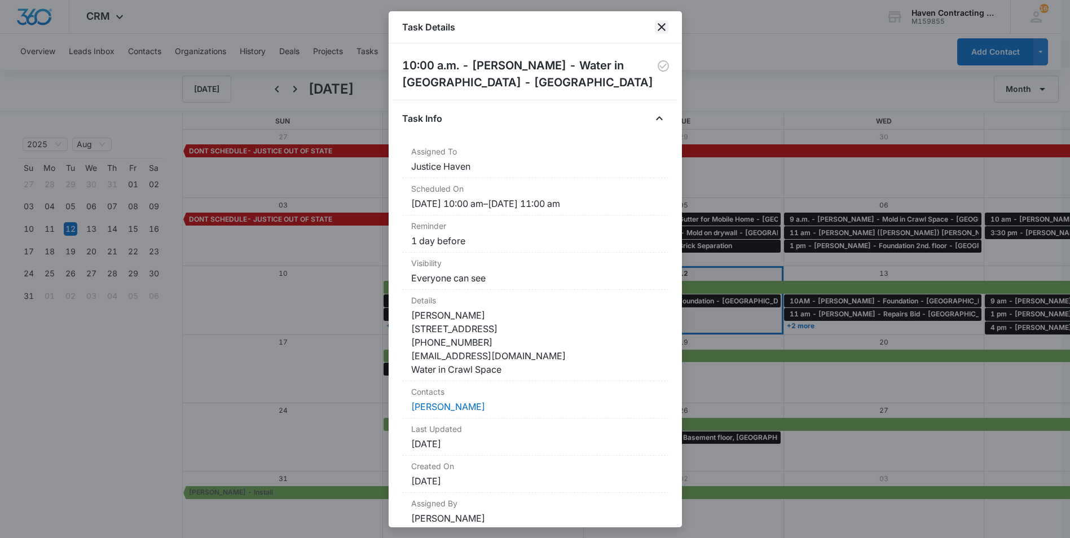
click at [662, 24] on icon "close" at bounding box center [662, 27] width 14 height 14
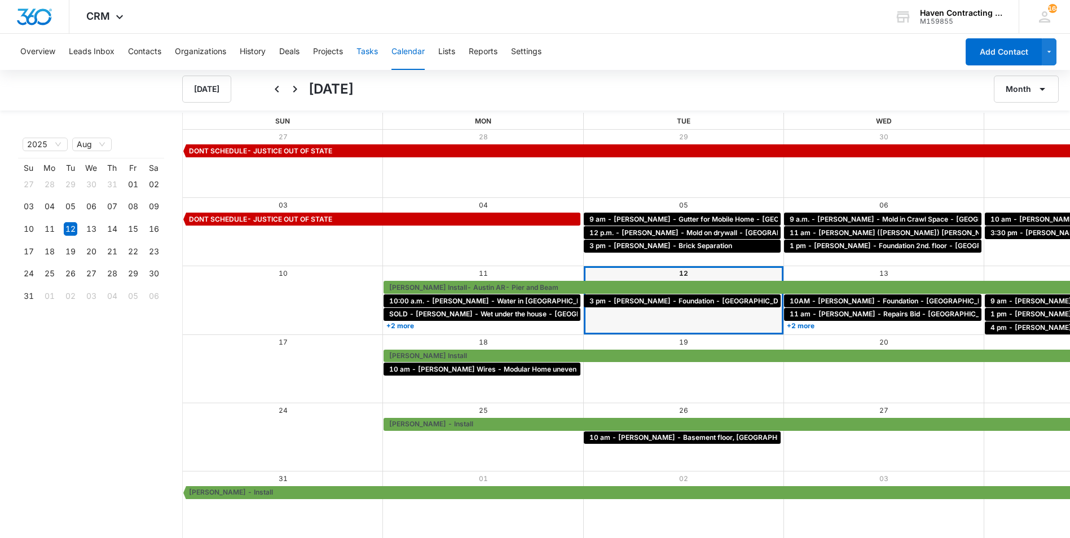
click at [378, 54] on button "Tasks" at bounding box center [367, 52] width 21 height 36
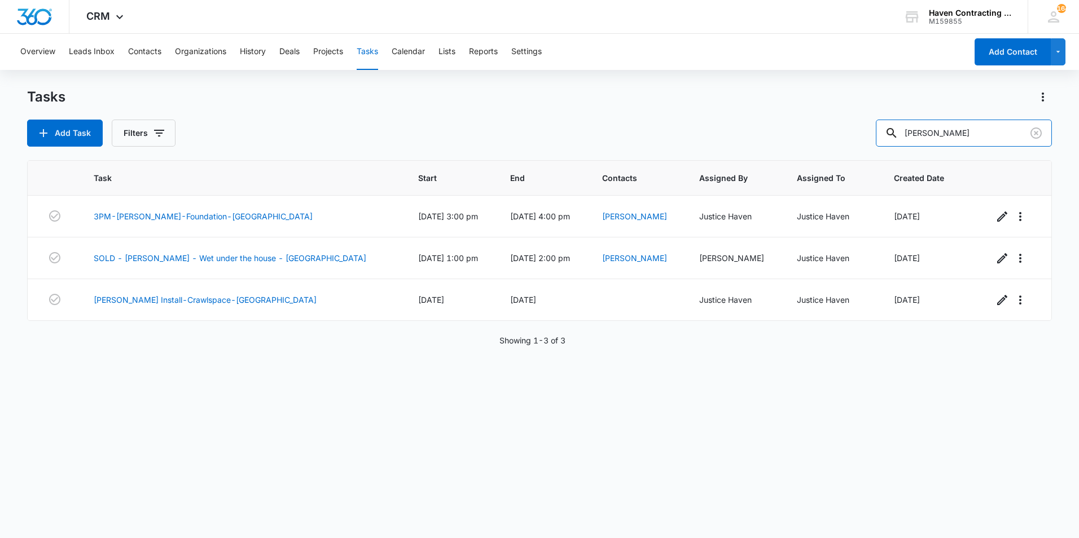
drag, startPoint x: 952, startPoint y: 135, endPoint x: 726, endPoint y: 131, distance: 226.9
click at [734, 134] on div "Add Task Filters [PERSON_NAME]" at bounding box center [539, 133] width 1025 height 27
type input "COOK"
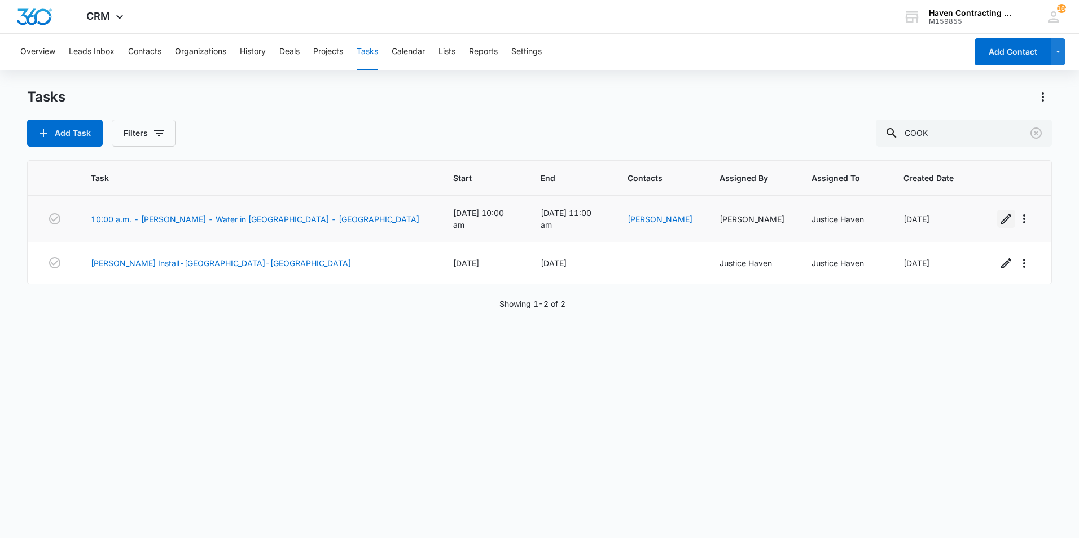
click at [999, 218] on icon "button" at bounding box center [1006, 219] width 14 height 14
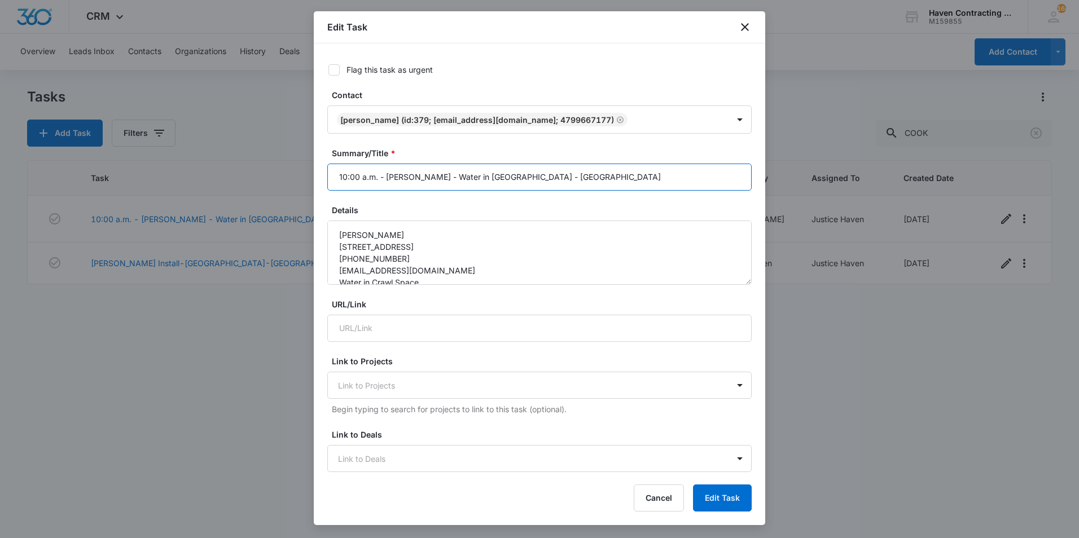
drag, startPoint x: 379, startPoint y: 179, endPoint x: 285, endPoint y: 177, distance: 94.3
click at [289, 178] on body "CRM Apps Reputation Websites Forms CRM Email Social Shop Payments POS Ads Intel…" at bounding box center [539, 269] width 1079 height 538
type input "SOLD- [PERSON_NAME] - Water in Crawl Space - [GEOGRAPHIC_DATA]"
click at [708, 496] on button "Edit Task" at bounding box center [722, 498] width 59 height 27
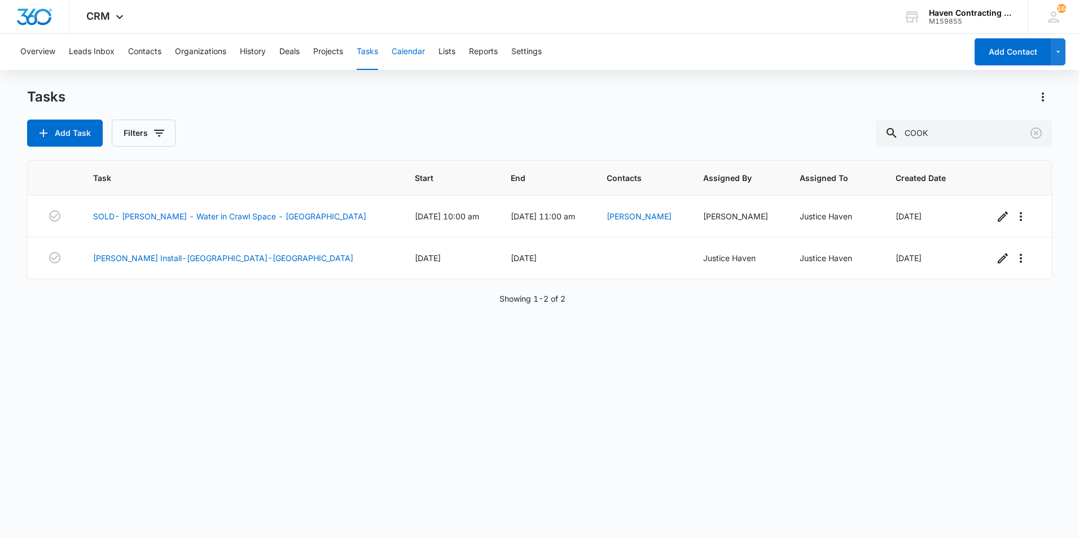
click at [419, 58] on button "Calendar" at bounding box center [408, 52] width 33 height 36
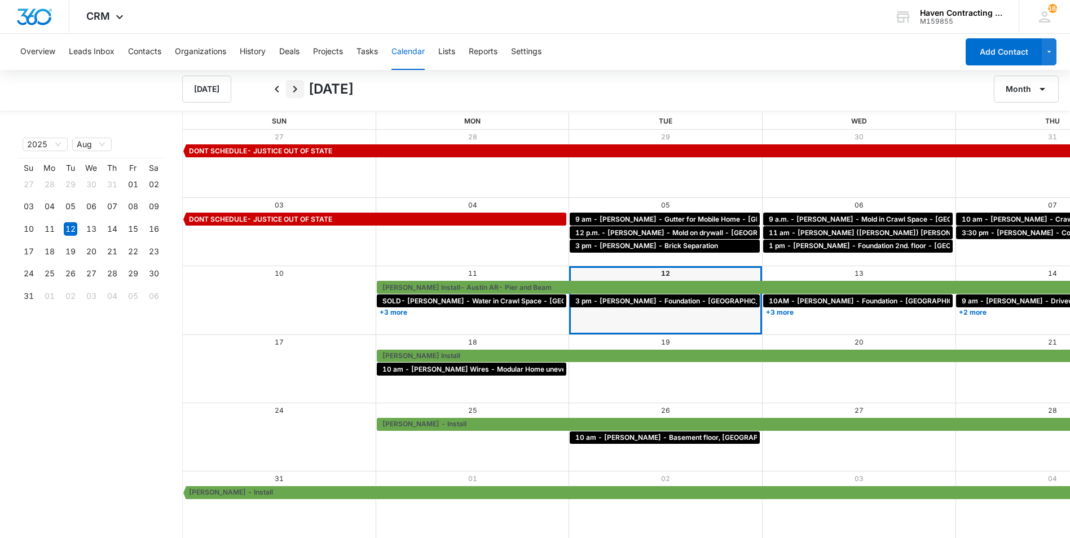
click at [293, 94] on icon "Next" at bounding box center [295, 89] width 14 height 14
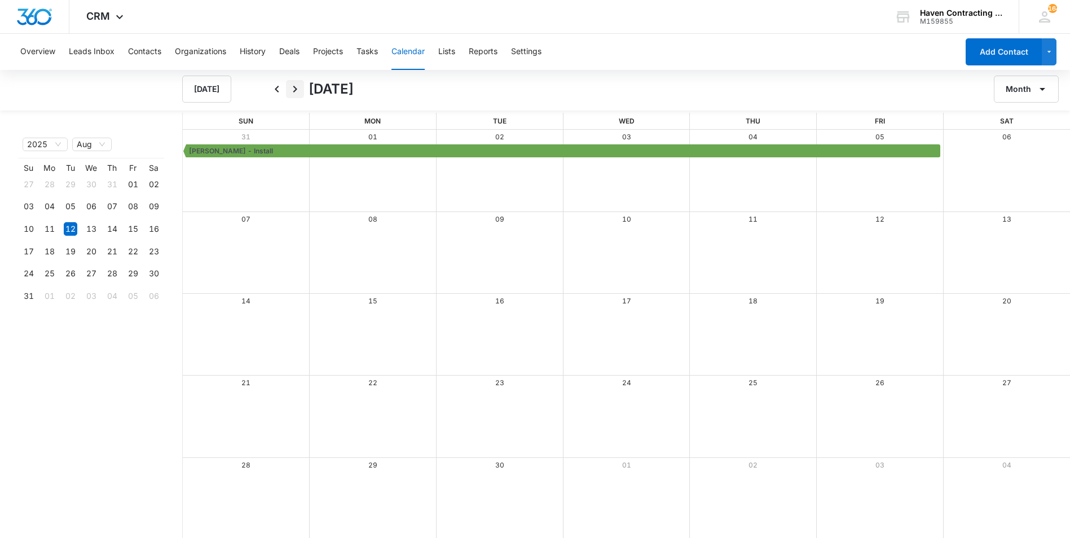
click at [293, 94] on icon "Next" at bounding box center [295, 89] width 14 height 14
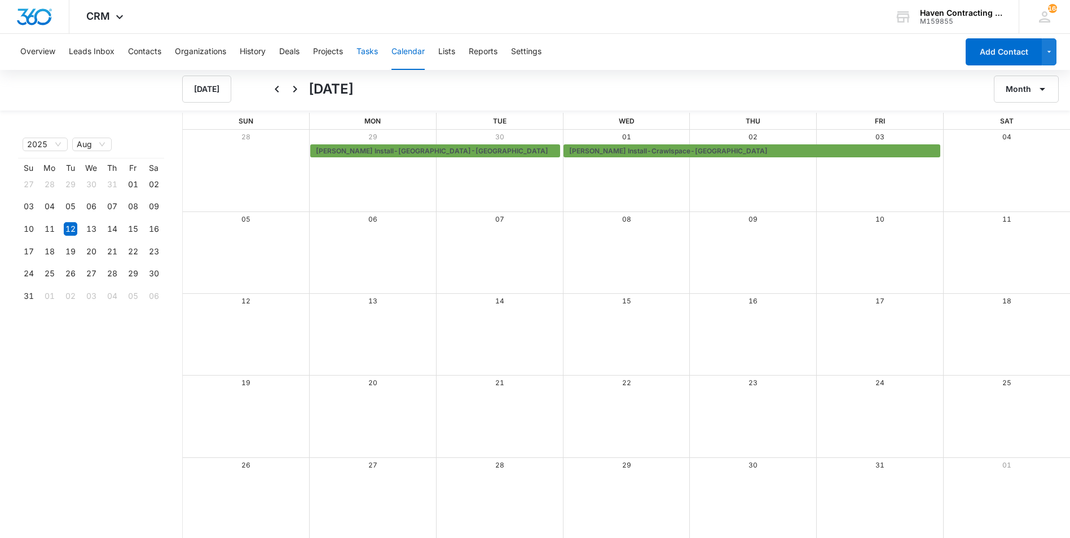
click at [362, 61] on button "Tasks" at bounding box center [367, 52] width 21 height 36
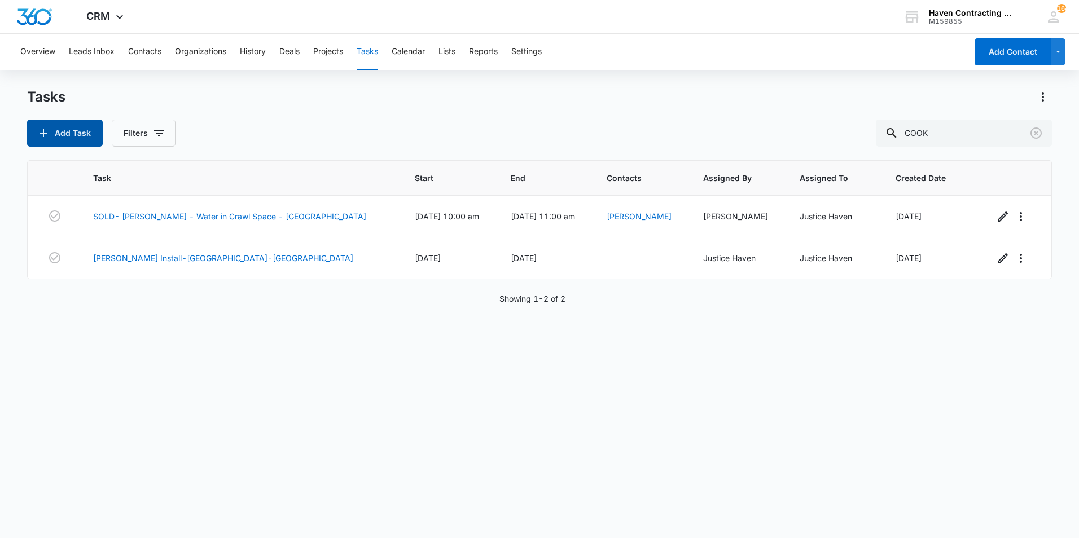
click at [71, 127] on button "Add Task" at bounding box center [65, 133] width 76 height 27
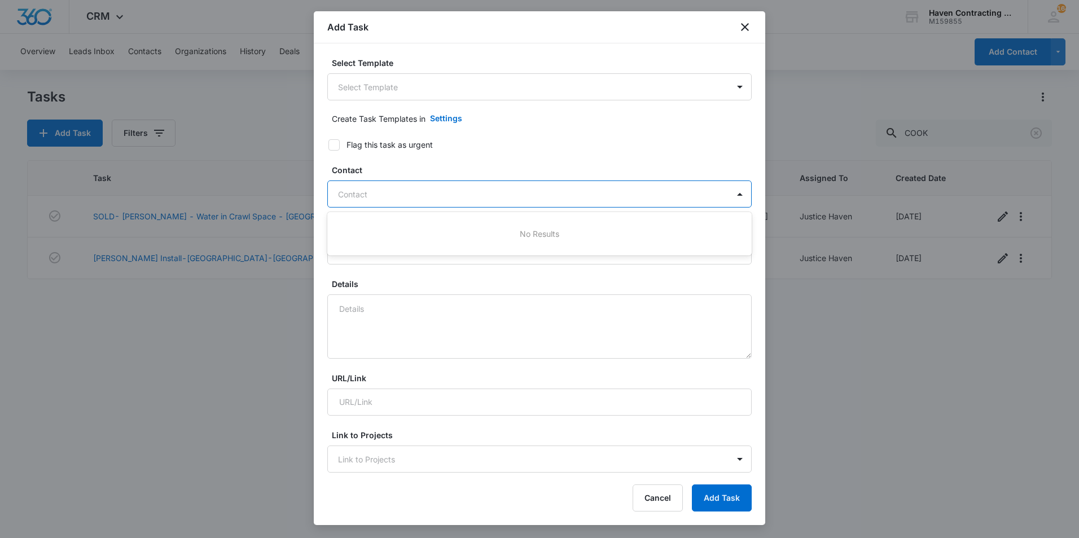
click at [443, 189] on div at bounding box center [532, 194] width 389 height 14
click at [407, 286] on label "Details" at bounding box center [544, 284] width 424 height 12
click at [407, 295] on textarea "Details" at bounding box center [539, 327] width 424 height 64
click at [393, 246] on input "Summary/Title *" at bounding box center [539, 251] width 424 height 27
type input "e"
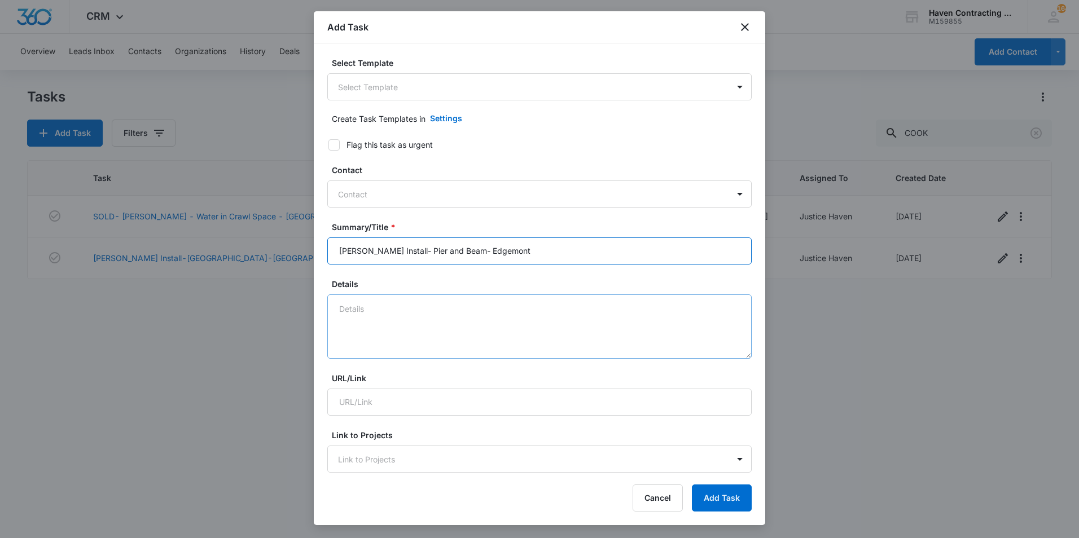
type input "[PERSON_NAME] Install- Pier and Beam- Edgemont"
click at [361, 305] on textarea "Details" at bounding box center [539, 327] width 424 height 64
type textarea "e"
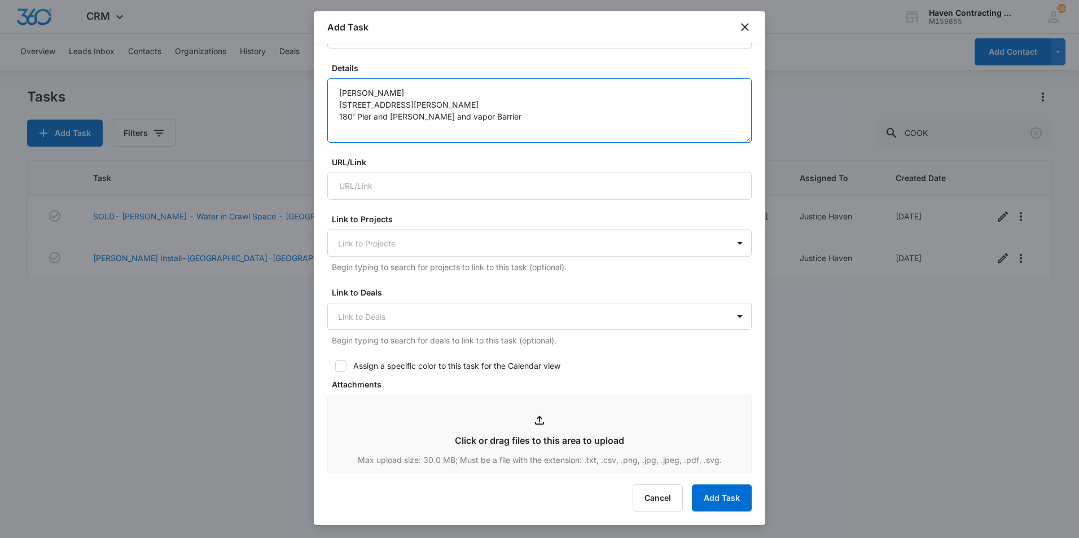
scroll to position [226, 0]
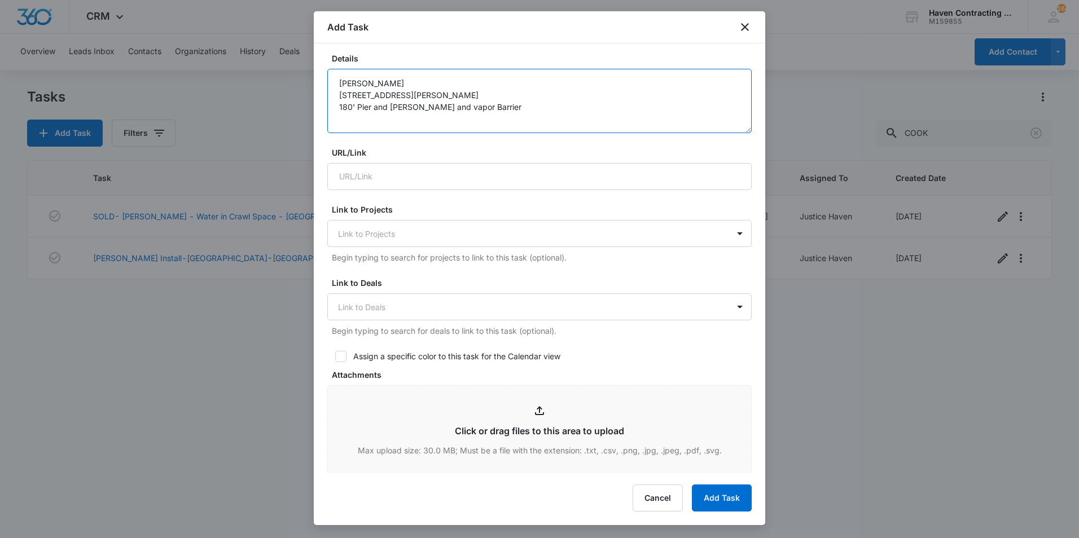
type textarea "[PERSON_NAME] [STREET_ADDRESS][PERSON_NAME] 180' Pier and [PERSON_NAME] and vap…"
click at [385, 355] on div "Assign a specific color to this task for the Calendar view" at bounding box center [456, 356] width 207 height 12
click at [335, 355] on input "Assign a specific color to this task for the Calendar view" at bounding box center [331, 357] width 8 height 8
checkbox input "true"
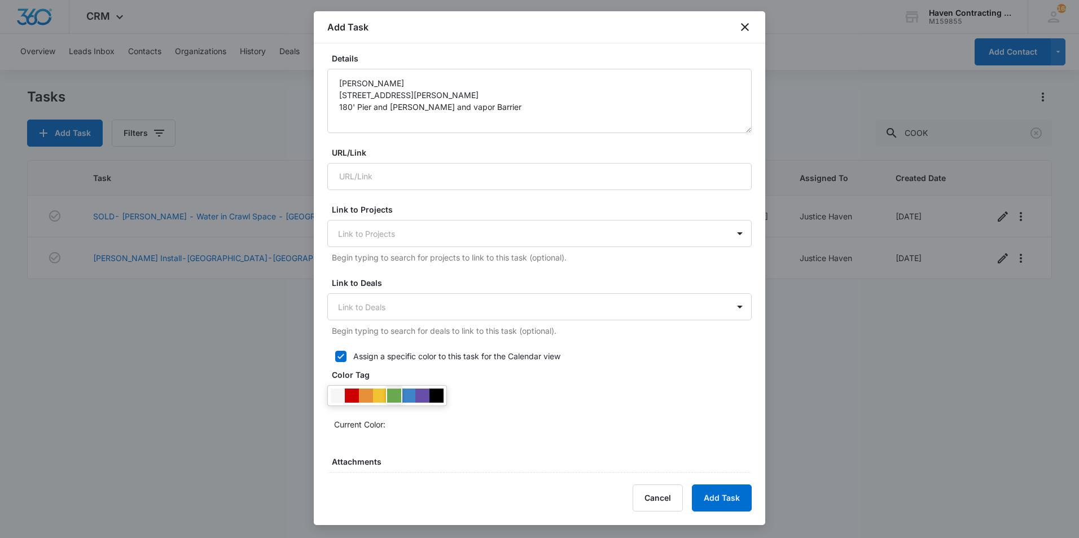
click at [392, 402] on div at bounding box center [394, 396] width 14 height 14
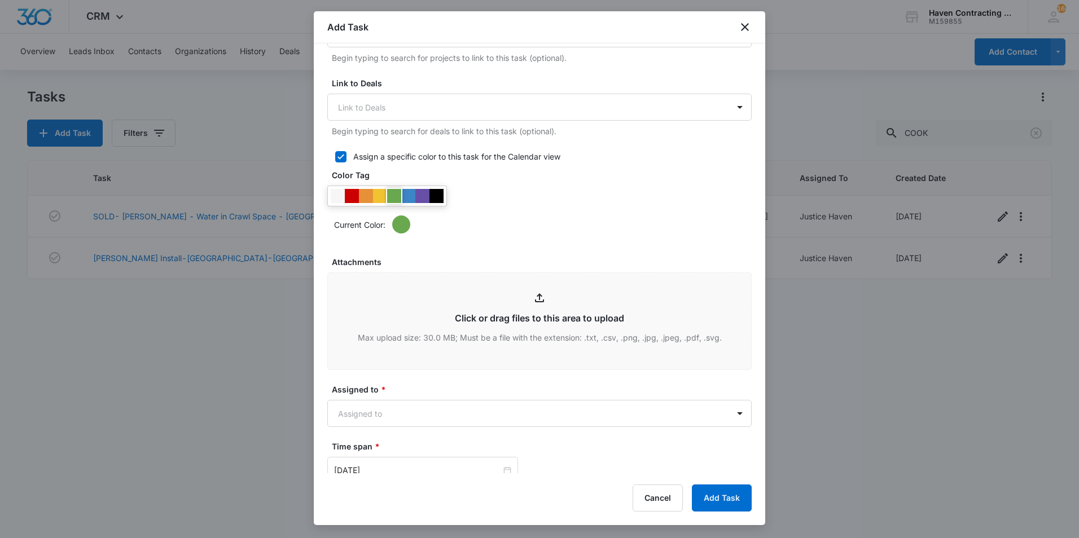
scroll to position [451, 0]
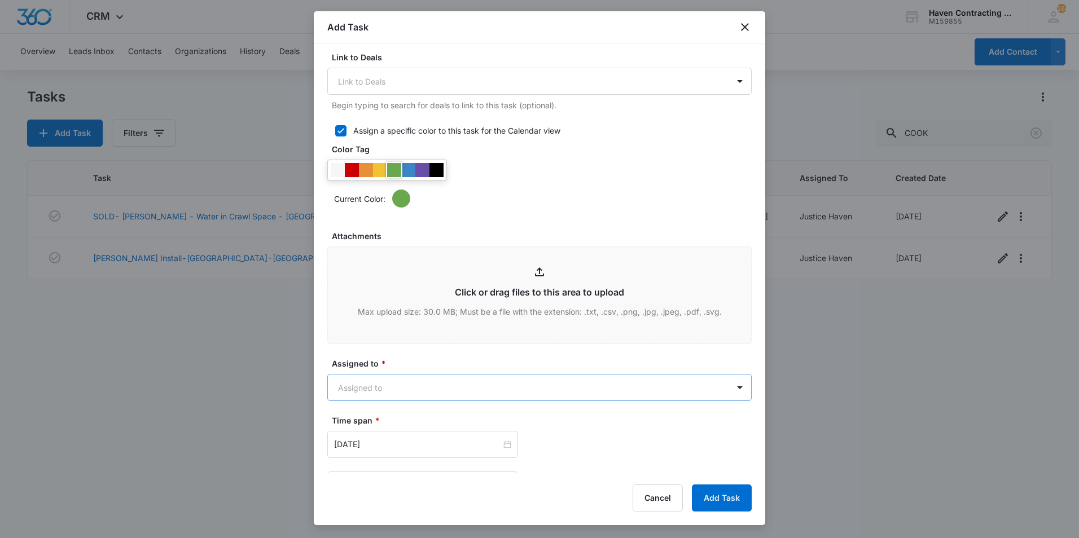
click at [410, 380] on body "CRM Apps Reputation Websites Forms CRM Email Social Shop Payments POS Ads Intel…" at bounding box center [539, 269] width 1079 height 538
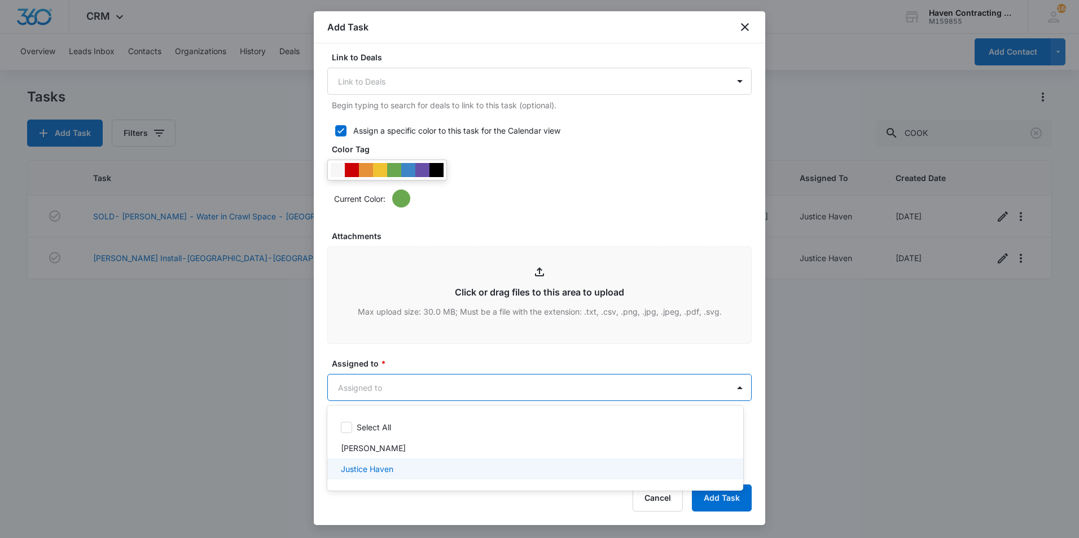
click at [377, 471] on p "Justice Haven" at bounding box center [367, 469] width 52 height 12
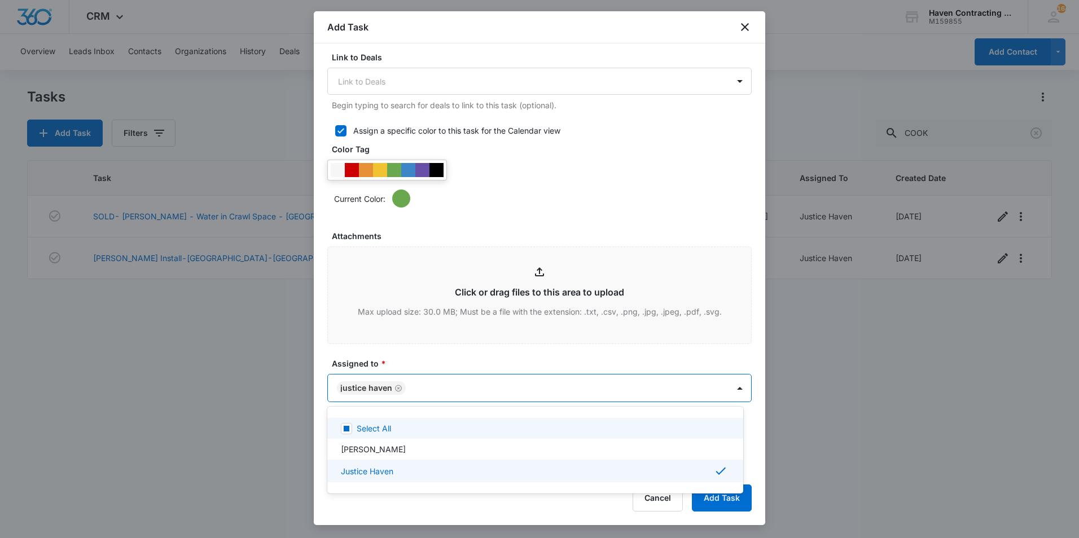
click at [376, 359] on div at bounding box center [539, 269] width 1079 height 538
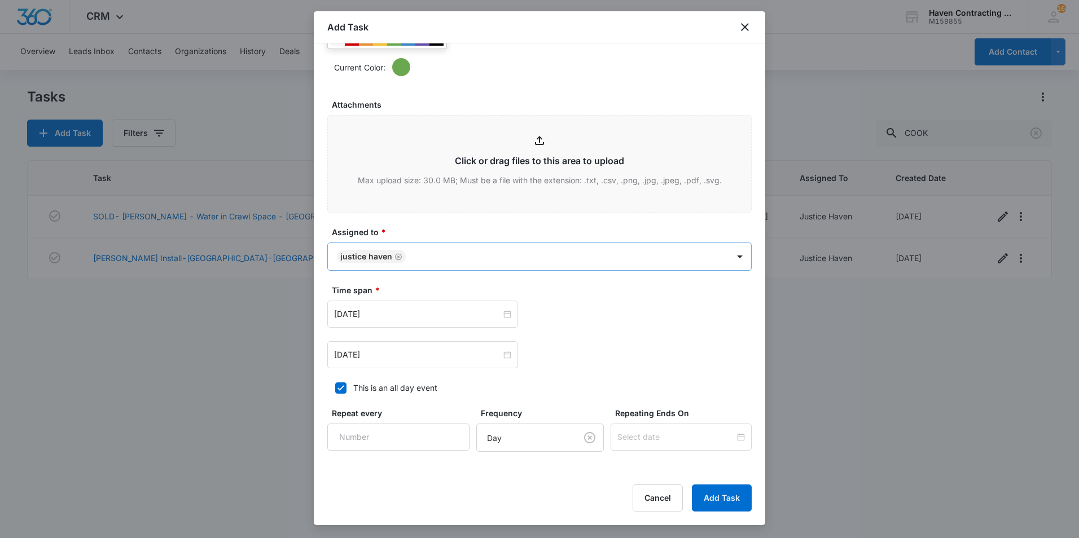
scroll to position [621, 0]
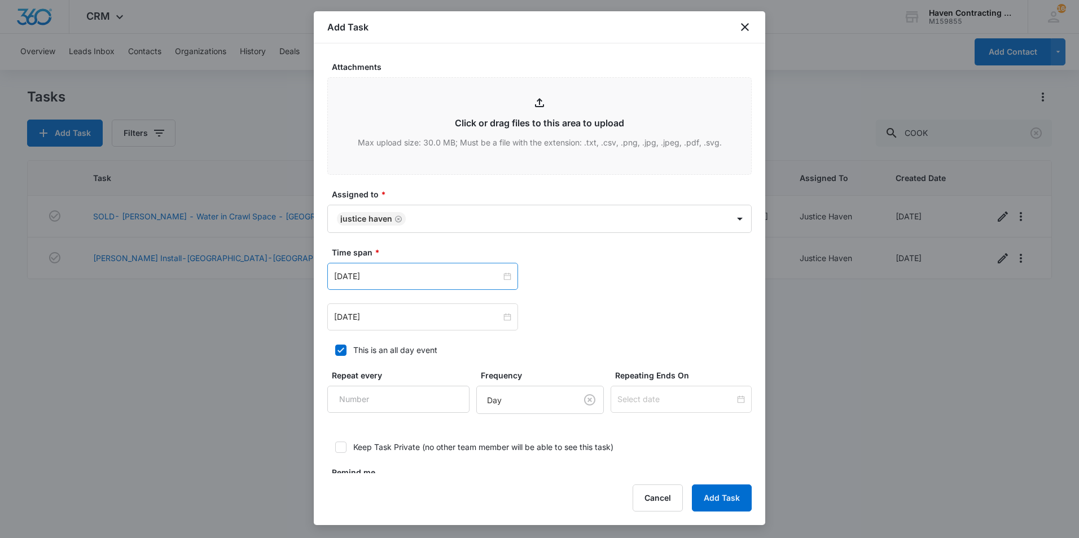
click at [388, 285] on div "[DATE]" at bounding box center [422, 276] width 191 height 27
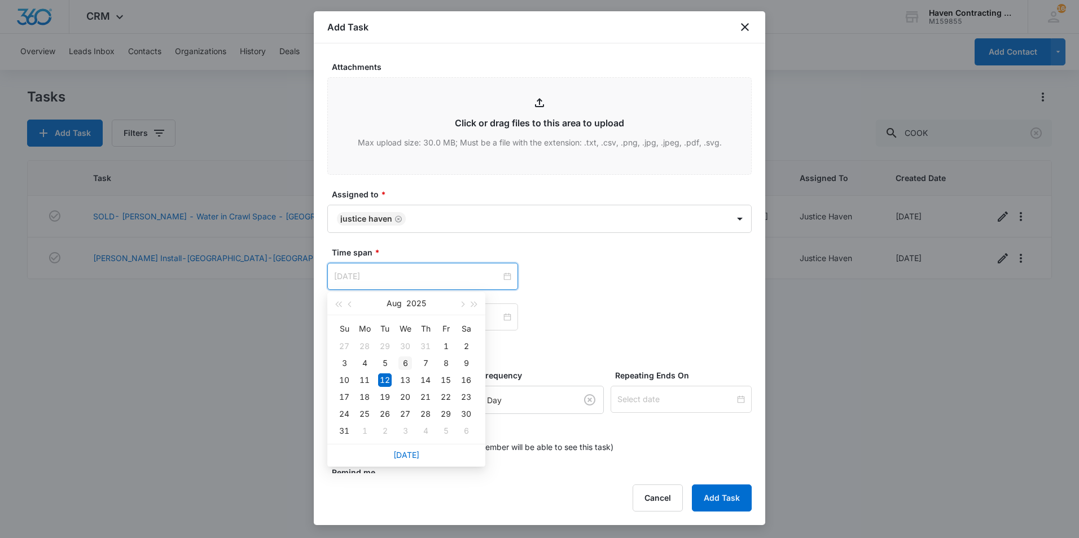
type input "[DATE]"
click at [403, 362] on div "6" at bounding box center [405, 364] width 14 height 14
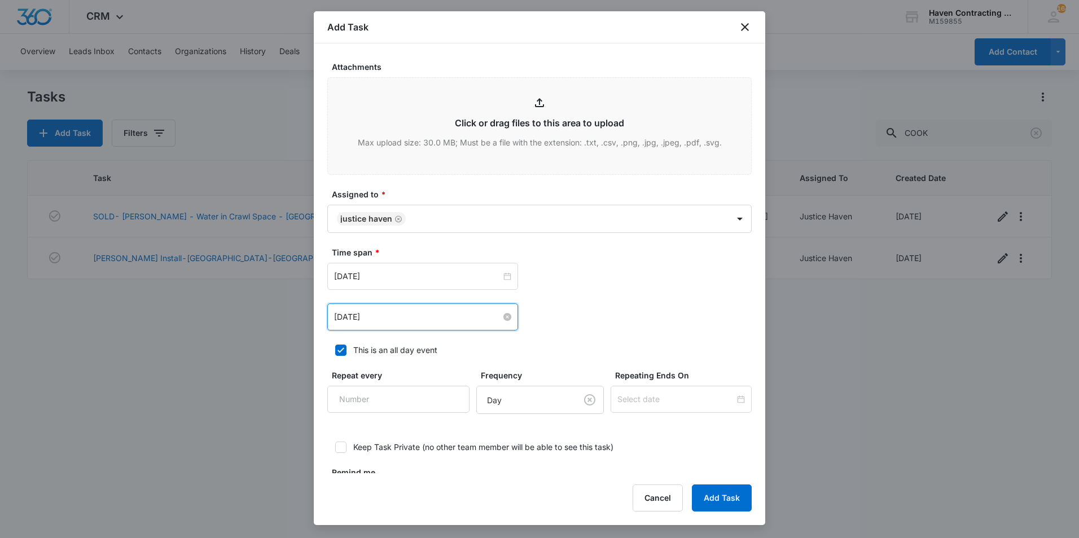
click at [391, 323] on input "[DATE]" at bounding box center [417, 317] width 167 height 12
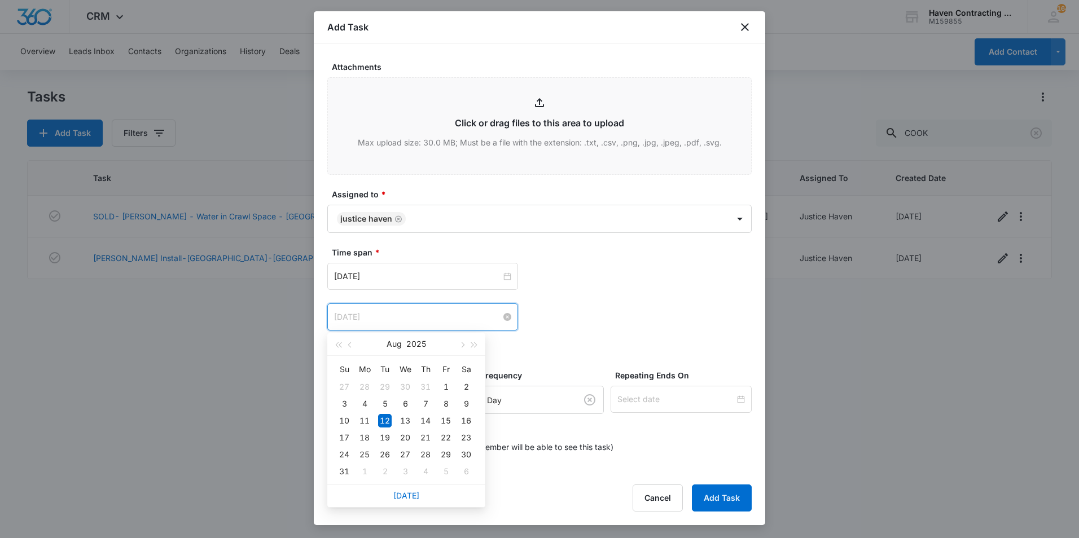
type input "[DATE]"
click at [373, 284] on div "[DATE]" at bounding box center [422, 276] width 191 height 27
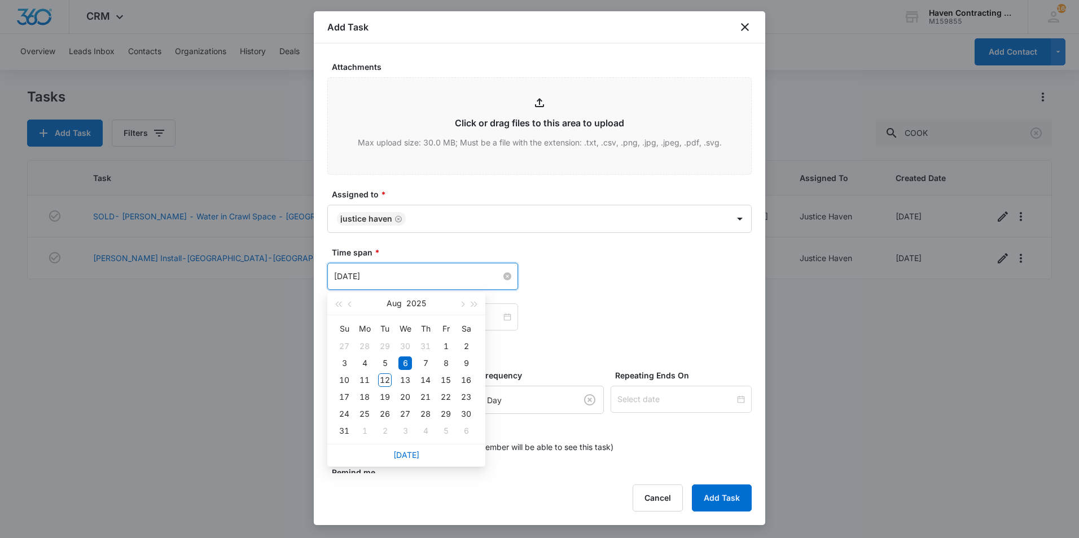
click at [460, 279] on input "[DATE]" at bounding box center [417, 276] width 167 height 12
click at [461, 309] on button "button" at bounding box center [461, 303] width 12 height 23
type input "[DATE]"
click at [366, 362] on div "6" at bounding box center [365, 364] width 14 height 14
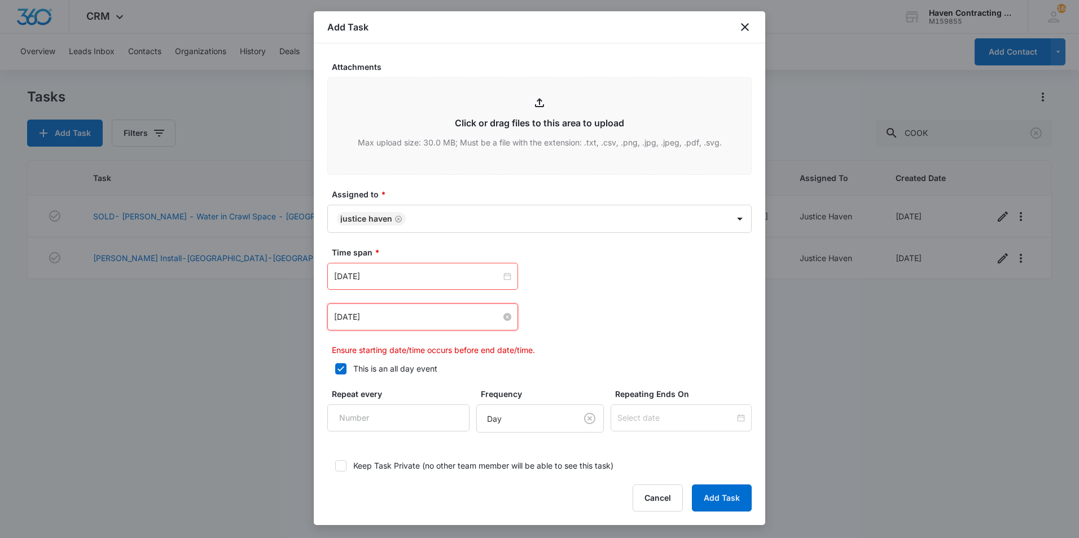
click at [370, 322] on input "[DATE]" at bounding box center [417, 317] width 167 height 12
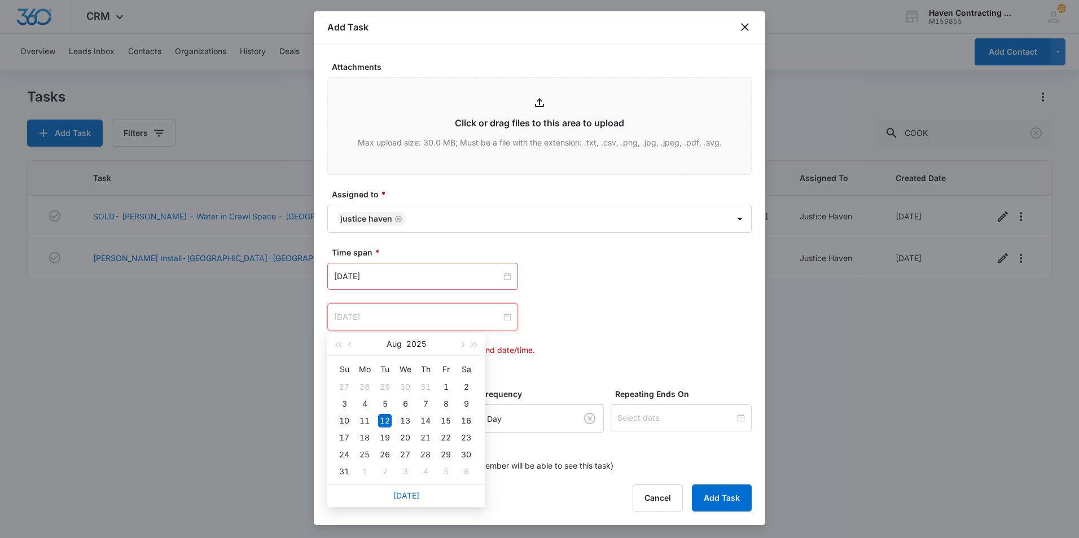
click at [340, 416] on div "10" at bounding box center [344, 421] width 14 height 14
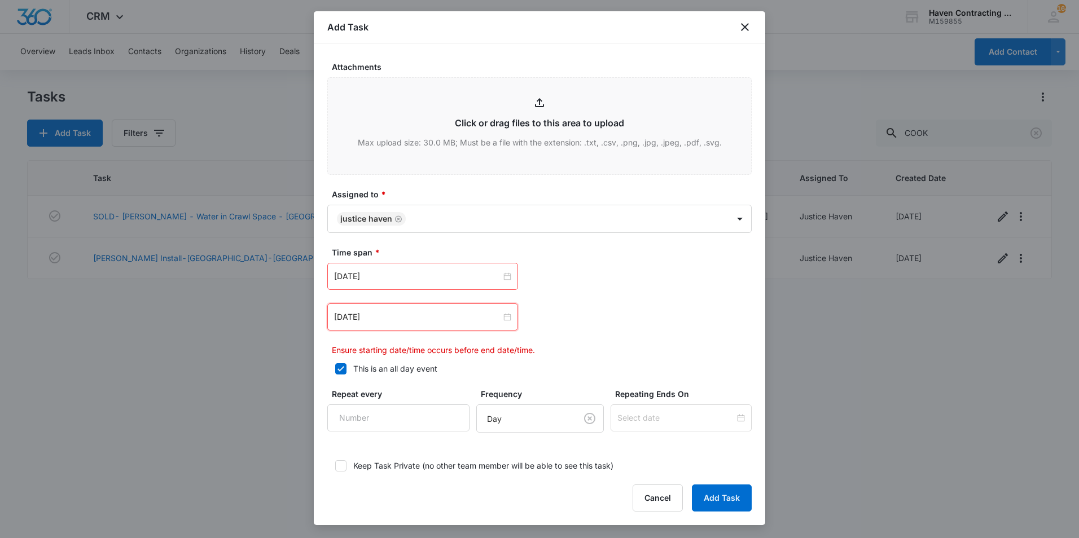
click at [368, 325] on div "[DATE]" at bounding box center [422, 317] width 191 height 27
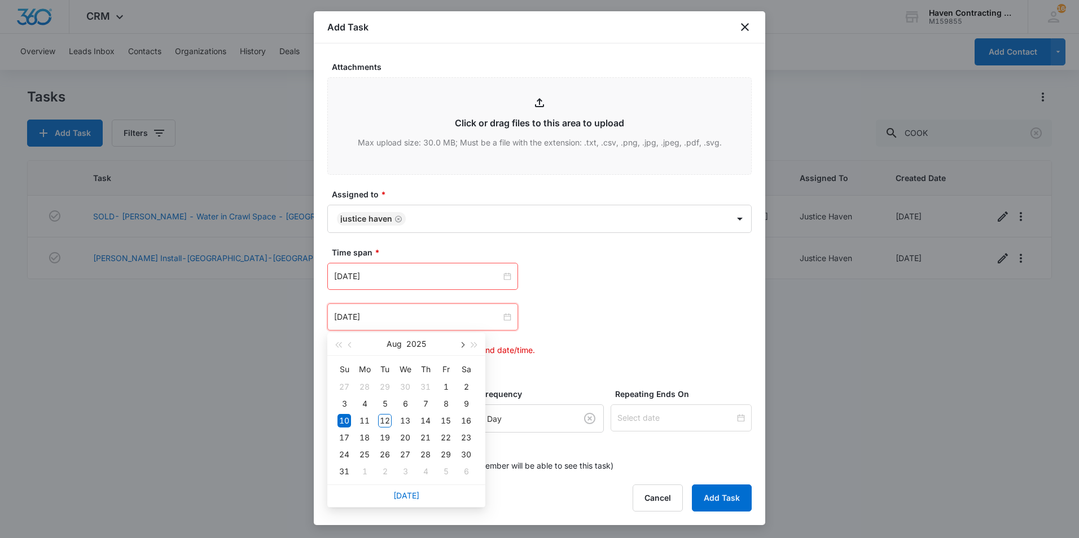
click at [460, 344] on span "button" at bounding box center [462, 345] width 6 height 6
click at [460, 345] on span "button" at bounding box center [462, 345] width 6 height 6
type input "[DATE]"
click at [442, 400] on div "10" at bounding box center [446, 404] width 14 height 14
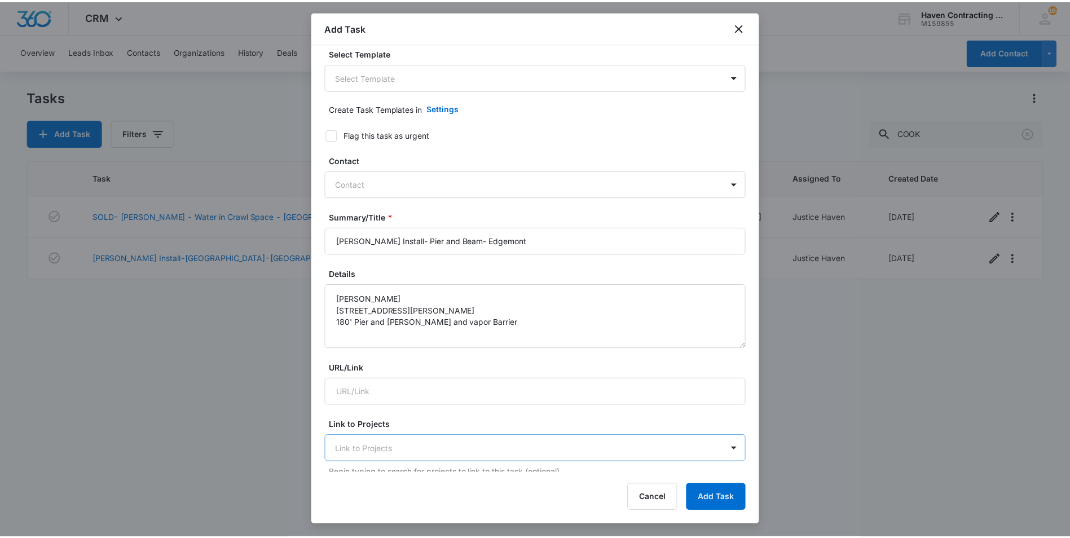
scroll to position [0, 0]
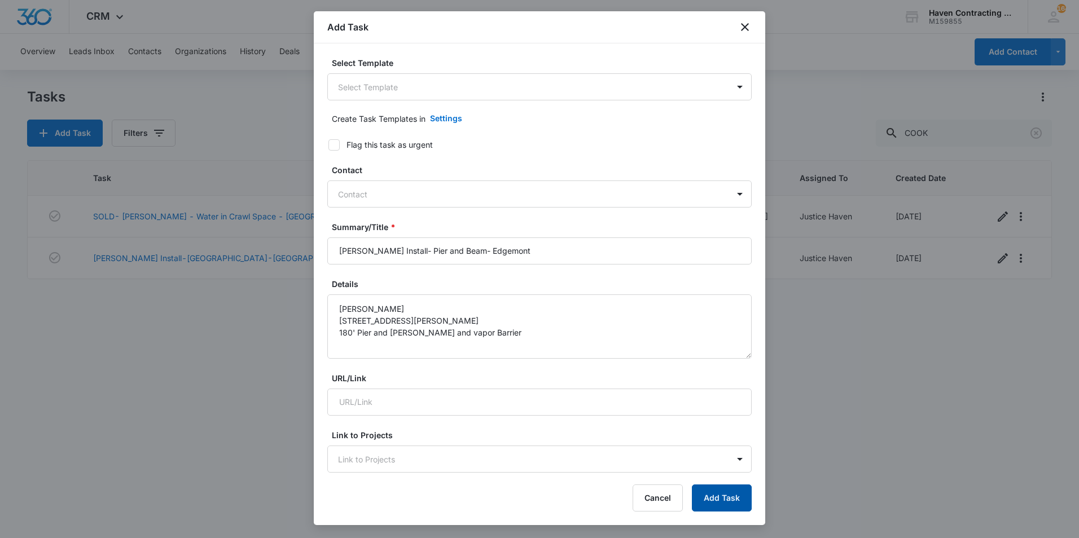
click at [710, 499] on button "Add Task" at bounding box center [722, 498] width 60 height 27
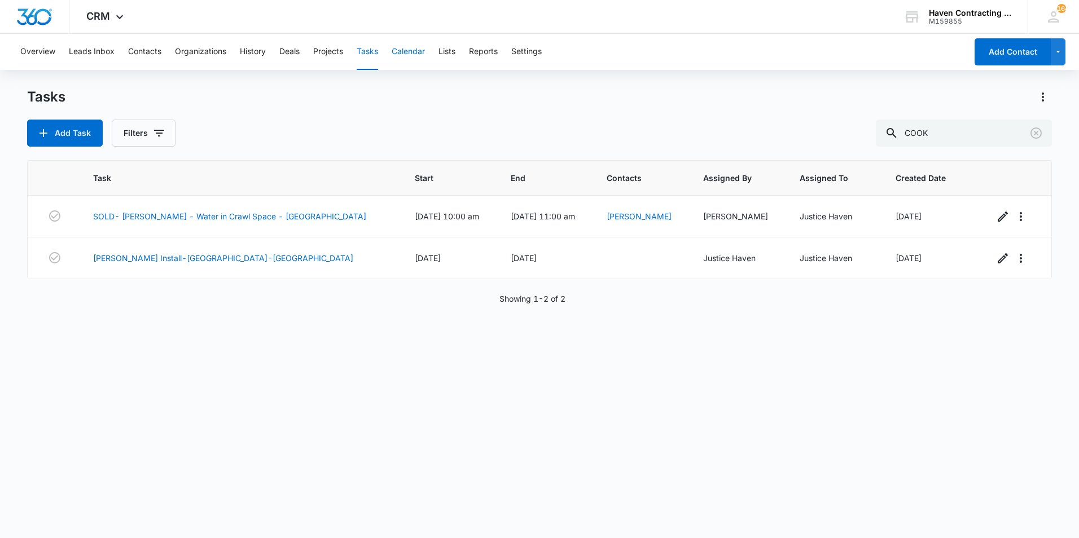
click at [412, 52] on button "Calendar" at bounding box center [408, 52] width 33 height 36
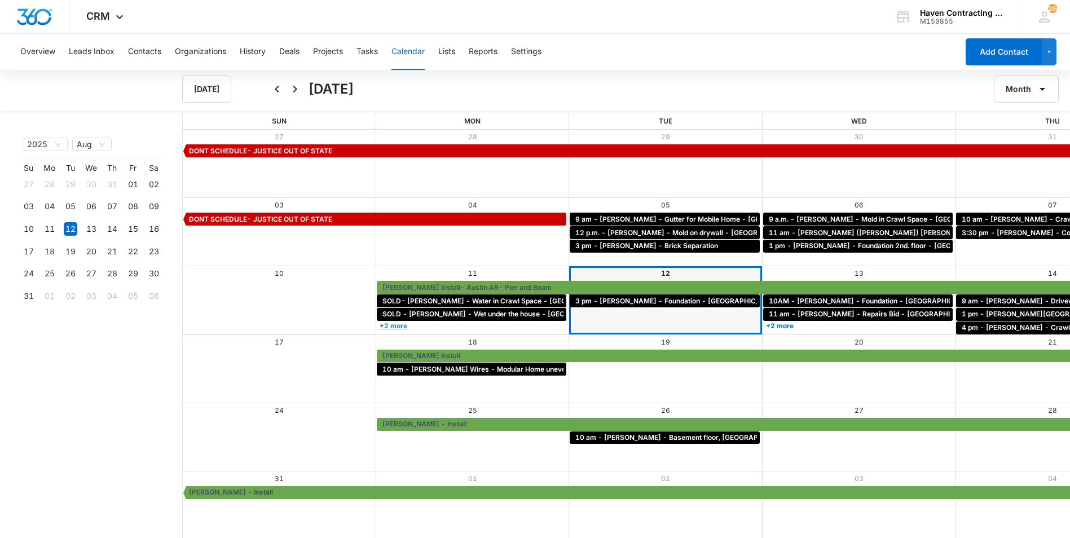
click at [377, 325] on link "+2 more" at bounding box center [472, 326] width 190 height 8
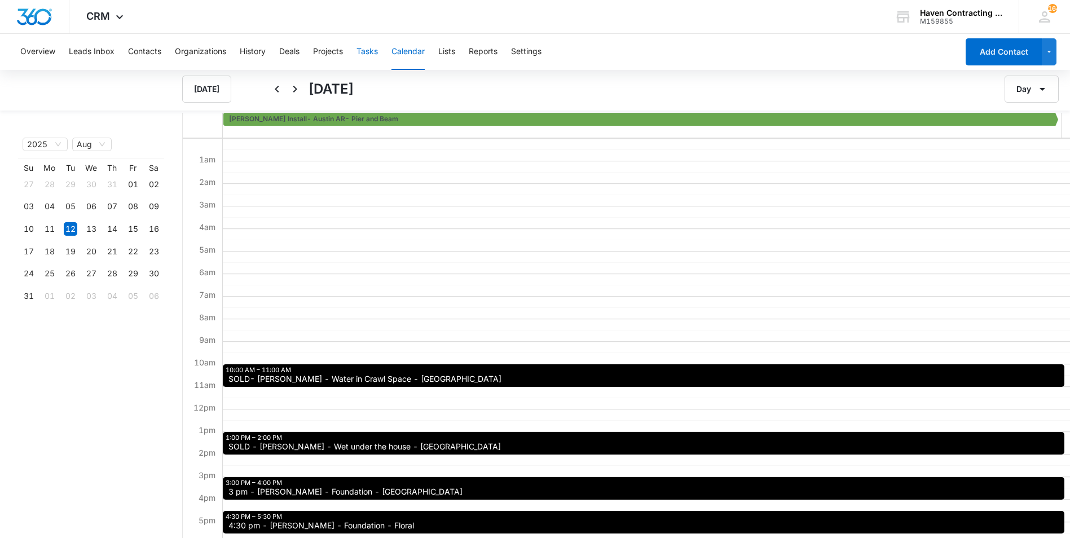
click at [372, 43] on button "Tasks" at bounding box center [367, 52] width 21 height 36
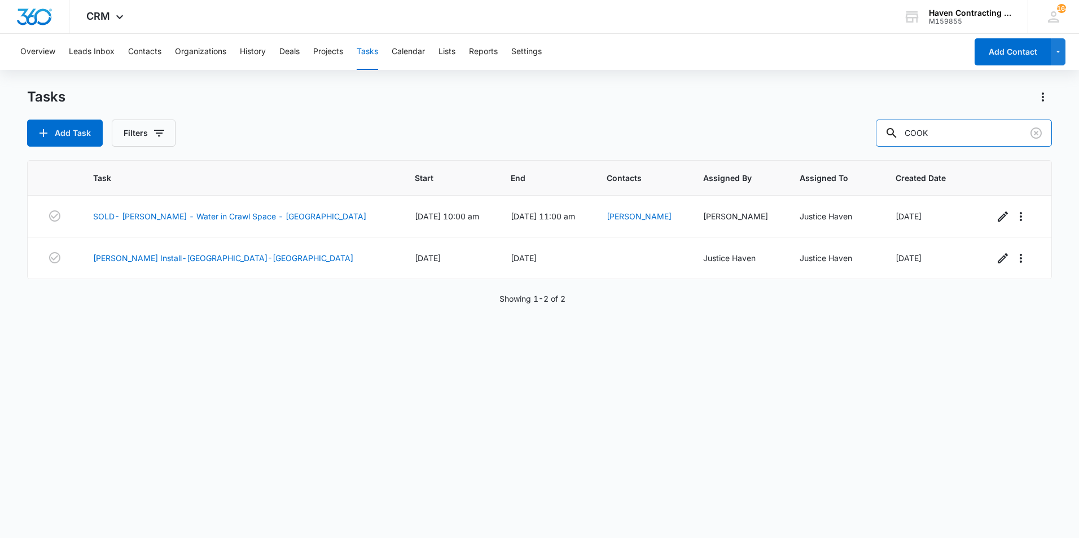
drag, startPoint x: 958, startPoint y: 138, endPoint x: 697, endPoint y: 138, distance: 261.2
click at [697, 138] on div "Add Task Filters COOK" at bounding box center [539, 133] width 1025 height 27
type input "bentley"
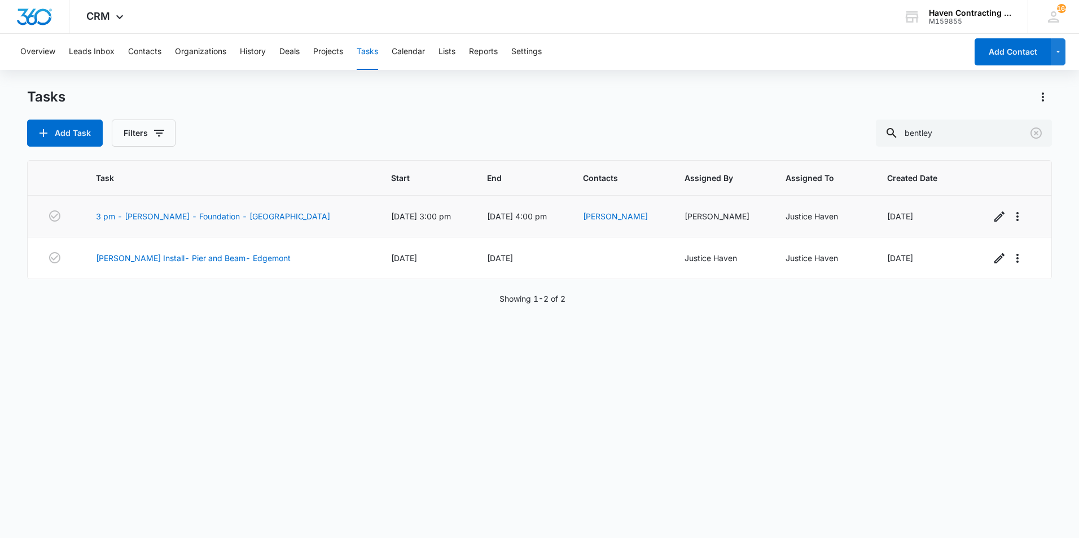
click at [977, 222] on td at bounding box center [1014, 217] width 74 height 42
click at [992, 219] on icon "button" at bounding box center [999, 217] width 14 height 14
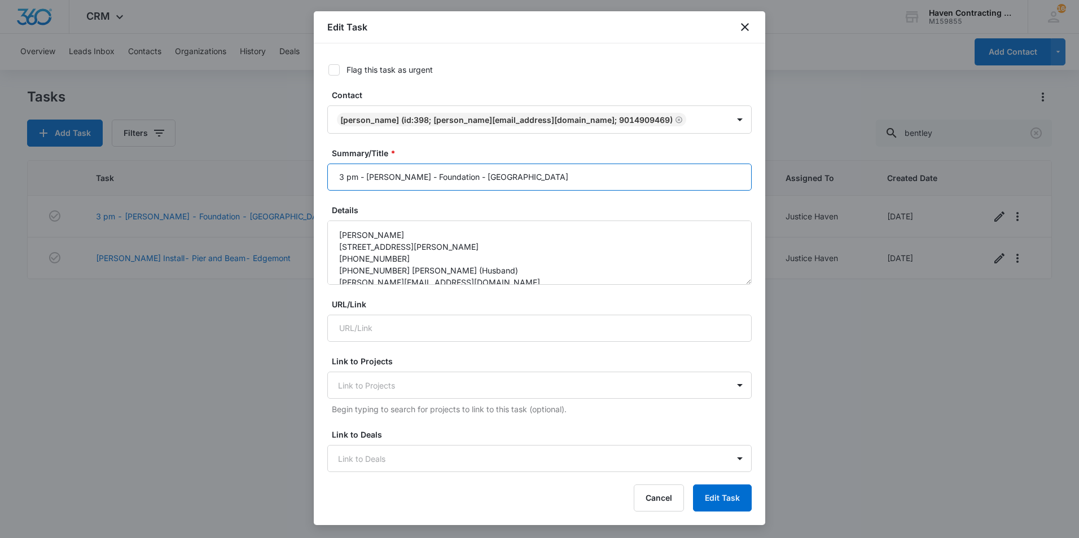
drag, startPoint x: 358, startPoint y: 180, endPoint x: 219, endPoint y: 181, distance: 138.8
click at [219, 181] on body "CRM Apps Reputation Websites Forms CRM Email Social Shop Payments POS Ads Intel…" at bounding box center [539, 269] width 1079 height 538
type input "SOLD - [PERSON_NAME] - Foundation - [GEOGRAPHIC_DATA]"
click at [714, 489] on button "Edit Task" at bounding box center [722, 498] width 59 height 27
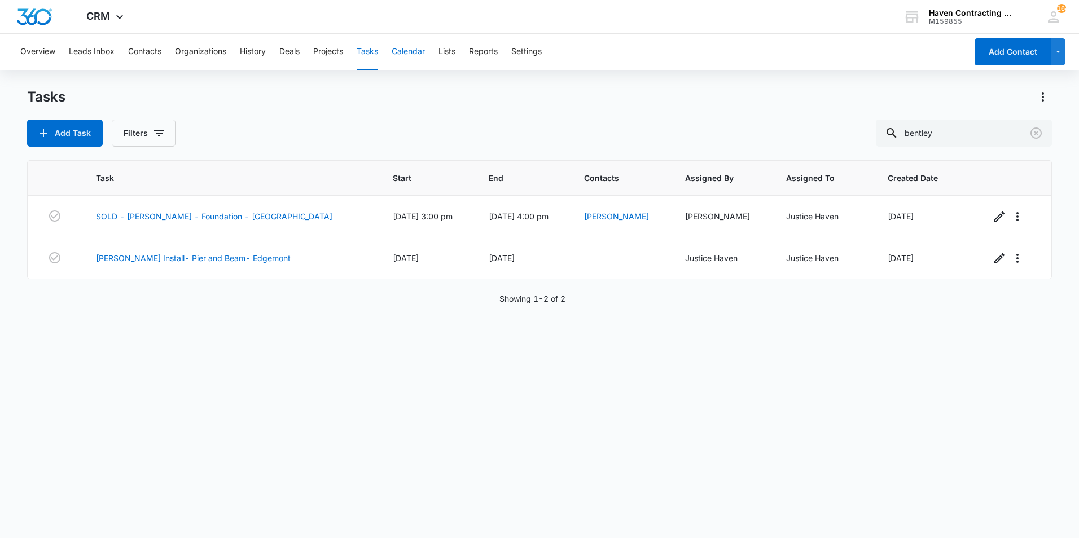
click at [413, 51] on button "Calendar" at bounding box center [408, 52] width 33 height 36
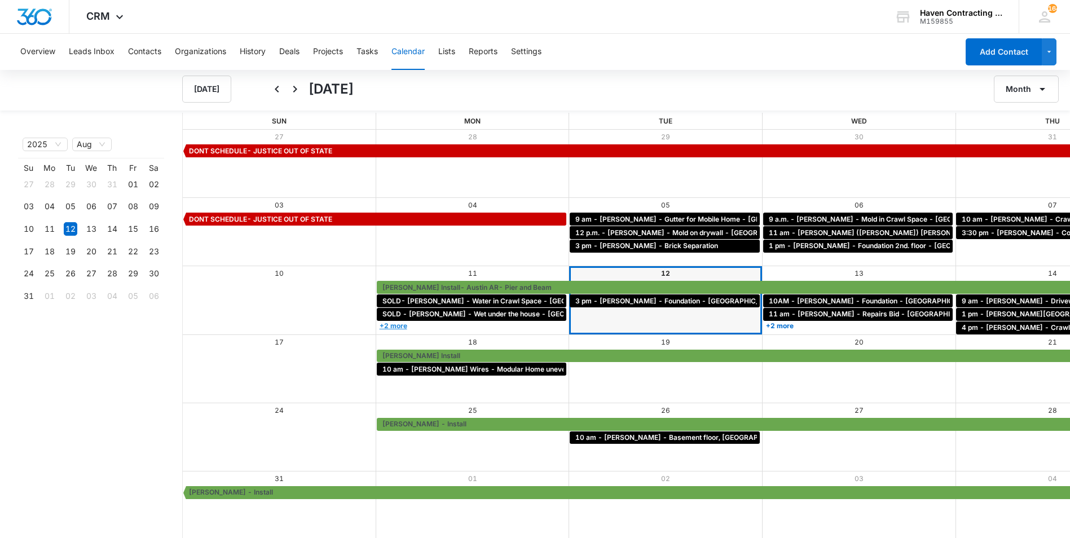
click at [377, 325] on link "+2 more" at bounding box center [472, 326] width 190 height 8
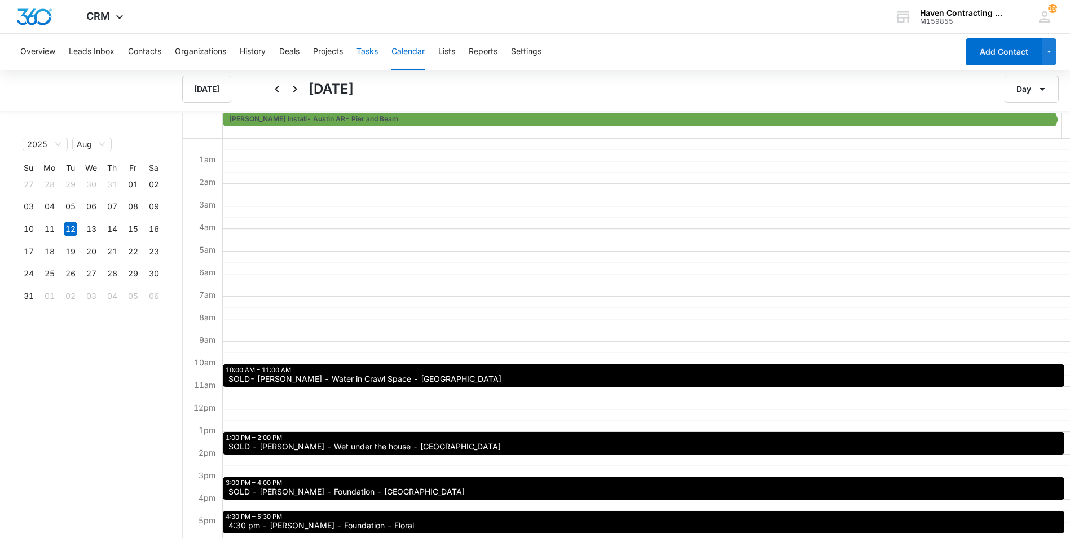
click at [363, 46] on button "Tasks" at bounding box center [367, 52] width 21 height 36
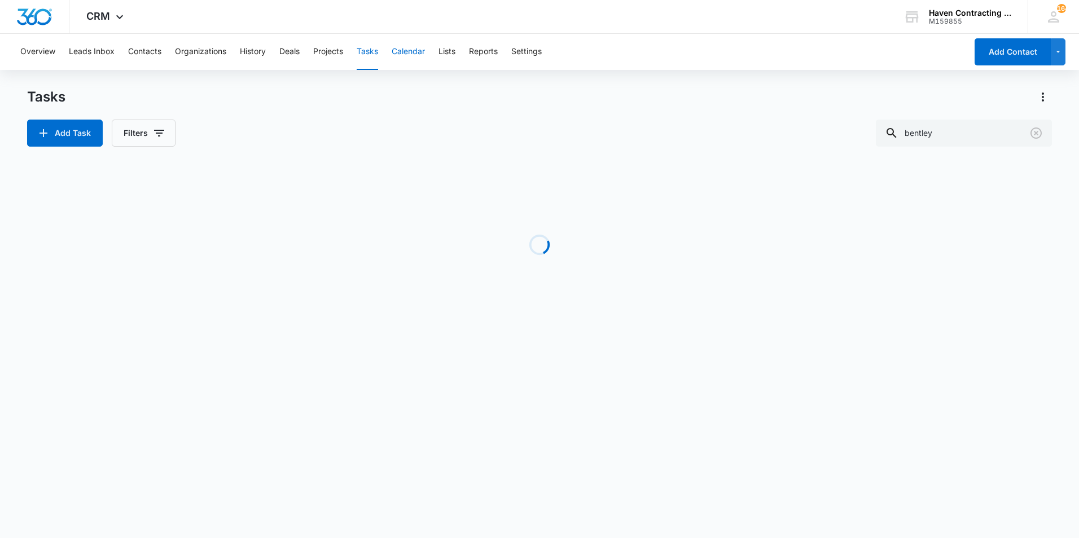
click at [424, 50] on button "Calendar" at bounding box center [408, 52] width 33 height 36
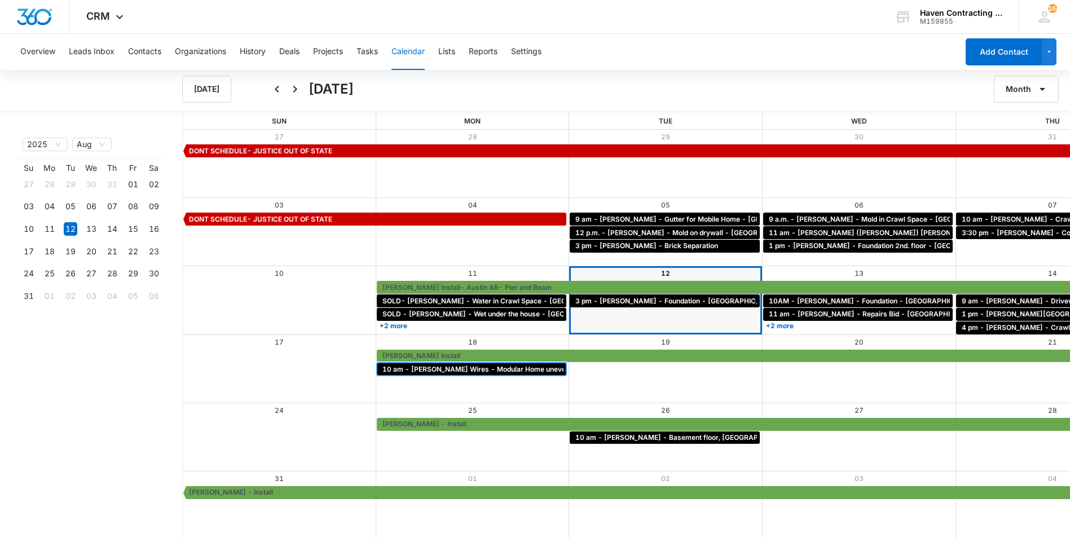
click at [407, 375] on div "10 am - [PERSON_NAME] Wires - Modular Home uneven floors - [GEOGRAPHIC_DATA]" at bounding box center [472, 369] width 190 height 13
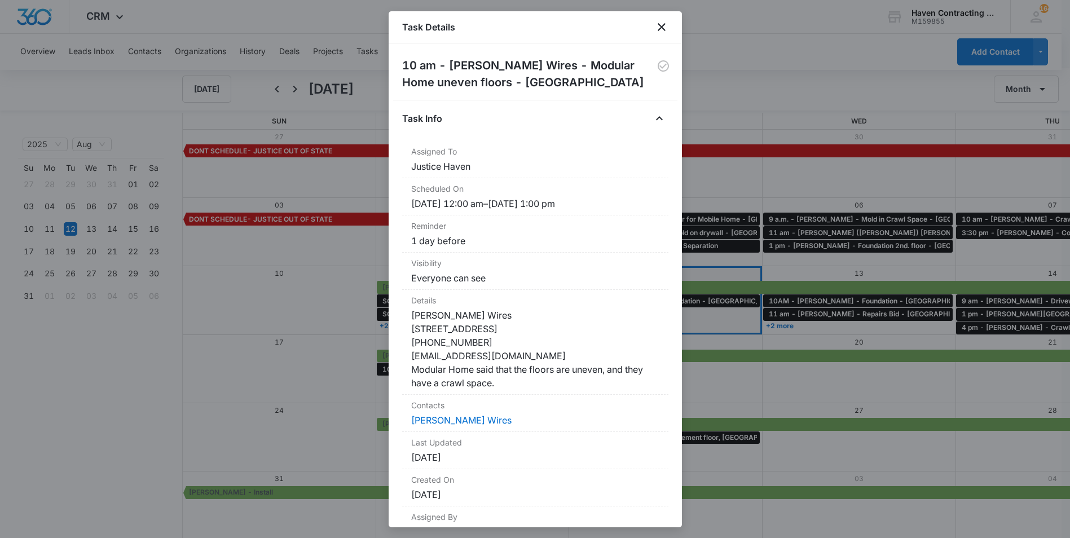
click at [657, 34] on div "Task Details" at bounding box center [535, 27] width 293 height 32
click at [659, 32] on icon "close" at bounding box center [662, 27] width 14 height 14
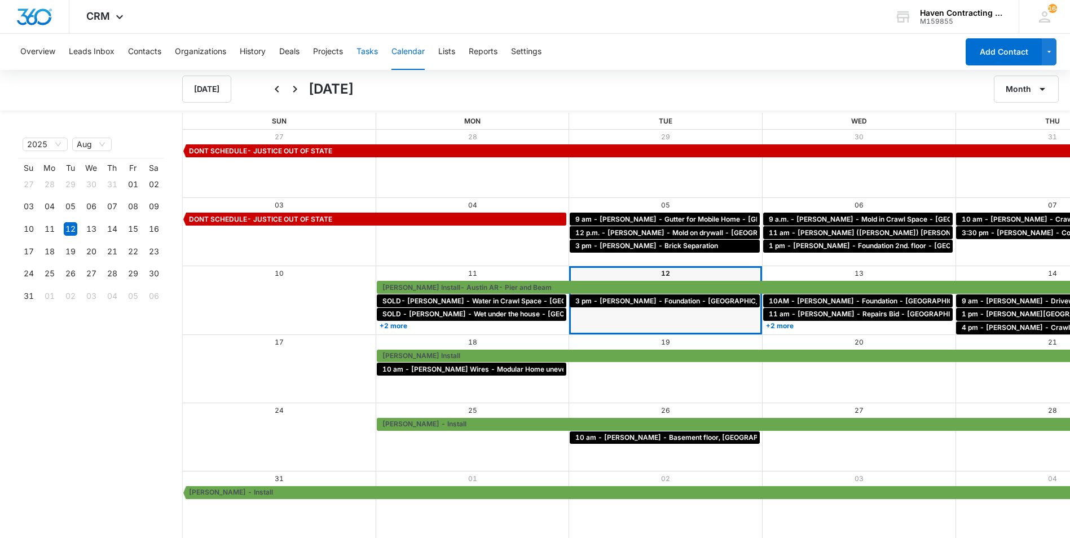
click at [365, 59] on button "Tasks" at bounding box center [367, 52] width 21 height 36
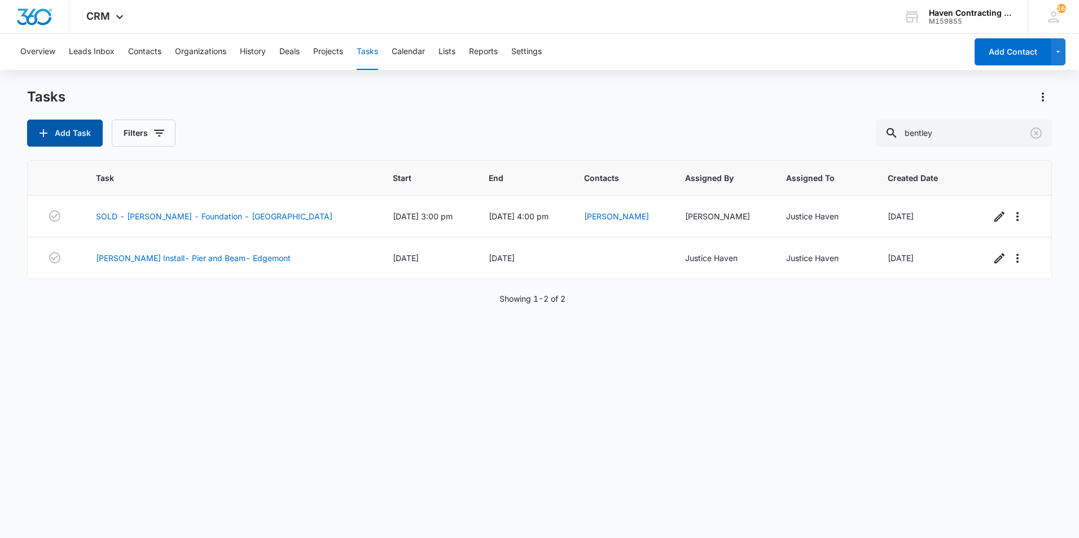
click at [59, 140] on button "Add Task" at bounding box center [65, 133] width 76 height 27
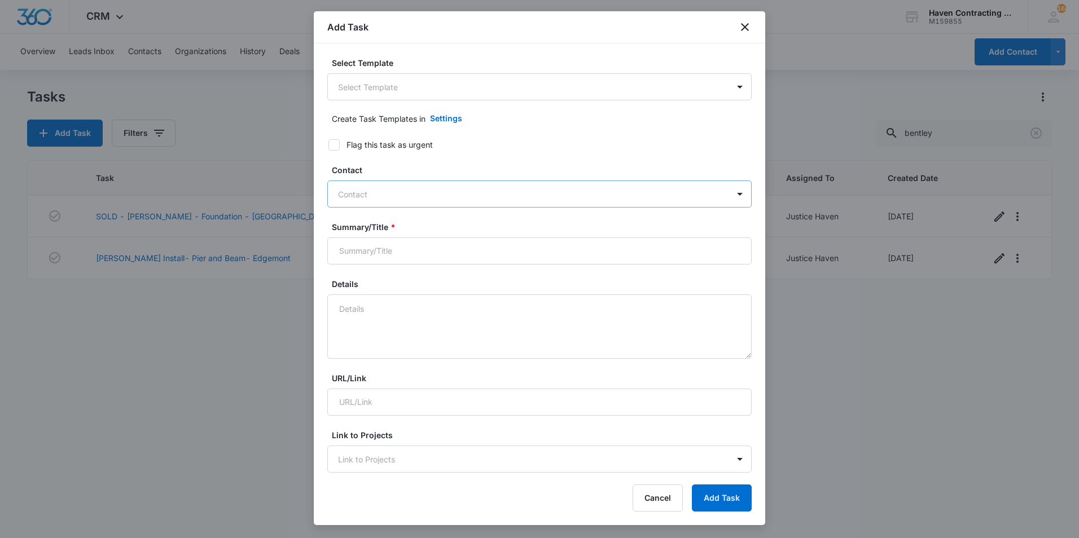
click at [389, 199] on div at bounding box center [532, 194] width 389 height 14
click at [746, 32] on icon "close" at bounding box center [745, 27] width 14 height 14
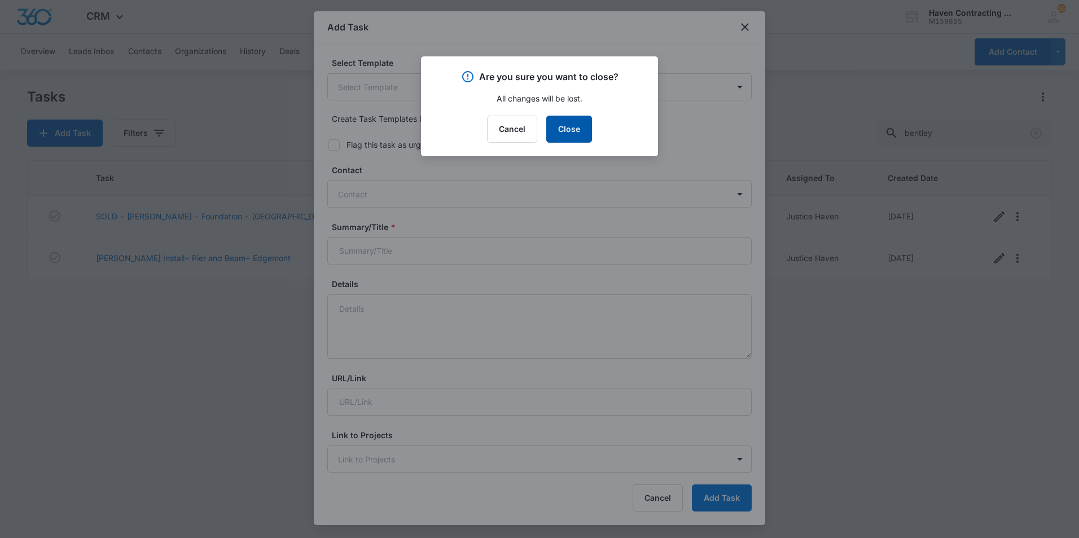
click at [579, 132] on button "Close" at bounding box center [569, 129] width 46 height 27
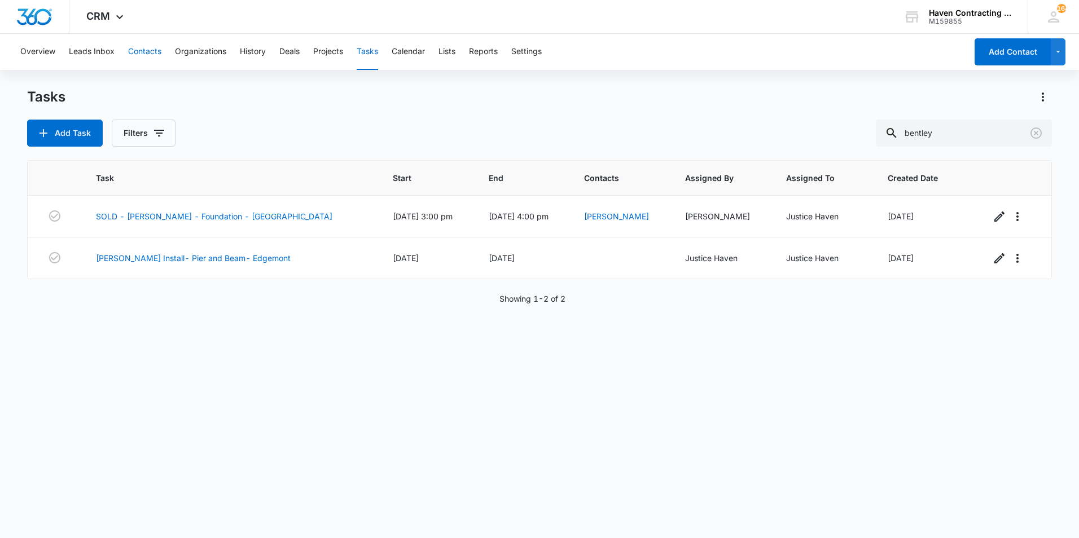
click at [143, 52] on button "Contacts" at bounding box center [144, 52] width 33 height 36
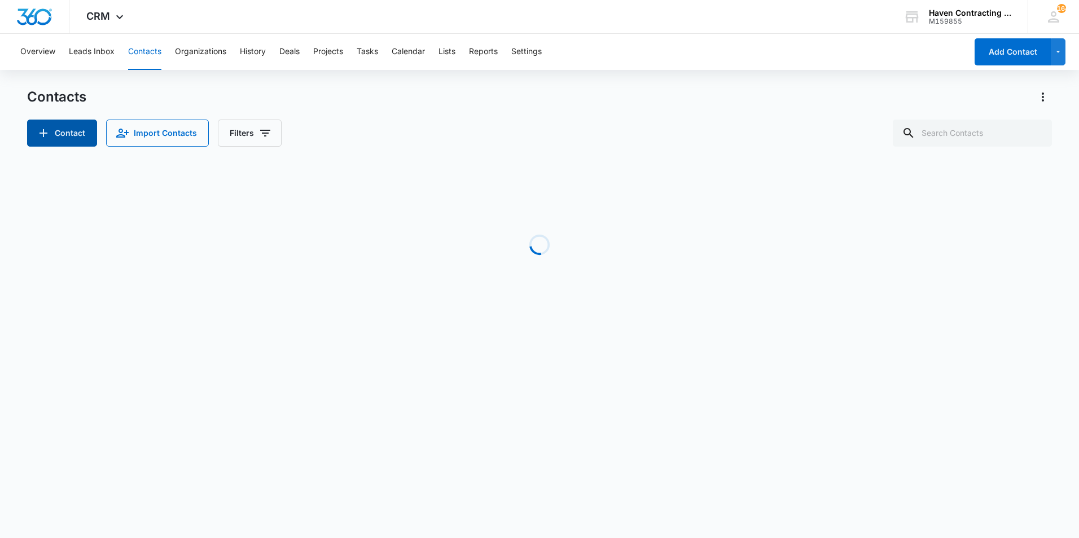
click at [93, 144] on button "Contact" at bounding box center [62, 133] width 70 height 27
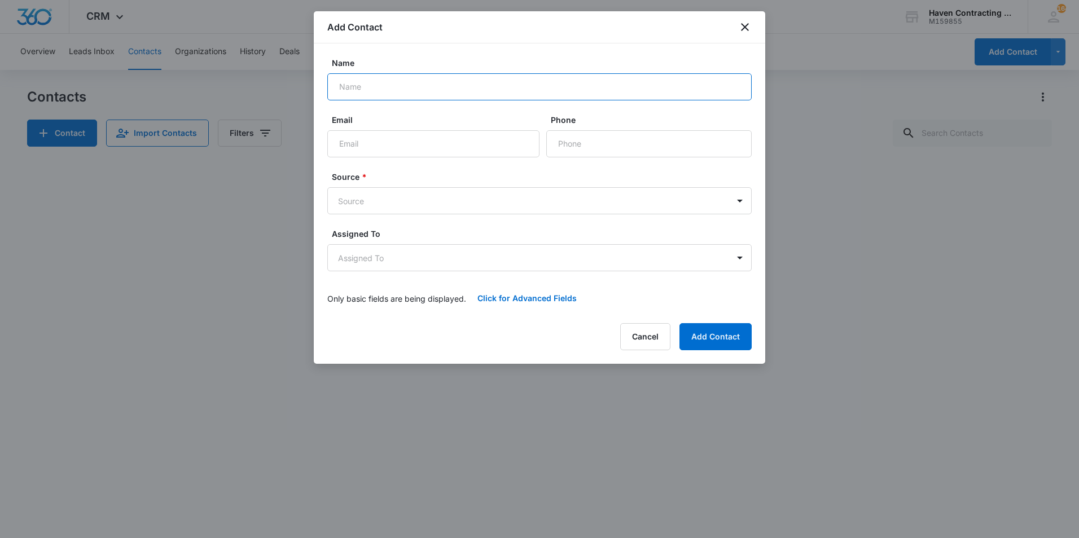
click at [411, 93] on input "Name" at bounding box center [539, 86] width 424 height 27
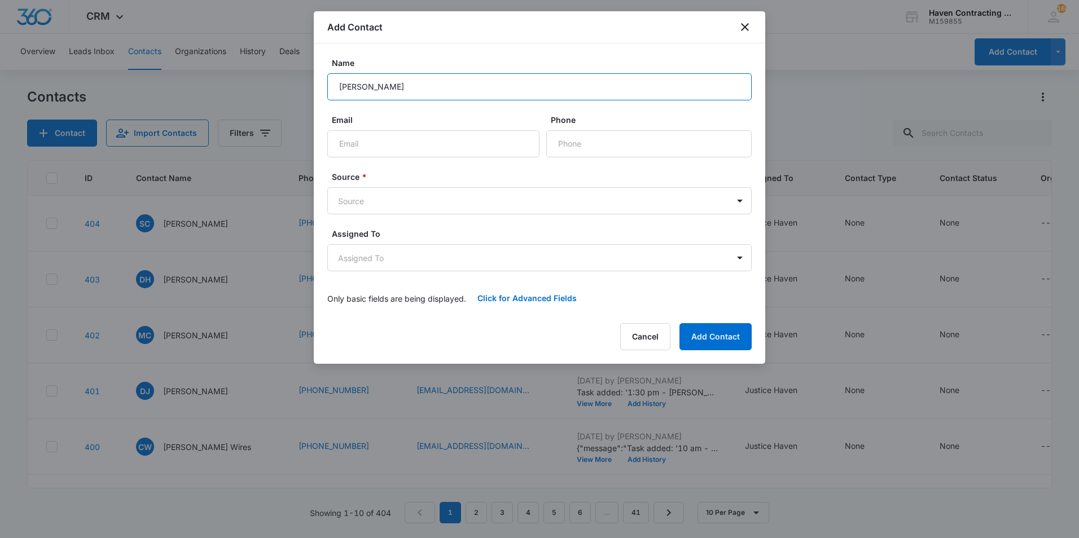
type input "[PERSON_NAME]"
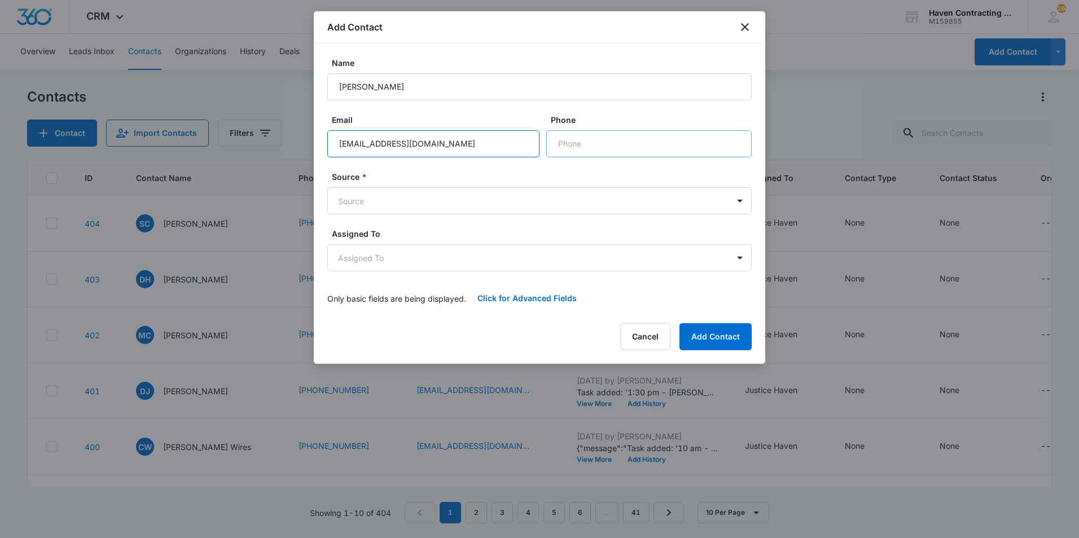
type input "[EMAIL_ADDRESS][DOMAIN_NAME]"
click at [560, 148] on input "Phone" at bounding box center [648, 143] width 205 height 27
type input "[PHONE_NUMBER]"
click at [522, 193] on body "CRM Apps Reputation Websites Forms CRM Email Social Shop Payments POS Ads Intel…" at bounding box center [539, 269] width 1079 height 538
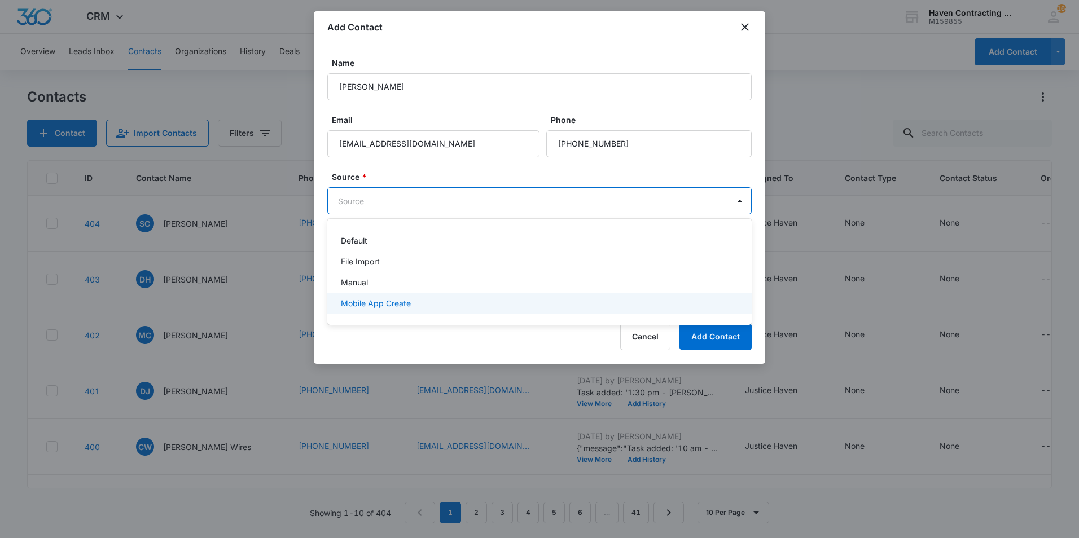
click at [418, 302] on div "Mobile App Create" at bounding box center [538, 303] width 395 height 12
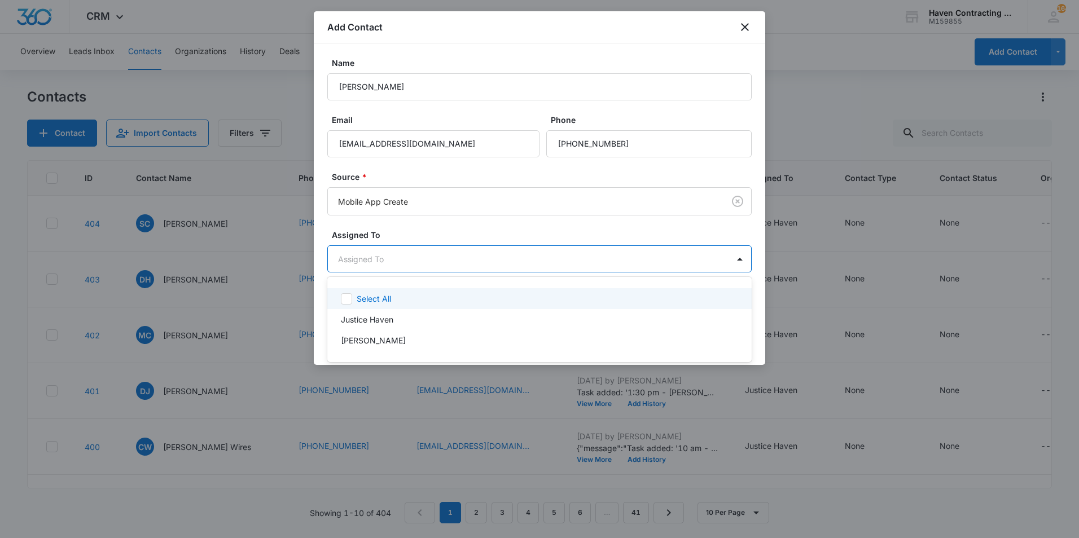
click at [407, 261] on body "CRM Apps Reputation Websites Forms CRM Email Social Shop Payments POS Ads Intel…" at bounding box center [539, 269] width 1079 height 538
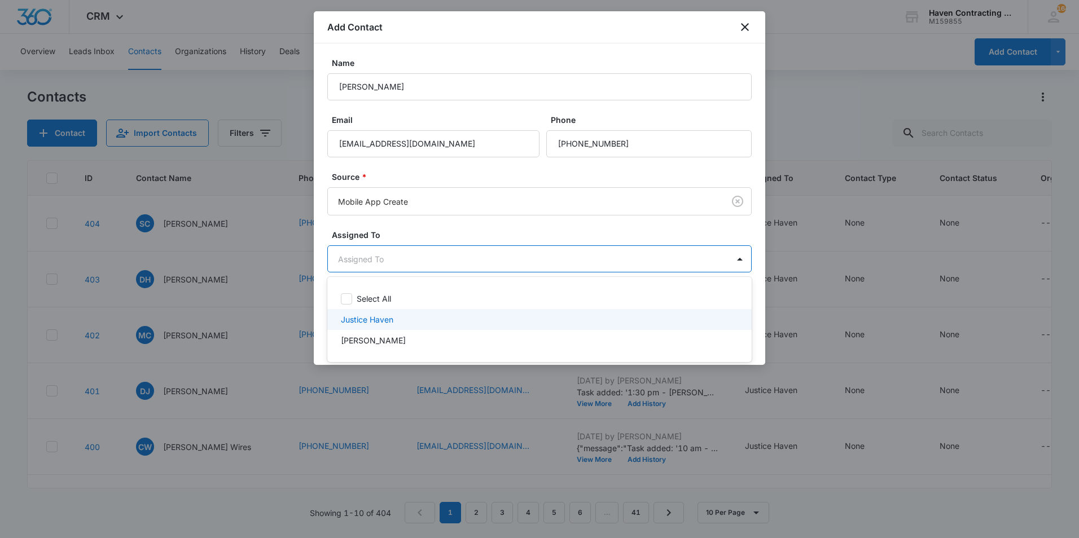
click at [395, 320] on div "Justice Haven" at bounding box center [538, 320] width 395 height 12
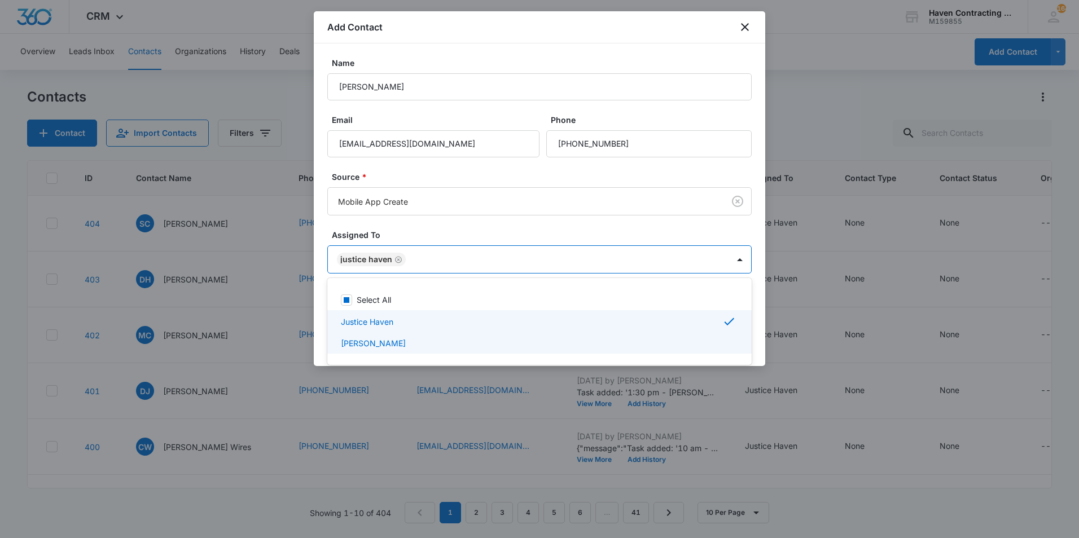
click at [440, 387] on div at bounding box center [539, 269] width 1079 height 538
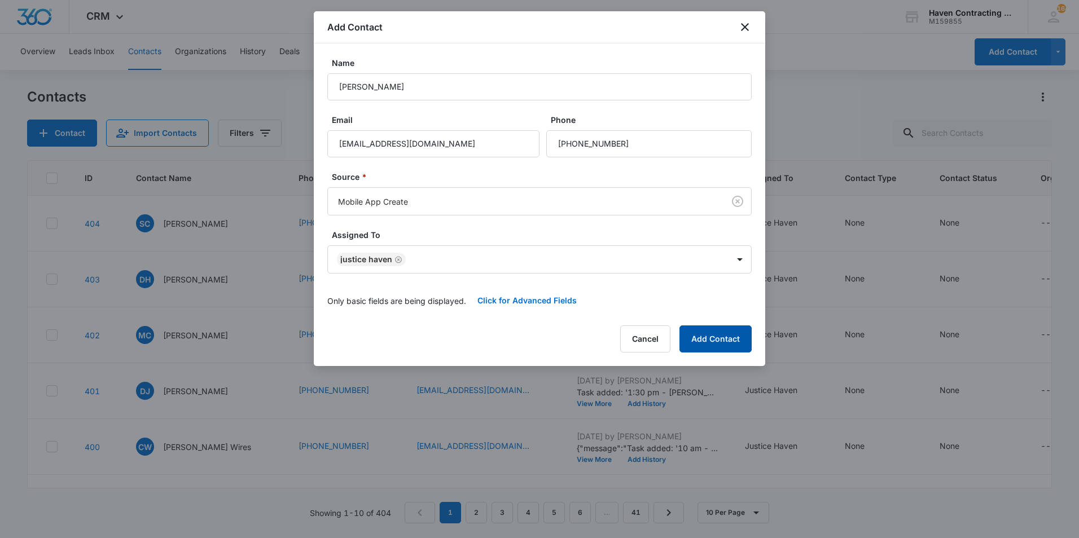
click at [761, 350] on div "Add Contact Name [PERSON_NAME] Email [EMAIL_ADDRESS][DOMAIN_NAME] Phone Source …" at bounding box center [539, 188] width 451 height 355
click at [722, 339] on button "Add Contact" at bounding box center [715, 339] width 72 height 27
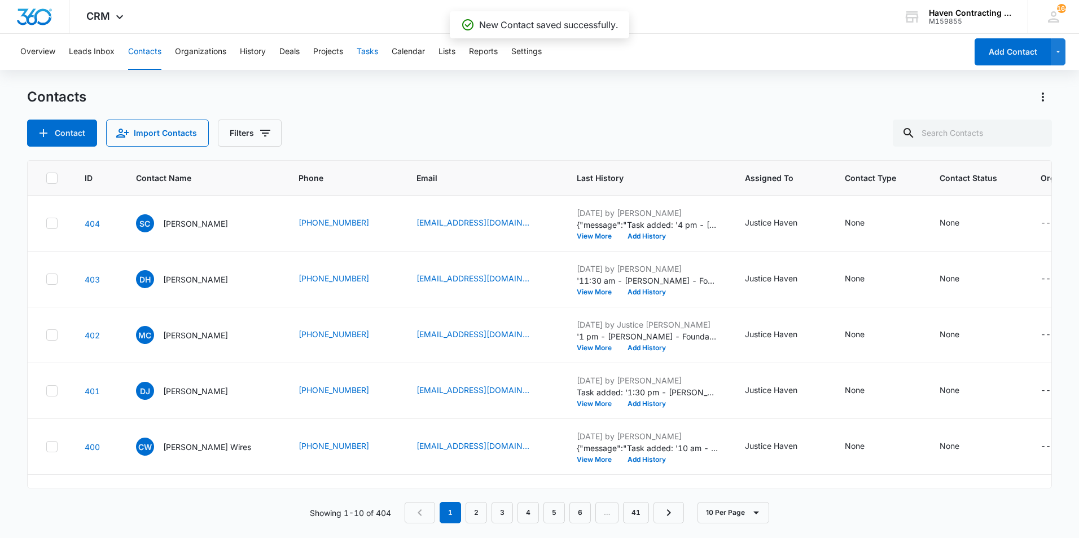
click at [376, 51] on button "Tasks" at bounding box center [367, 52] width 21 height 36
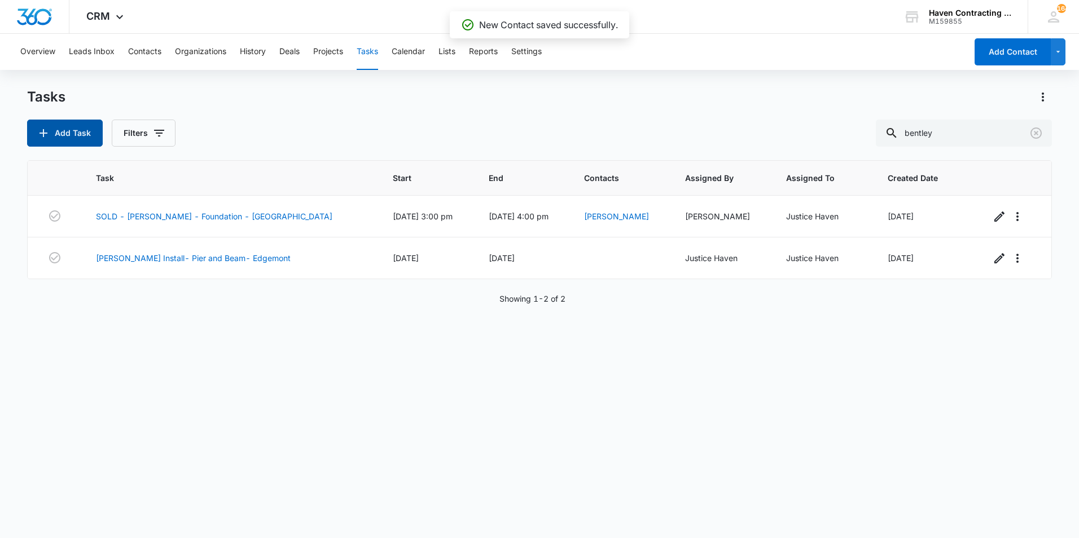
click at [57, 126] on button "Add Task" at bounding box center [65, 133] width 76 height 27
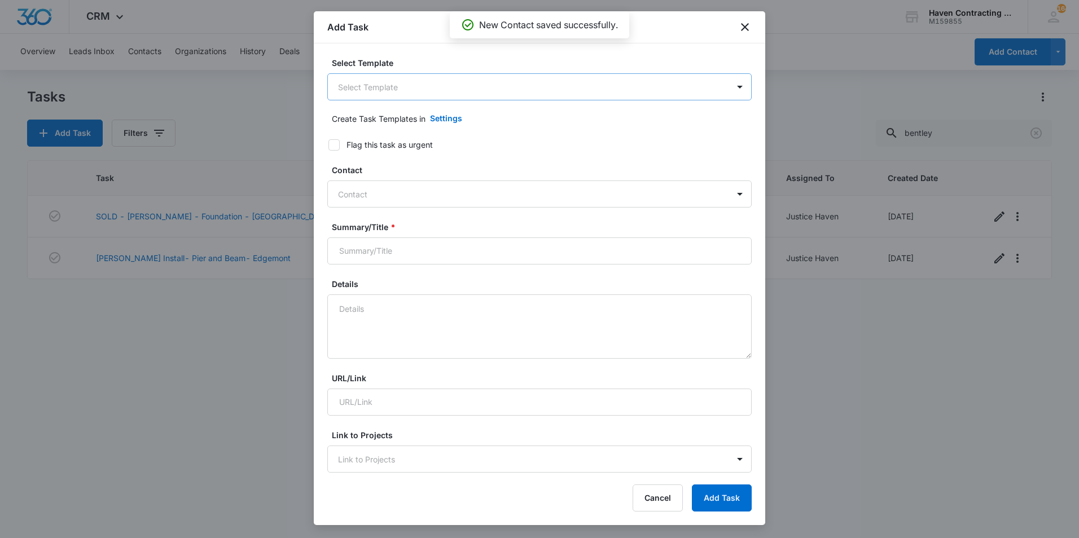
click at [366, 96] on body "CRM Apps Reputation Websites Forms CRM Email Social Shop Payments POS Ads Intel…" at bounding box center [539, 269] width 1079 height 538
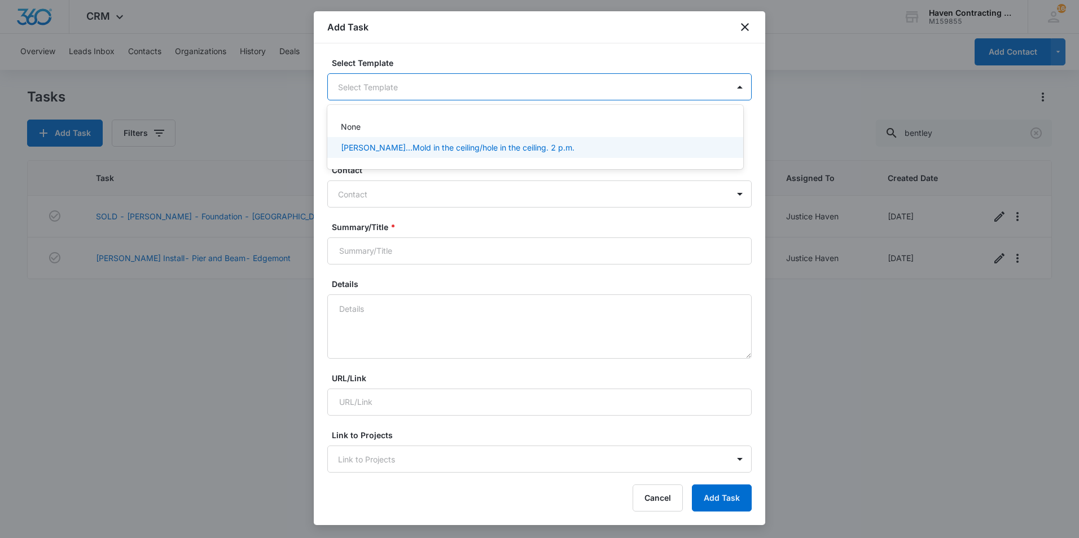
click at [499, 186] on div at bounding box center [539, 269] width 1079 height 538
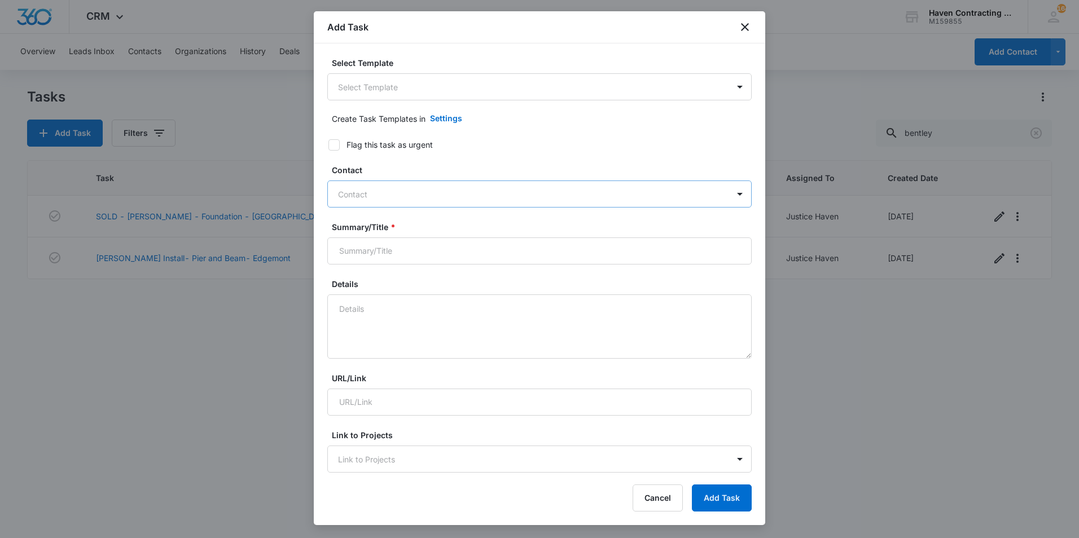
click at [495, 191] on div at bounding box center [532, 194] width 389 height 14
click at [415, 195] on div at bounding box center [532, 194] width 389 height 14
type input "1"
type input "[PERSON_NAME]"
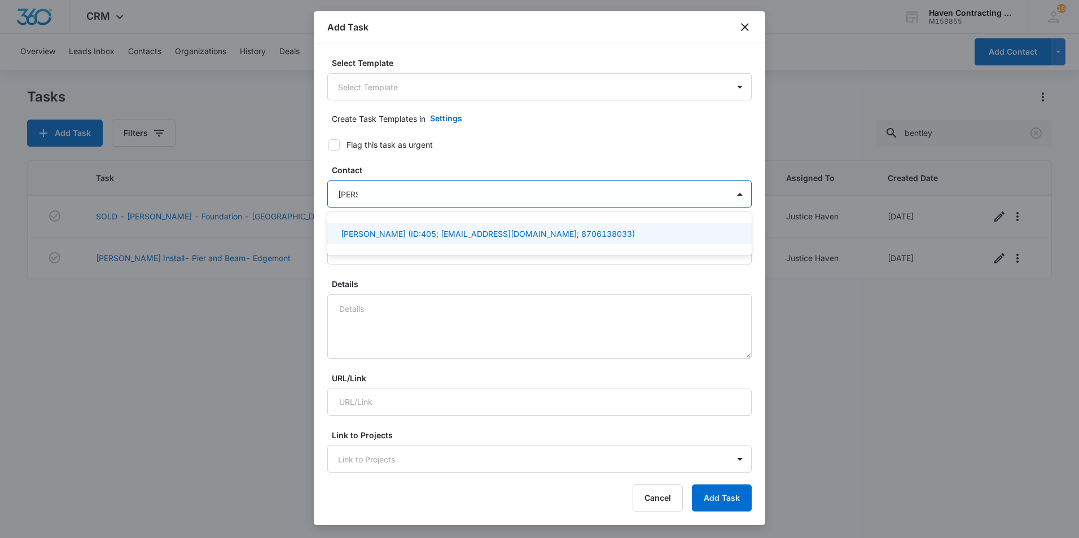
click at [352, 239] on p "[PERSON_NAME] (ID:405; [EMAIL_ADDRESS][DOMAIN_NAME]; 8706138033)" at bounding box center [488, 234] width 294 height 12
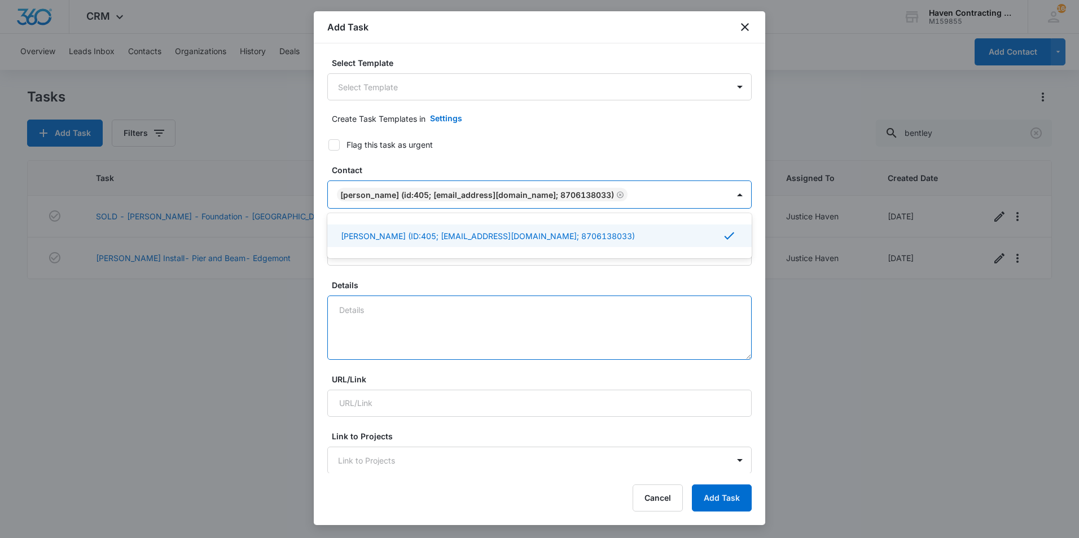
click at [375, 319] on textarea "Details" at bounding box center [539, 328] width 424 height 64
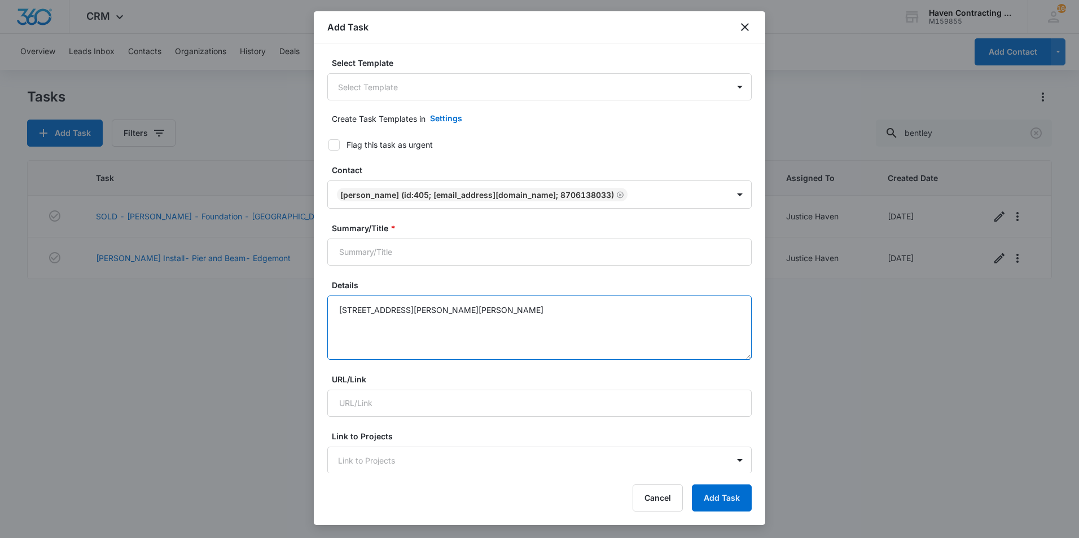
click at [456, 315] on textarea "[STREET_ADDRESS][PERSON_NAME][PERSON_NAME]" at bounding box center [539, 328] width 424 height 64
type textarea "[STREET_ADDRESS][PERSON_NAME][PERSON_NAME]"
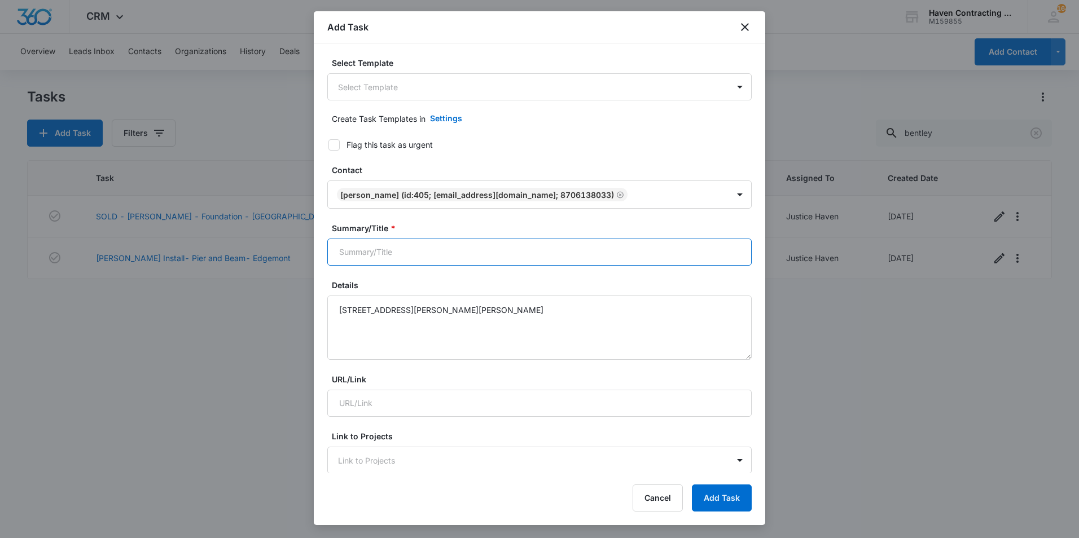
click at [424, 260] on input "Summary/Title *" at bounding box center [539, 252] width 424 height 27
type input "1PM-[PERSON_NAME]-Concrete-[PERSON_NAME]"
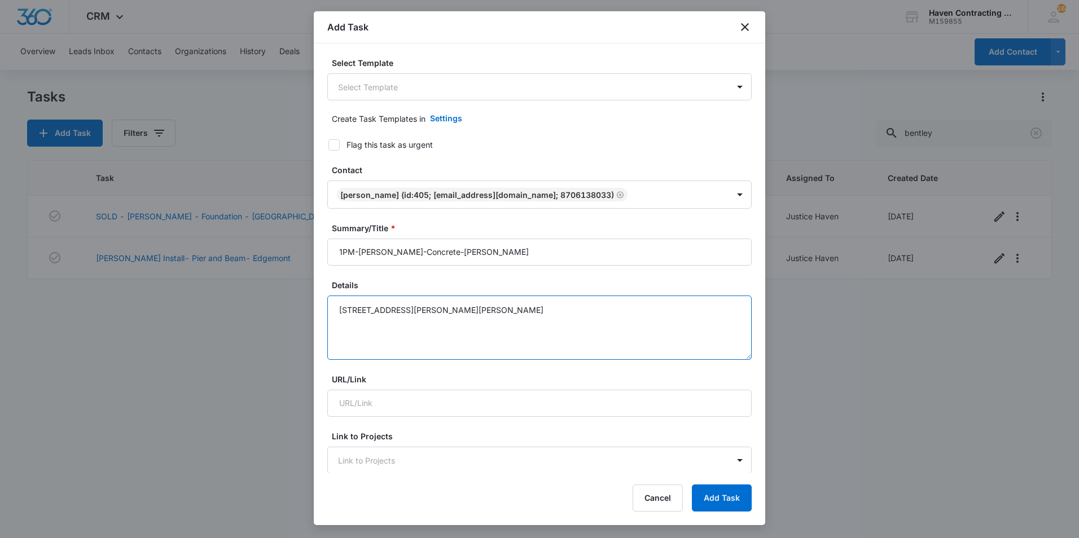
click at [336, 309] on textarea "[STREET_ADDRESS][PERSON_NAME][PERSON_NAME]" at bounding box center [539, 328] width 424 height 64
click at [337, 309] on textarea "[STREET_ADDRESS][PERSON_NAME][PERSON_NAME]" at bounding box center [539, 328] width 424 height 64
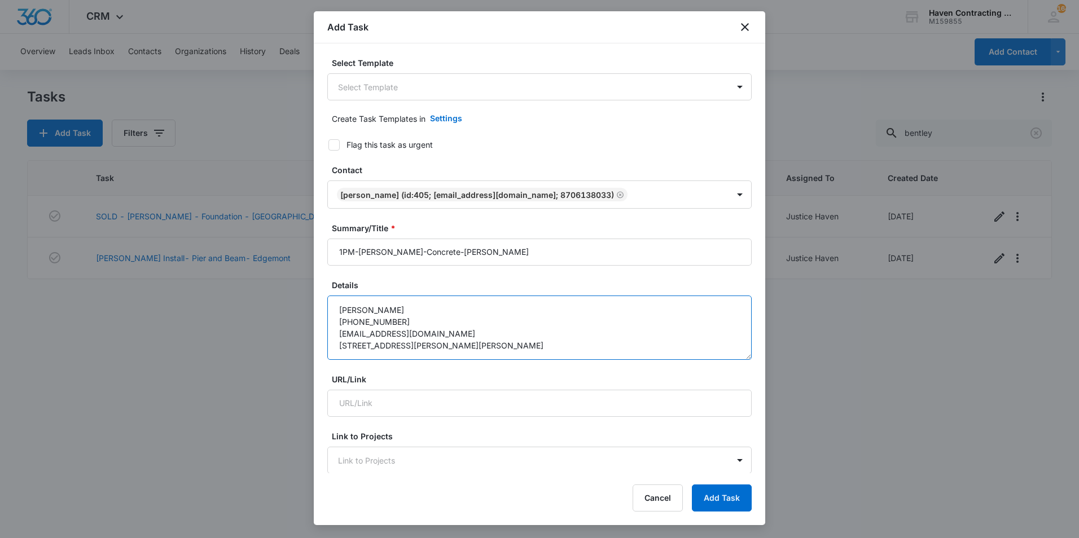
click at [567, 355] on textarea "[PERSON_NAME] [PHONE_NUMBER] [EMAIL_ADDRESS][DOMAIN_NAME] [STREET_ADDRESS][PERS…" at bounding box center [539, 328] width 424 height 64
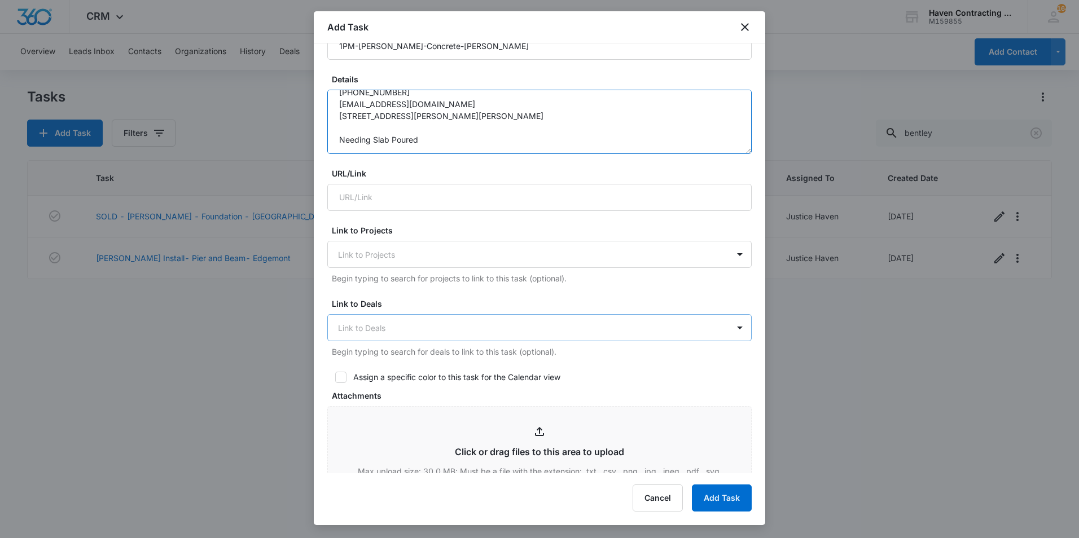
scroll to position [226, 0]
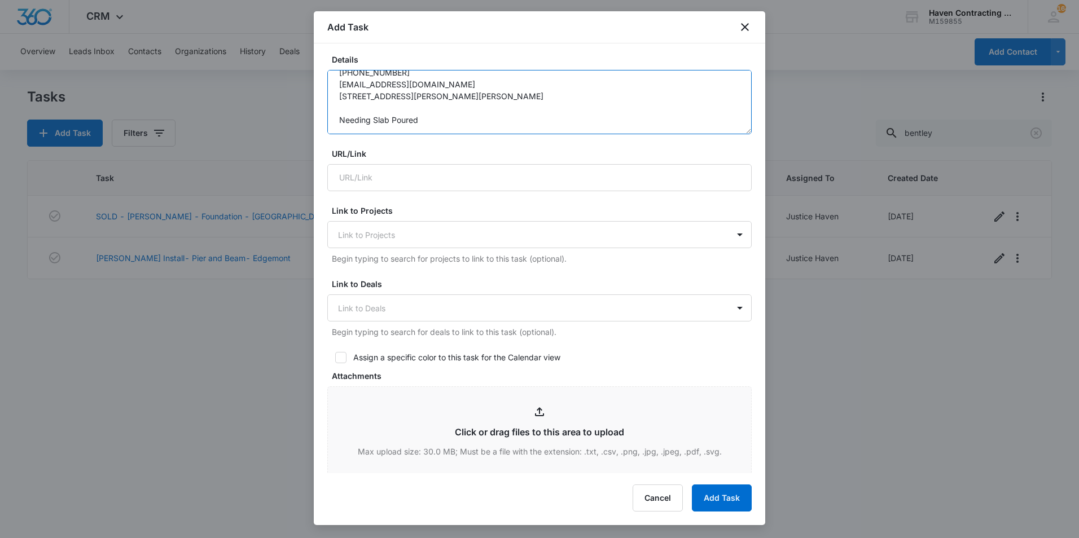
type textarea "[PERSON_NAME] [PHONE_NUMBER] [EMAIL_ADDRESS][DOMAIN_NAME] [STREET_ADDRESS][PERS…"
click at [454, 359] on div "Assign a specific color to this task for the Calendar view" at bounding box center [456, 358] width 207 height 12
click at [335, 359] on input "Assign a specific color to this task for the Calendar view" at bounding box center [331, 358] width 8 height 8
checkbox input "true"
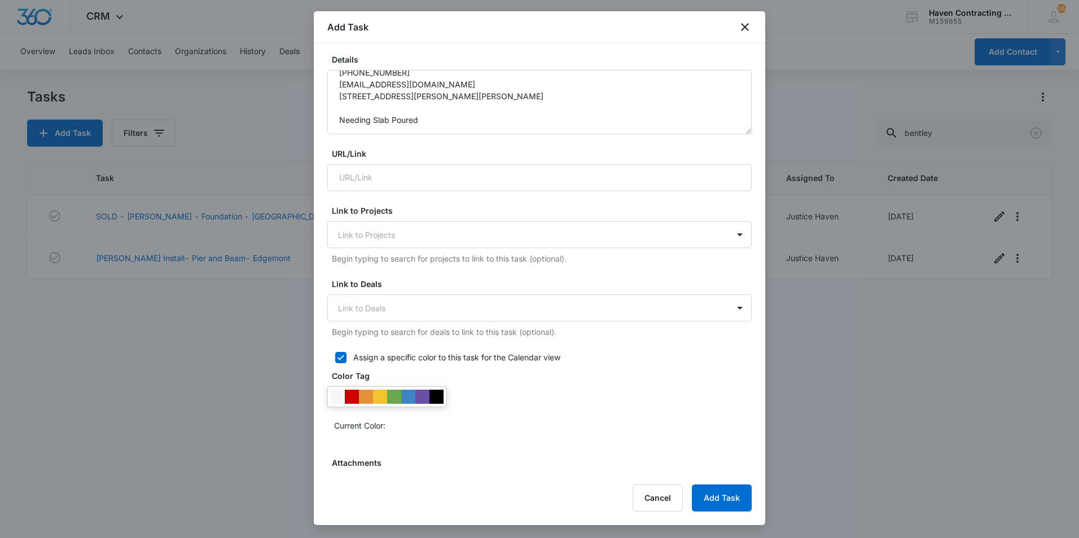
click at [441, 401] on div at bounding box center [436, 397] width 14 height 14
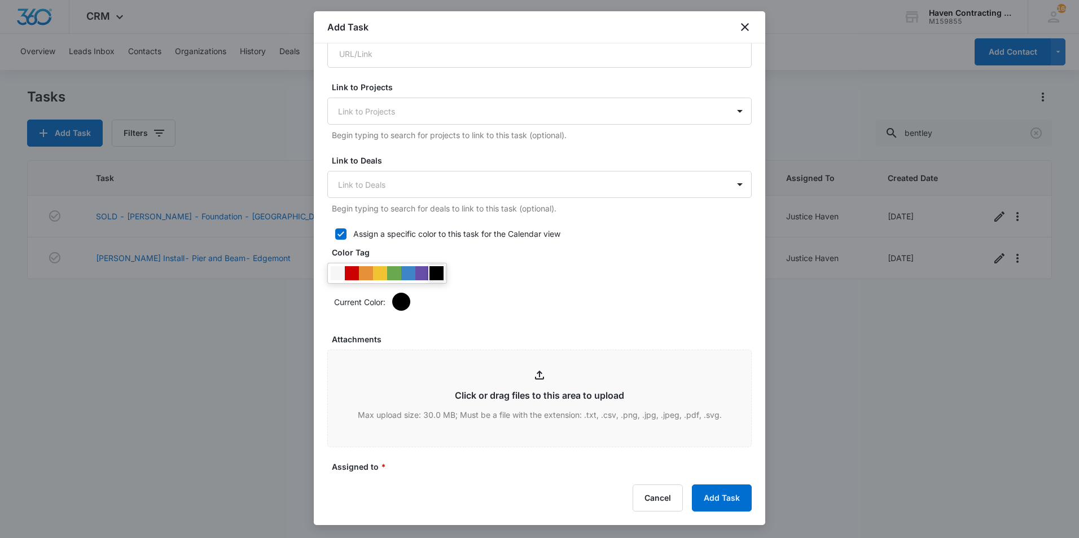
scroll to position [564, 0]
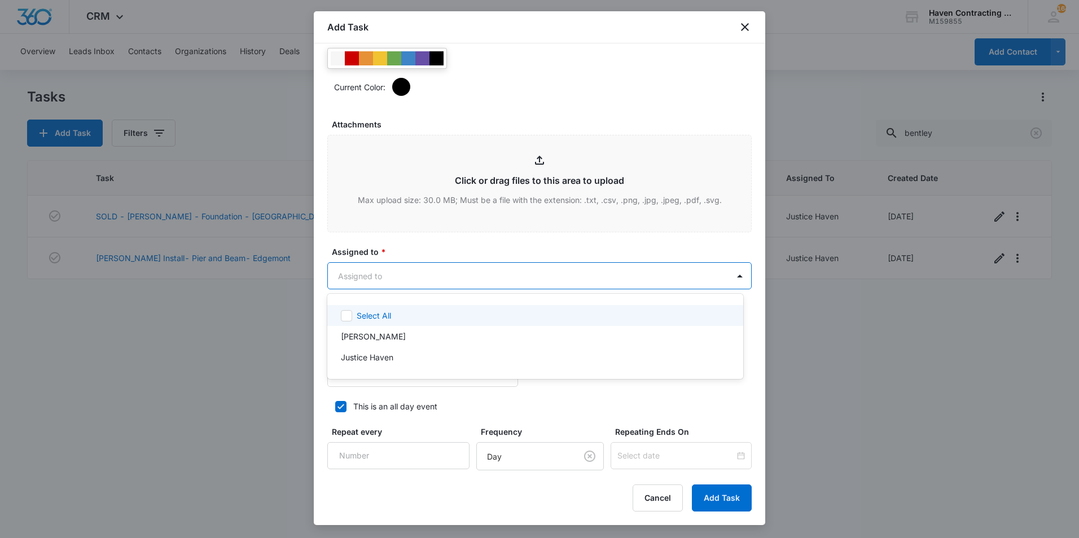
click at [447, 280] on body "CRM Apps Reputation Websites Forms CRM Email Social Shop Payments POS Ads Intel…" at bounding box center [539, 269] width 1079 height 538
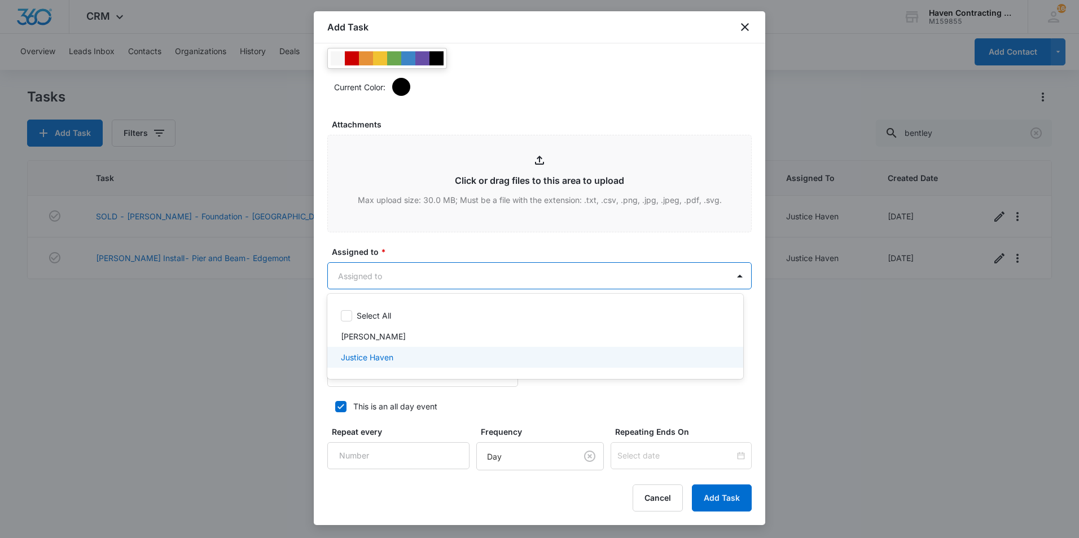
click at [436, 354] on div "Justice Haven" at bounding box center [534, 358] width 387 height 12
click at [573, 410] on div at bounding box center [539, 269] width 1079 height 538
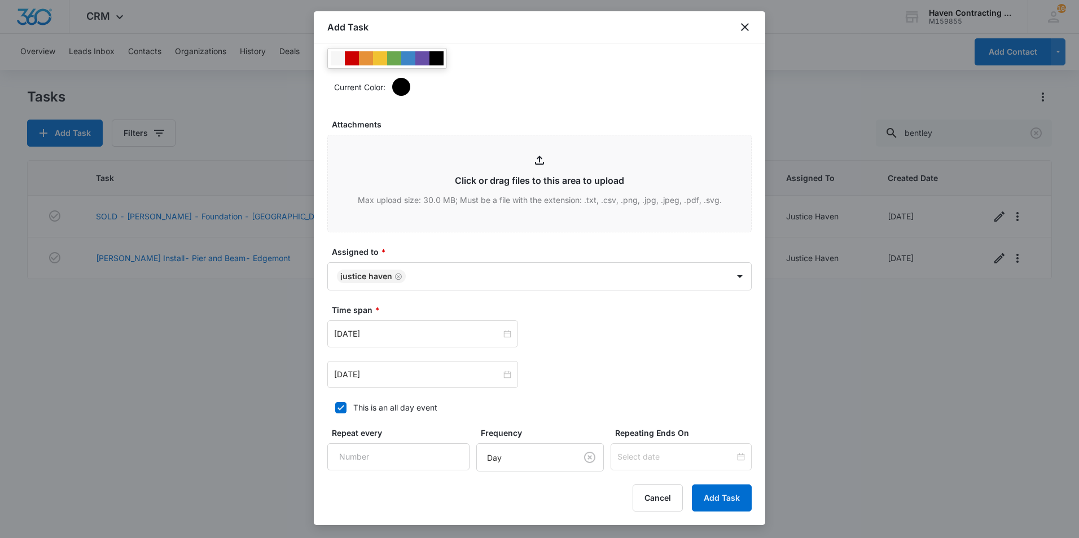
click at [408, 348] on div "[DATE] [DATE]" at bounding box center [539, 354] width 424 height 68
click at [405, 341] on div "[DATE]" at bounding box center [422, 333] width 191 height 27
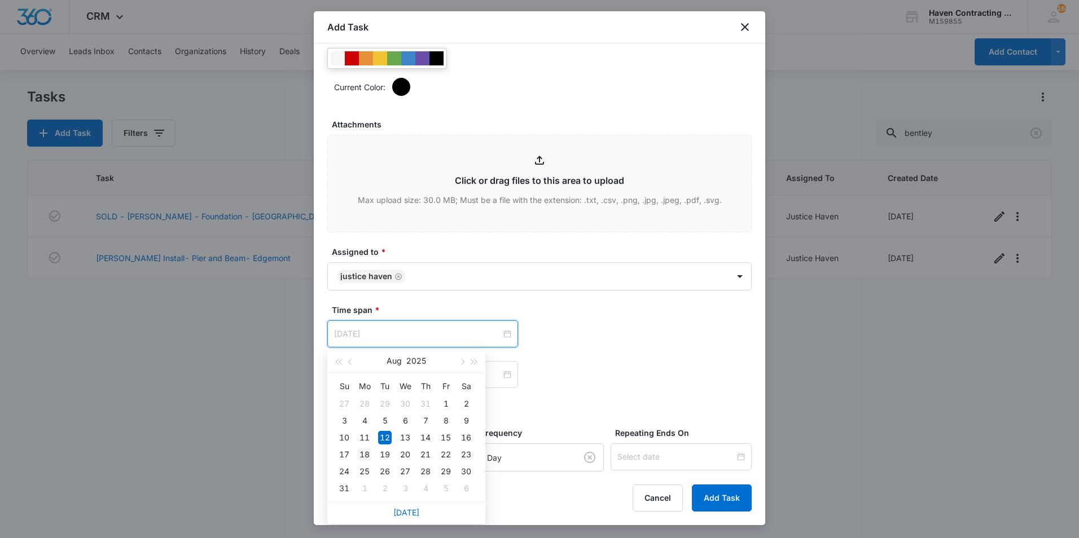
type input "[DATE]"
click at [363, 457] on div "18" at bounding box center [365, 455] width 14 height 14
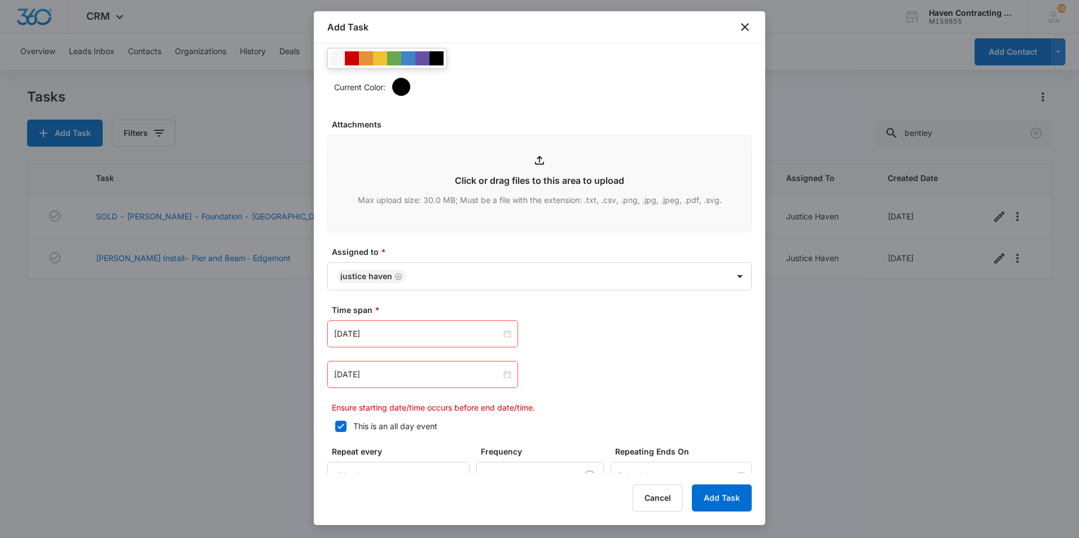
click at [363, 366] on div "[DATE]" at bounding box center [422, 374] width 191 height 27
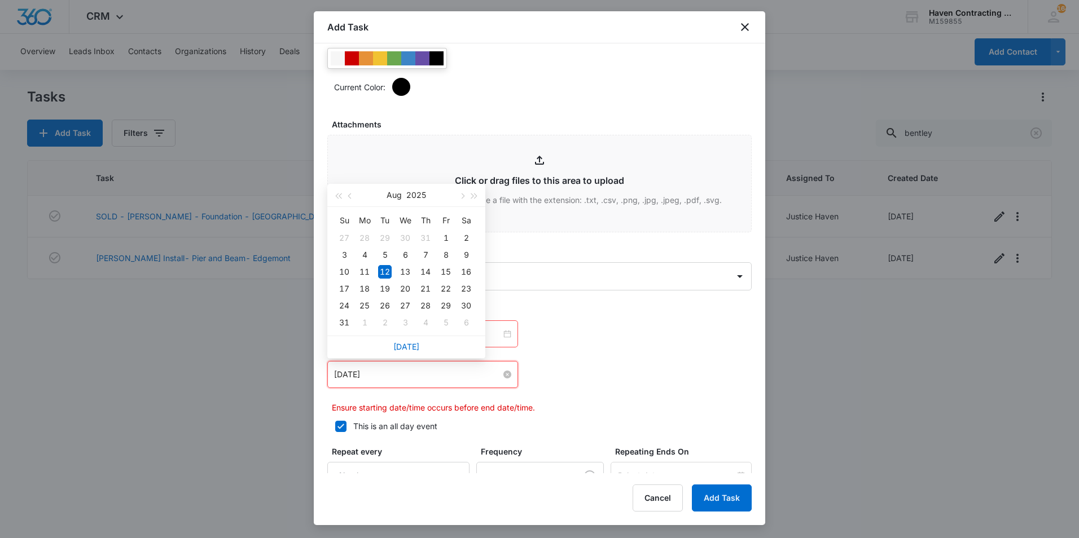
click at [364, 376] on input "[DATE]" at bounding box center [417, 374] width 167 height 12
type input "[DATE]"
click at [364, 289] on div "18" at bounding box center [365, 289] width 14 height 14
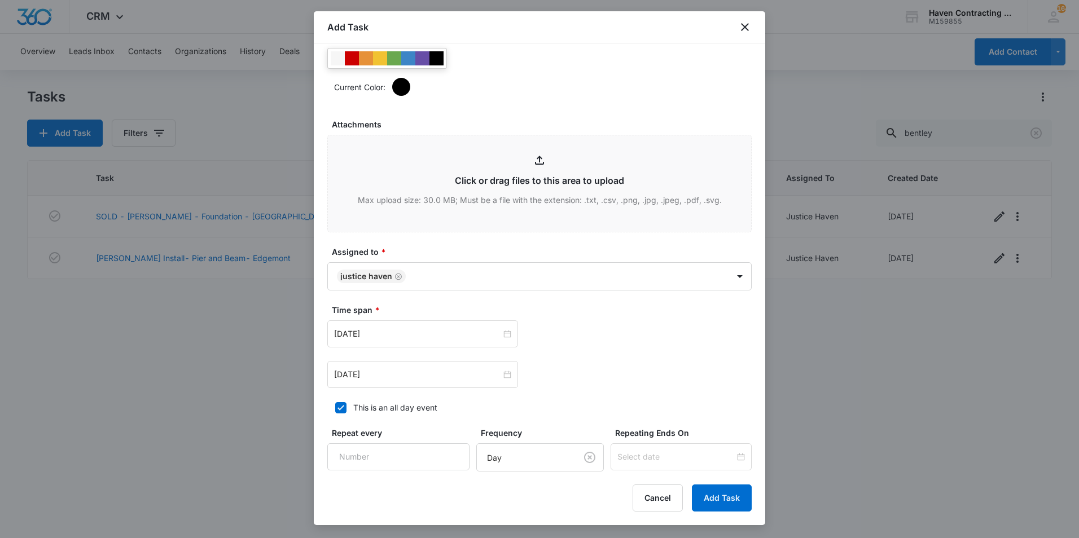
click at [358, 406] on div "This is an all day event" at bounding box center [395, 408] width 84 height 12
click at [335, 406] on input "This is an all day event" at bounding box center [331, 408] width 8 height 8
checkbox input "false"
click at [552, 337] on input "12:00 am" at bounding box center [580, 334] width 68 height 12
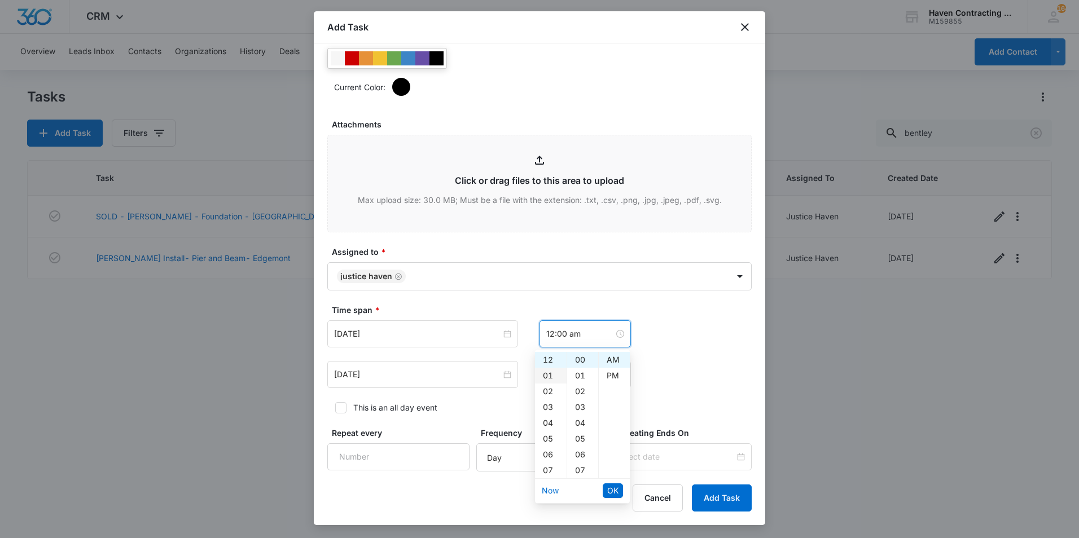
click at [542, 380] on div "01" at bounding box center [551, 376] width 32 height 16
click at [607, 376] on div "PM" at bounding box center [614, 376] width 31 height 16
type input "1:00 pm"
click at [609, 499] on li "OK" at bounding box center [613, 490] width 20 height 19
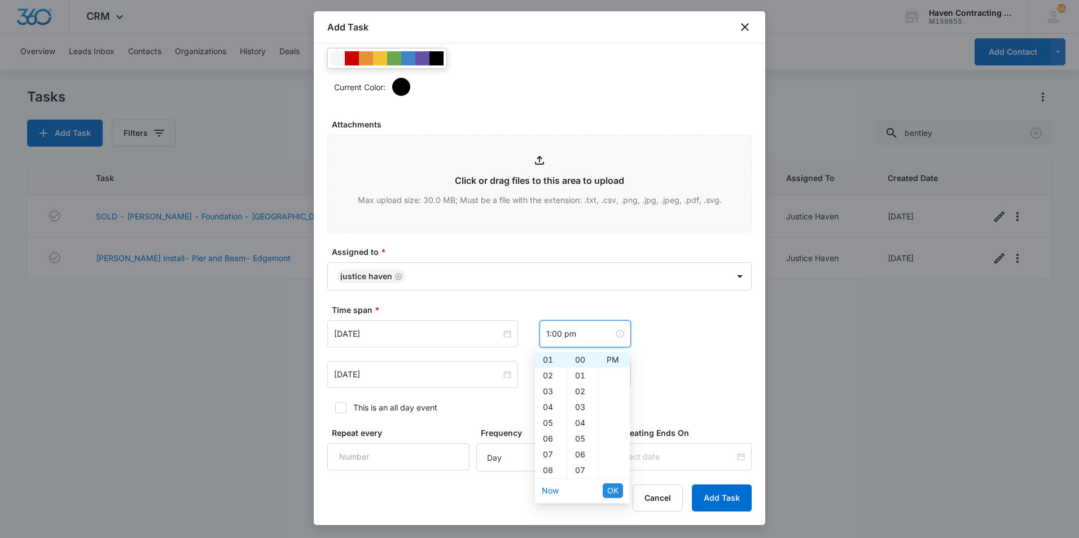
click at [609, 491] on span "OK" at bounding box center [612, 491] width 11 height 12
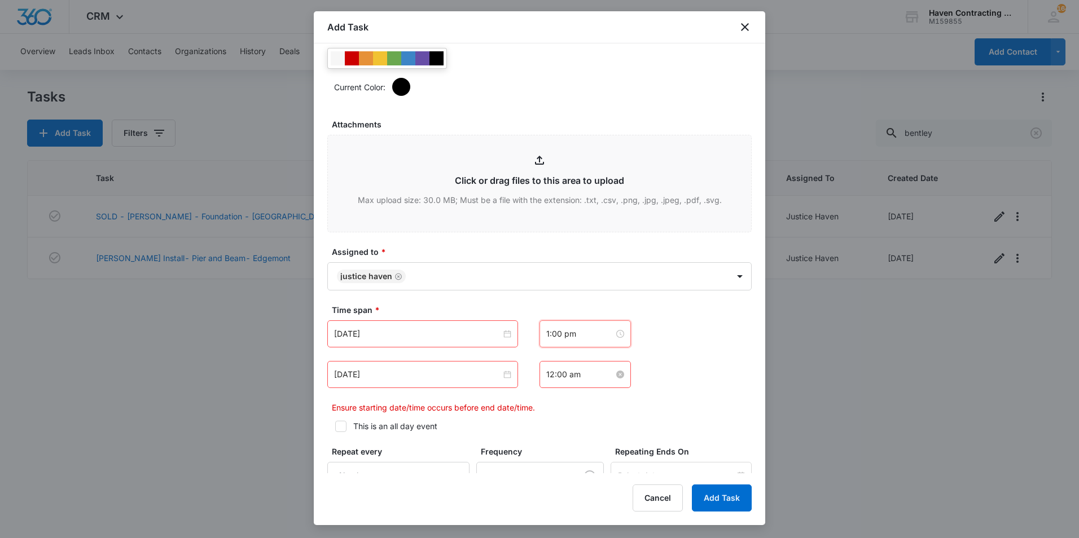
click at [562, 370] on input "12:00 am" at bounding box center [580, 374] width 68 height 12
click at [543, 247] on div "02" at bounding box center [551, 247] width 32 height 16
click at [606, 233] on div "PM" at bounding box center [614, 231] width 31 height 16
type input "2:00 pm"
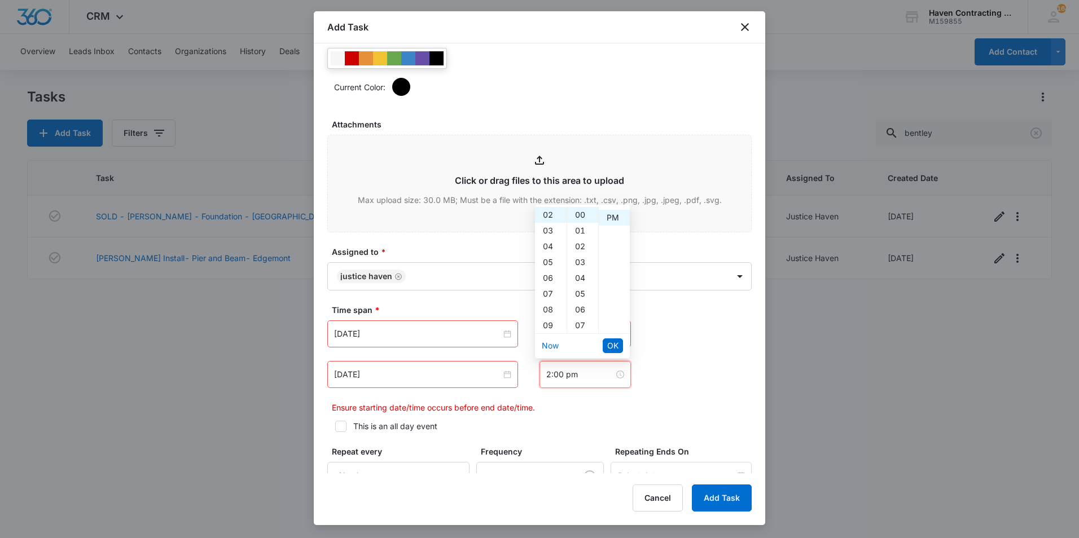
scroll to position [16, 0]
click at [613, 339] on button "OK" at bounding box center [613, 346] width 20 height 15
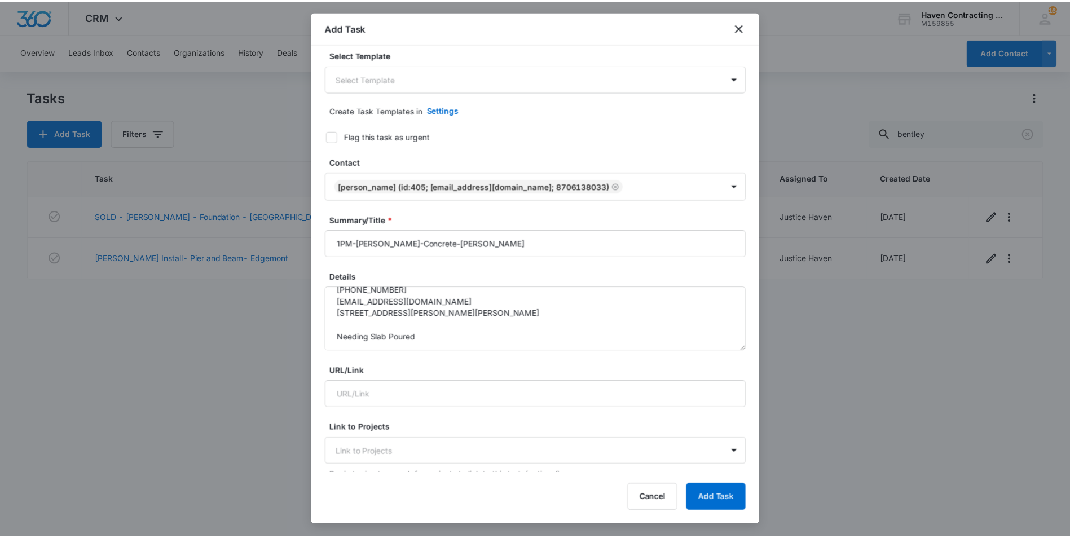
scroll to position [0, 0]
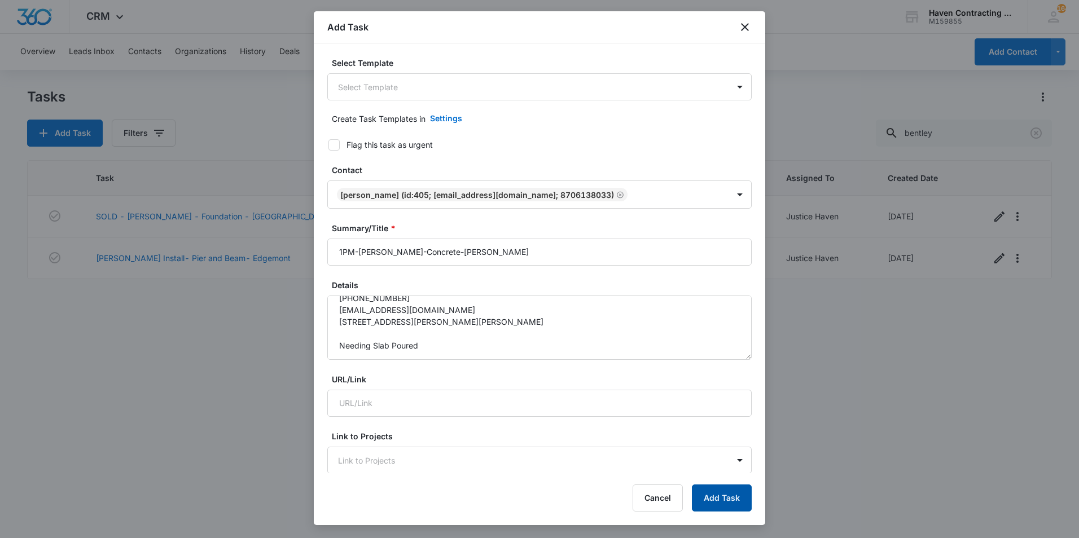
click at [699, 492] on button "Add Task" at bounding box center [722, 498] width 60 height 27
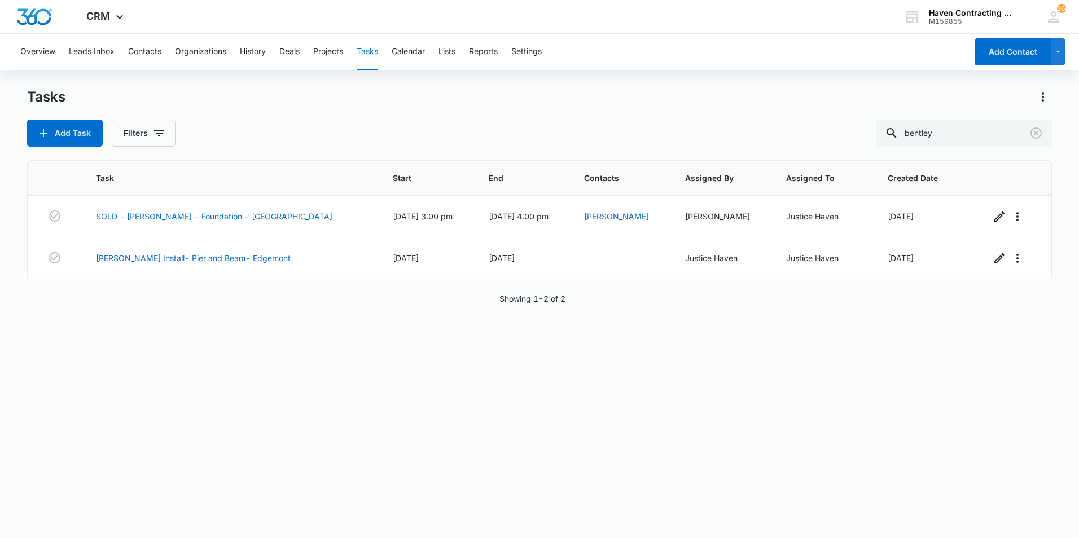
click at [391, 51] on div "Overview Leads Inbox Contacts Organizations History Deals Projects Tasks Calend…" at bounding box center [490, 52] width 953 height 36
click at [403, 49] on button "Calendar" at bounding box center [408, 52] width 33 height 36
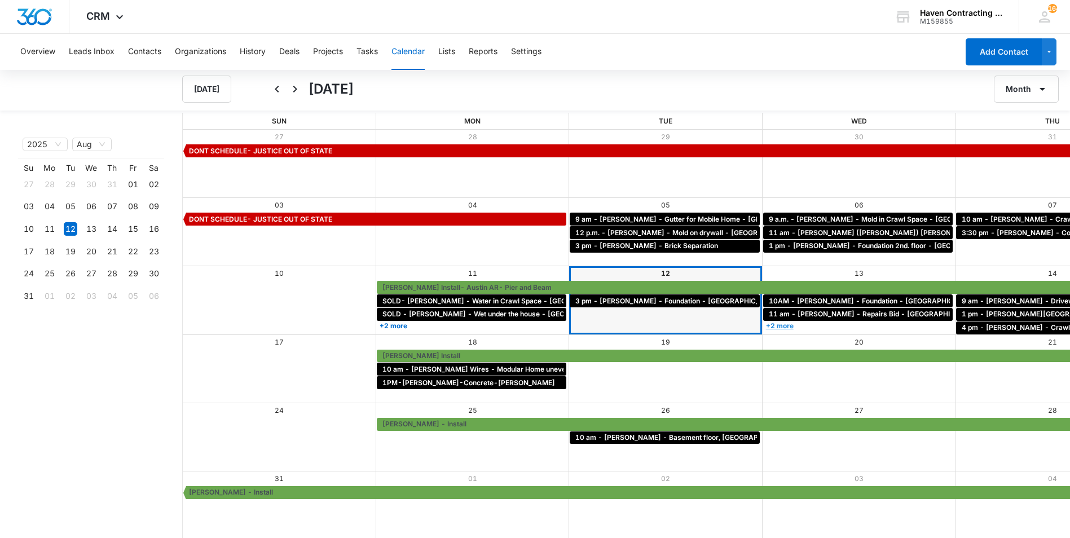
click at [763, 323] on link "+2 more" at bounding box center [858, 326] width 190 height 8
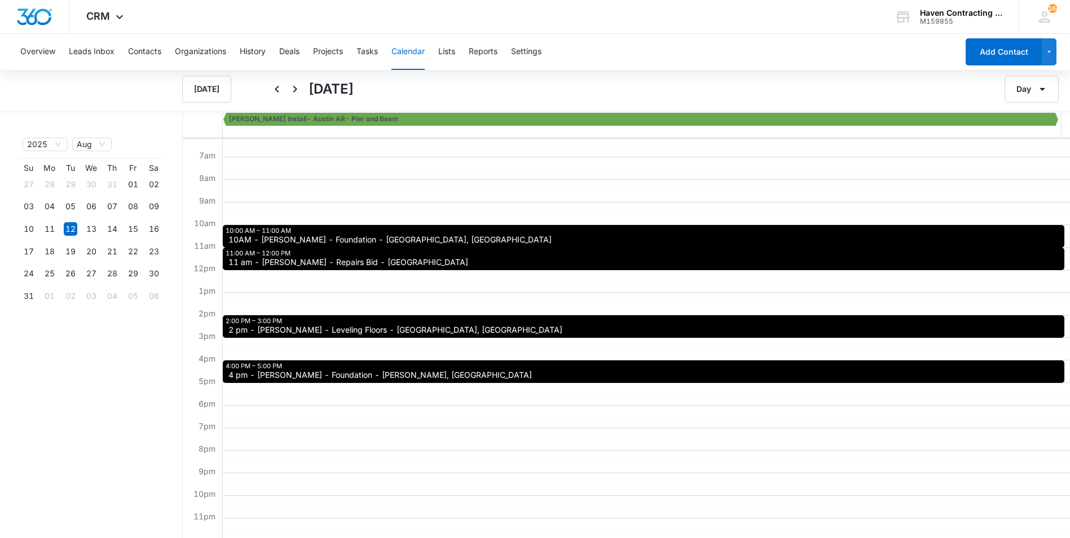
scroll to position [141, 0]
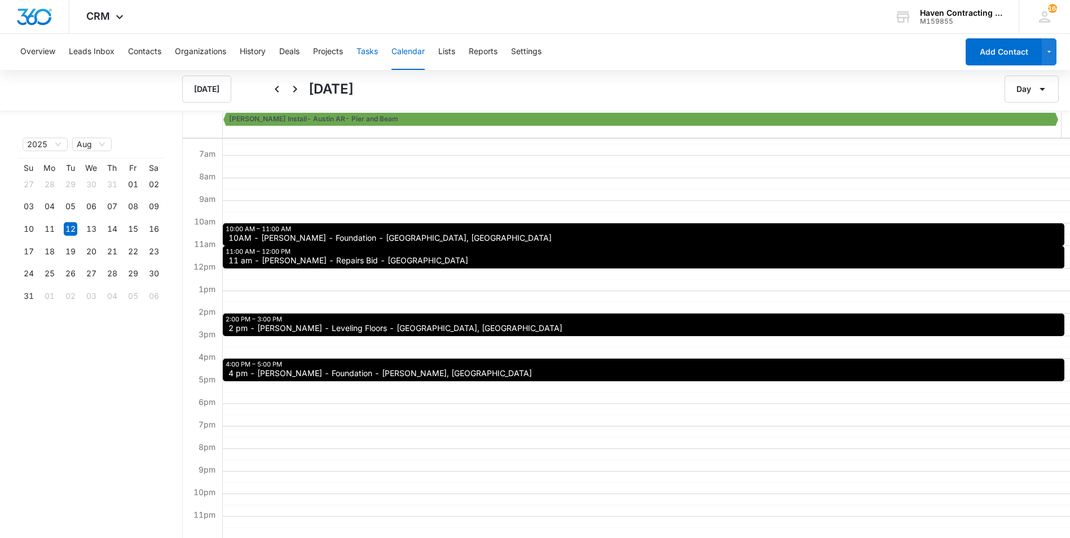
click at [368, 46] on button "Tasks" at bounding box center [367, 52] width 21 height 36
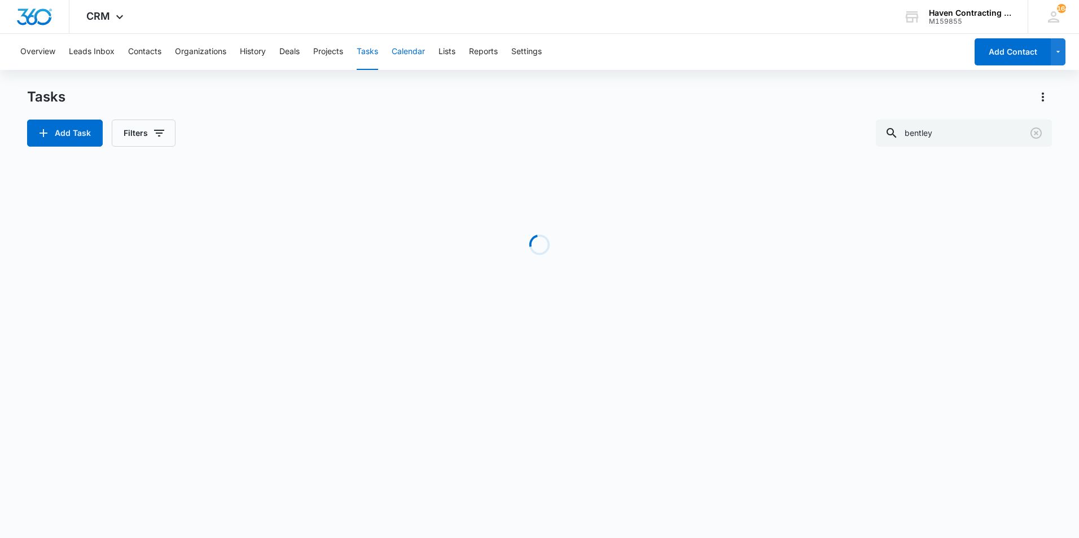
click at [402, 50] on button "Calendar" at bounding box center [408, 52] width 33 height 36
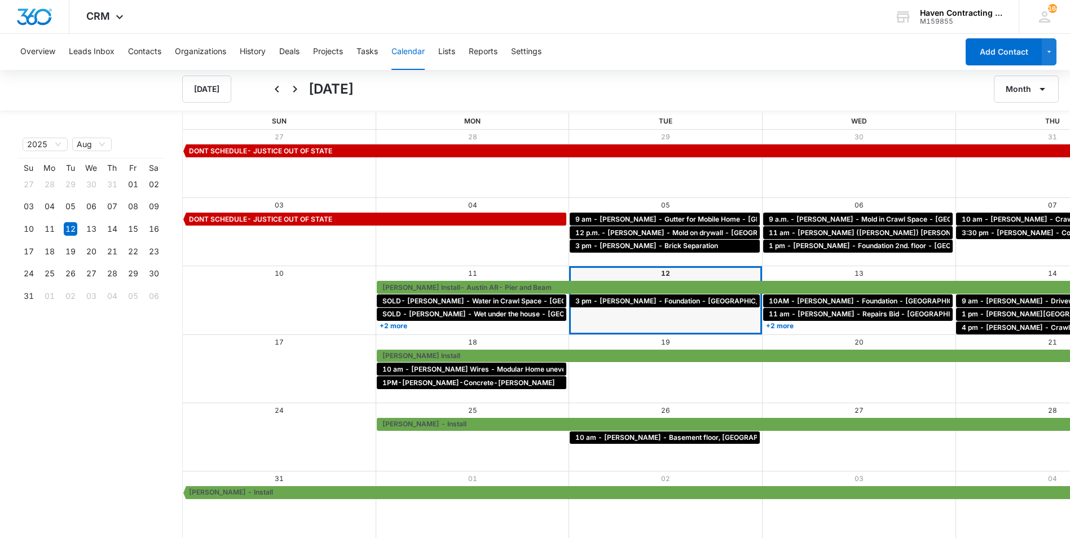
click at [569, 309] on div "Month View" at bounding box center [666, 315] width 194 height 14
click at [576, 305] on span "3 pm - [PERSON_NAME] - Foundation - [GEOGRAPHIC_DATA] [GEOGRAPHIC_DATA]" at bounding box center [716, 301] width 280 height 10
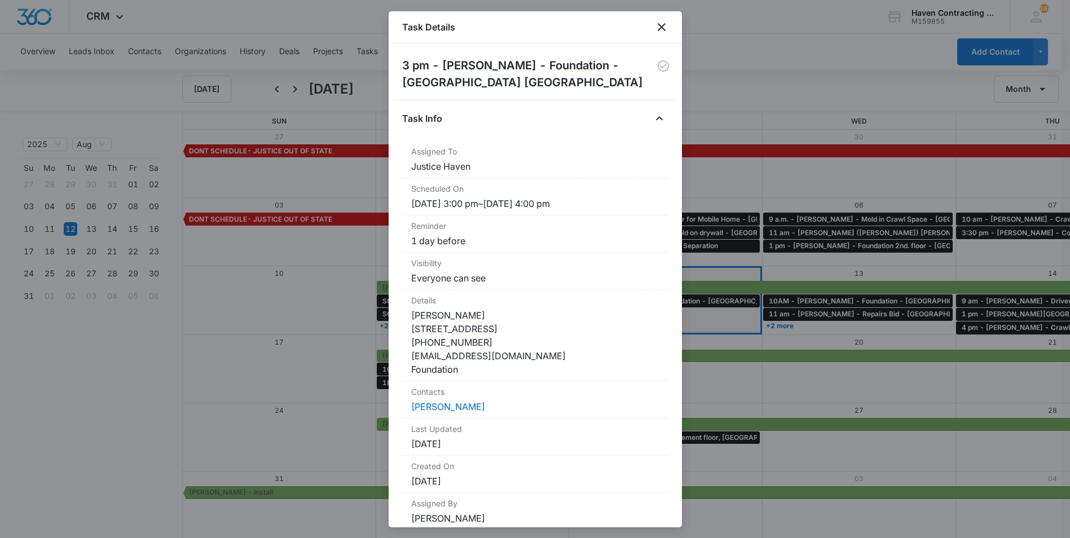
click at [654, 26] on div "Task Details" at bounding box center [535, 27] width 293 height 32
click at [662, 33] on icon "close" at bounding box center [662, 27] width 14 height 14
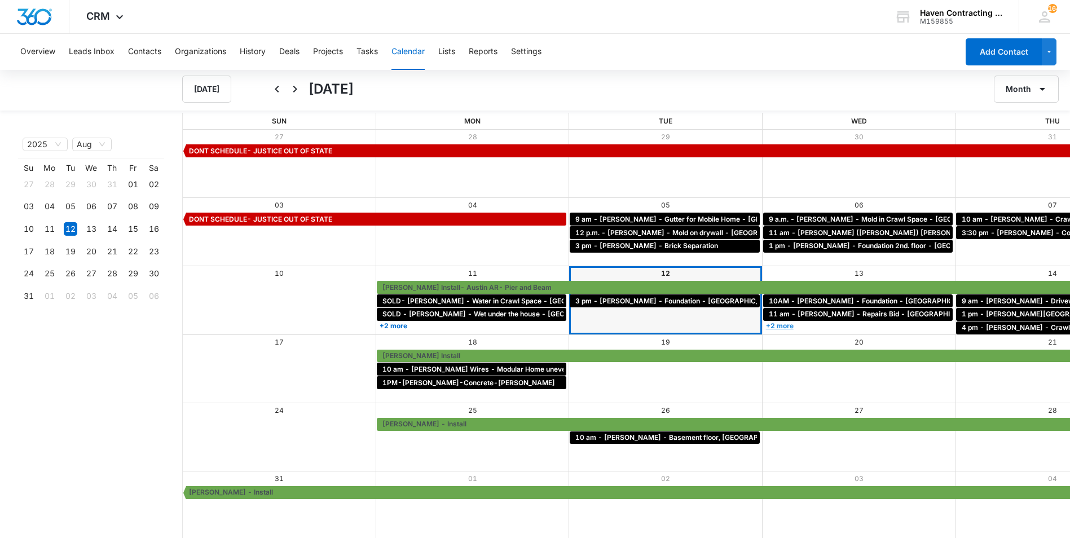
click at [763, 322] on link "+2 more" at bounding box center [858, 326] width 190 height 8
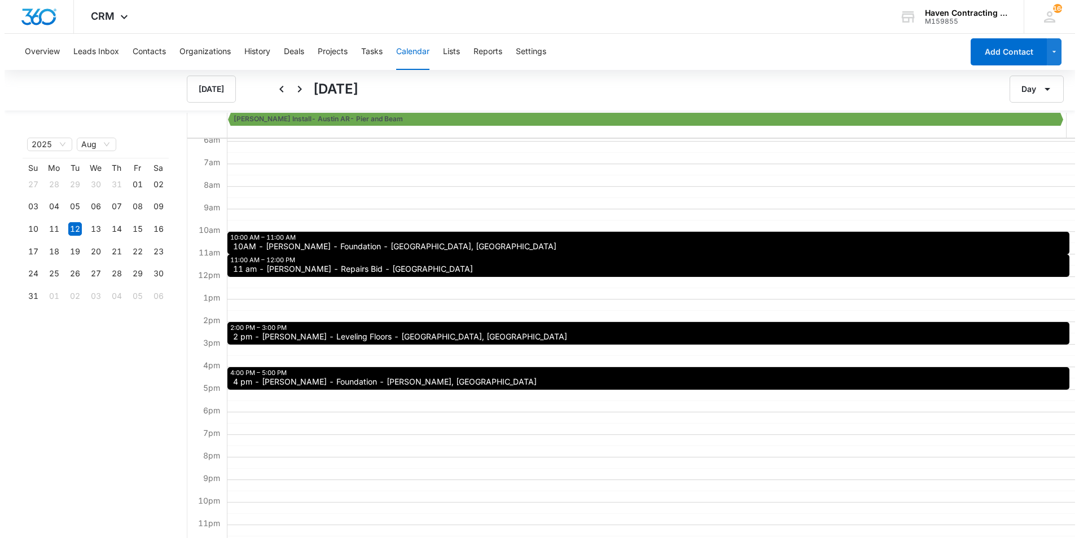
scroll to position [141, 0]
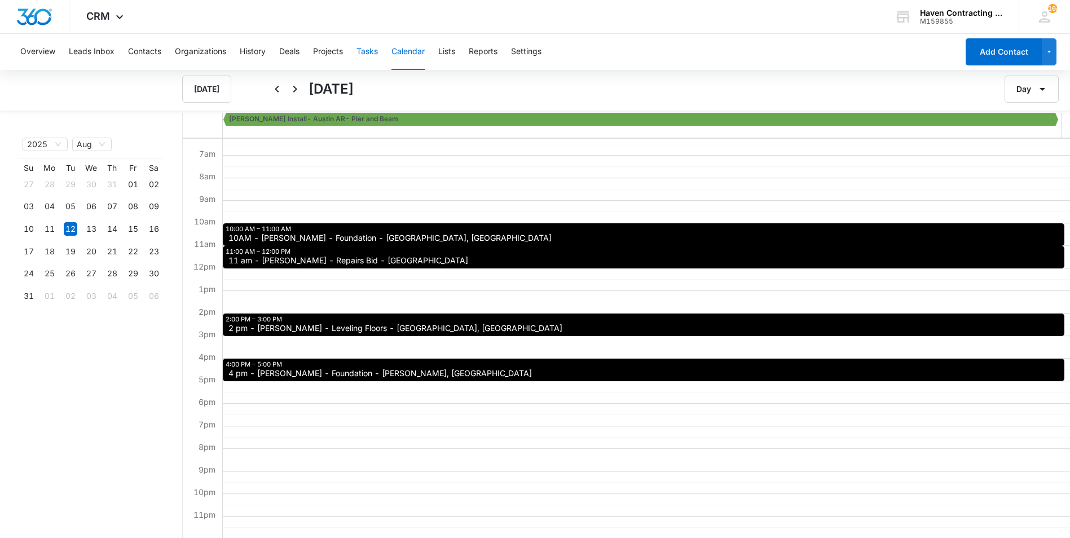
click at [370, 61] on button "Tasks" at bounding box center [367, 52] width 21 height 36
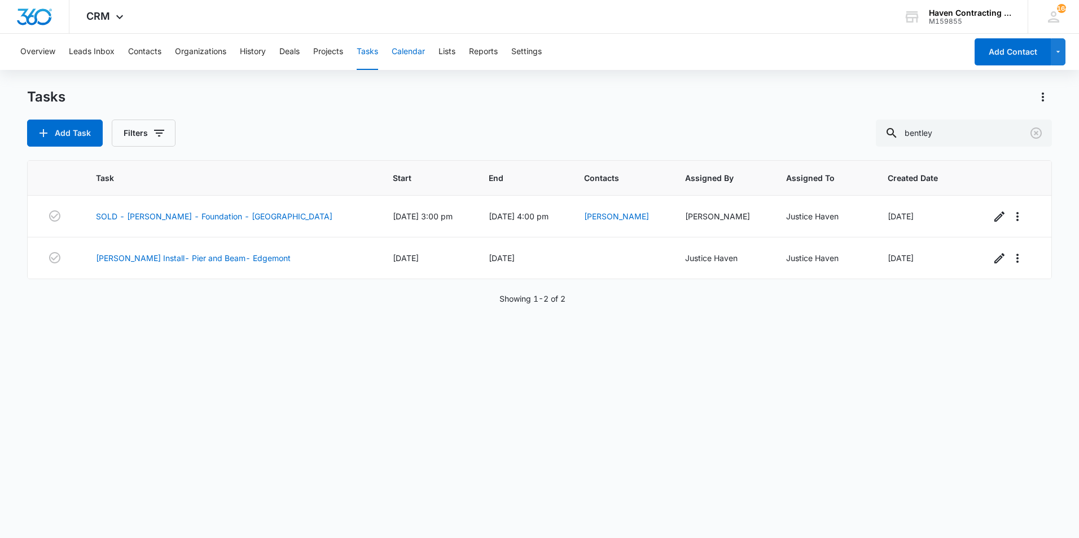
click at [416, 54] on button "Calendar" at bounding box center [408, 52] width 33 height 36
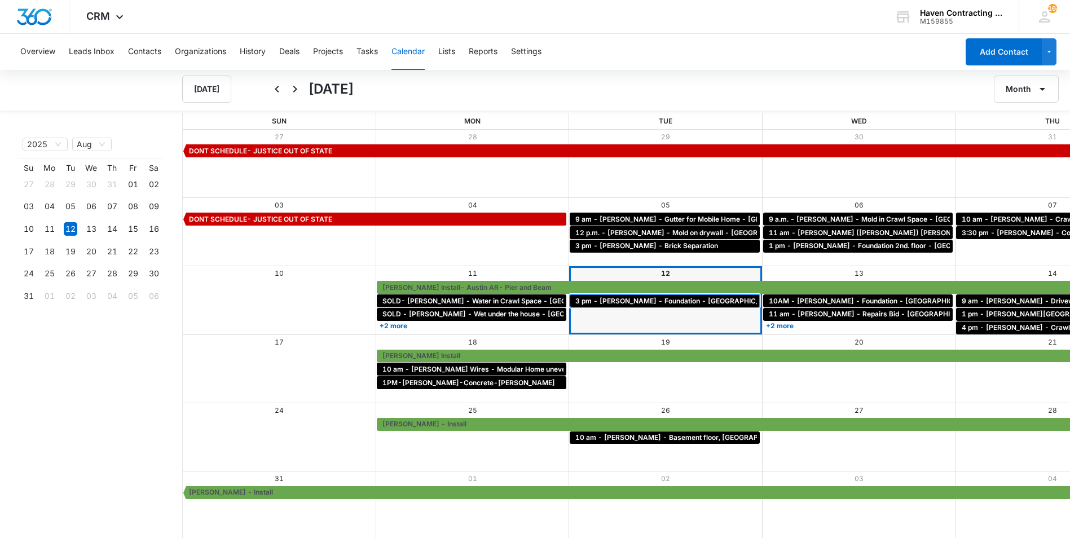
click at [576, 300] on span "3 pm - [PERSON_NAME] - Foundation - [GEOGRAPHIC_DATA] [GEOGRAPHIC_DATA]" at bounding box center [716, 301] width 280 height 10
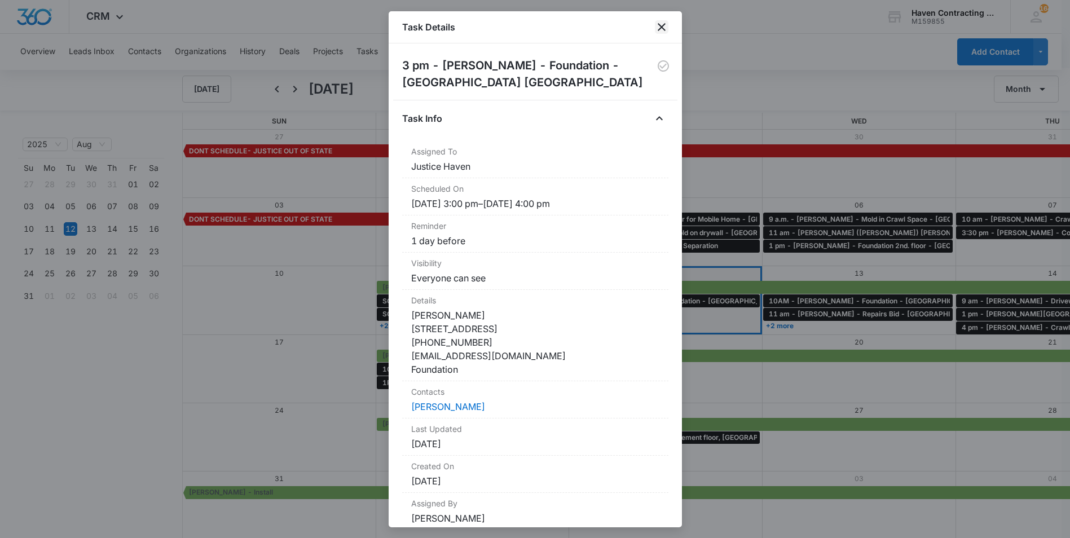
click at [661, 29] on icon "close" at bounding box center [662, 27] width 14 height 14
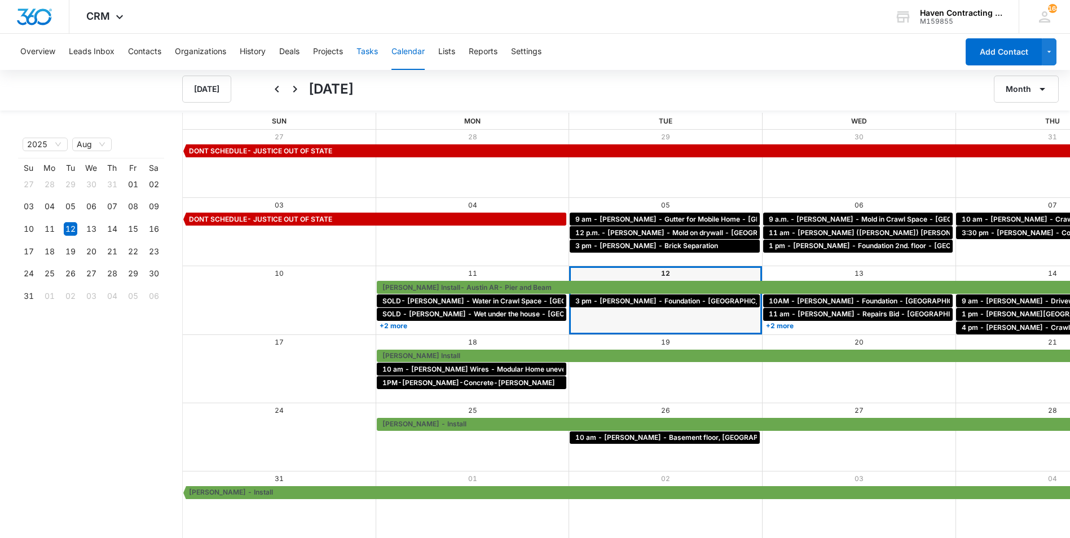
click at [378, 51] on button "Tasks" at bounding box center [367, 52] width 21 height 36
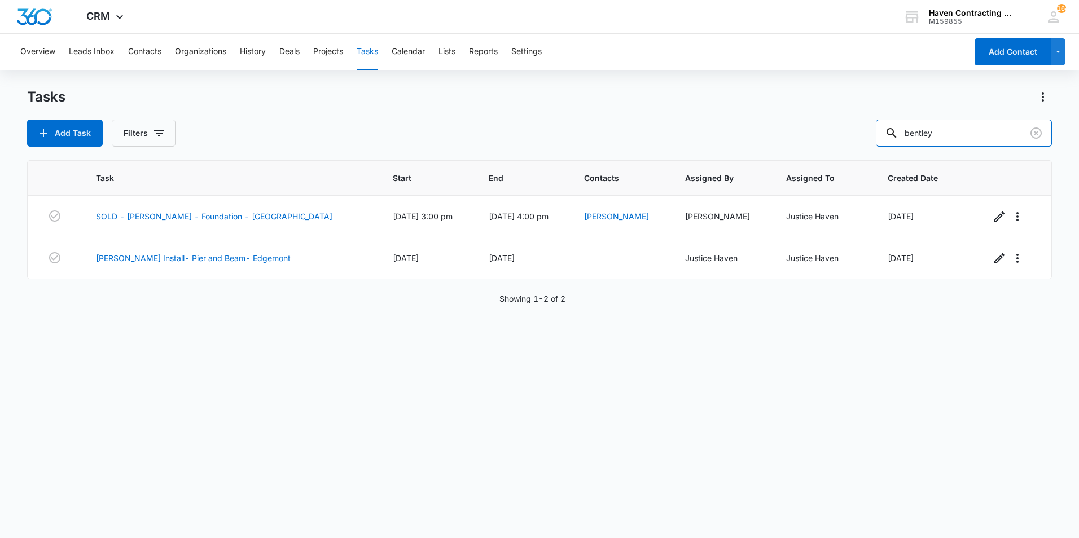
drag, startPoint x: 956, startPoint y: 134, endPoint x: 689, endPoint y: 131, distance: 266.3
click at [689, 131] on div "Add Task Filters bentley" at bounding box center [539, 133] width 1025 height 27
type input "[PERSON_NAME]"
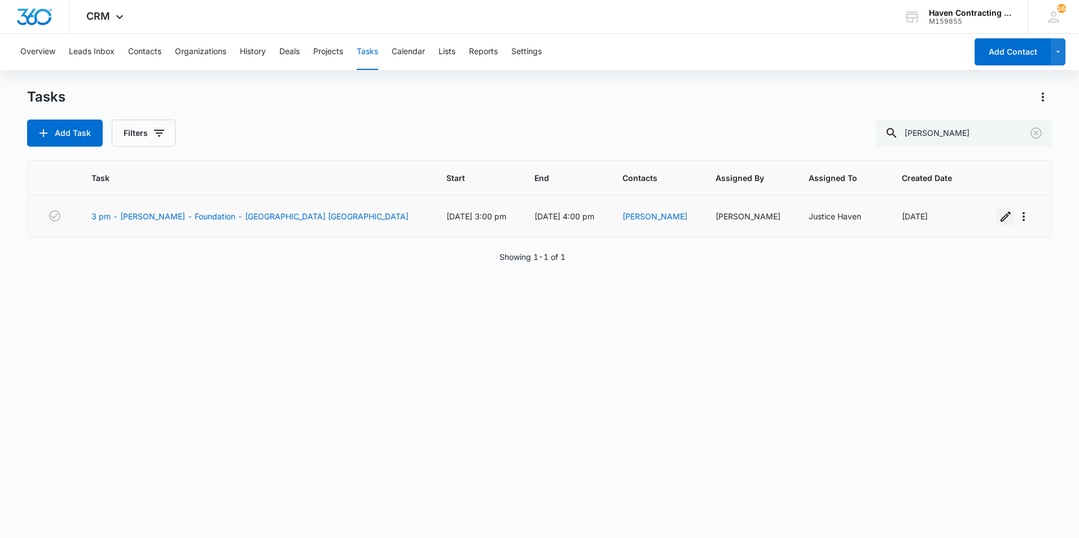
click at [999, 221] on icon "button" at bounding box center [1006, 217] width 14 height 14
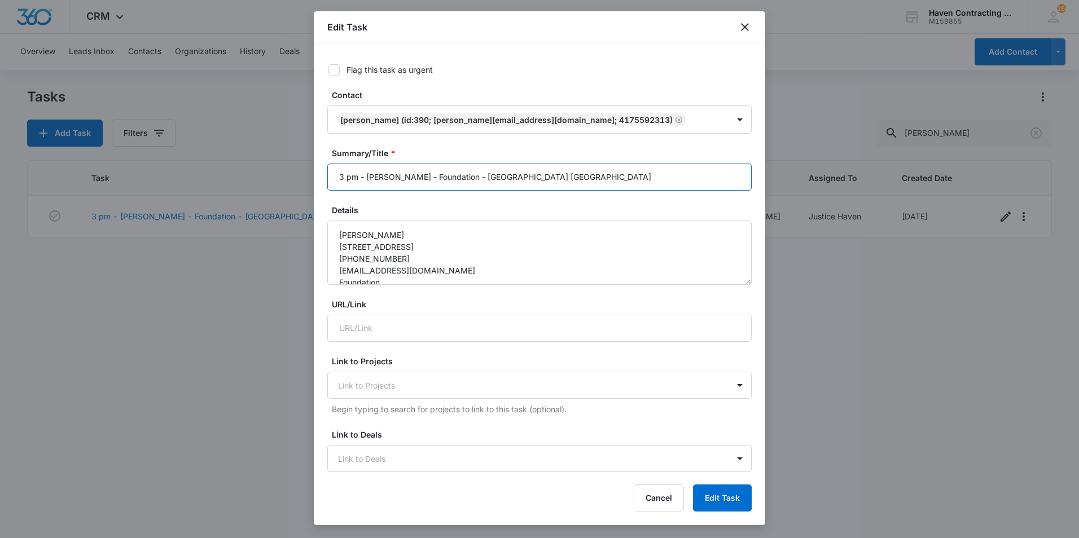
drag, startPoint x: 360, startPoint y: 180, endPoint x: 208, endPoint y: 180, distance: 151.8
click at [208, 180] on body "CRM Apps Reputation Websites Forms CRM Email Social Shop Payments POS Ads Intel…" at bounding box center [539, 269] width 1079 height 538
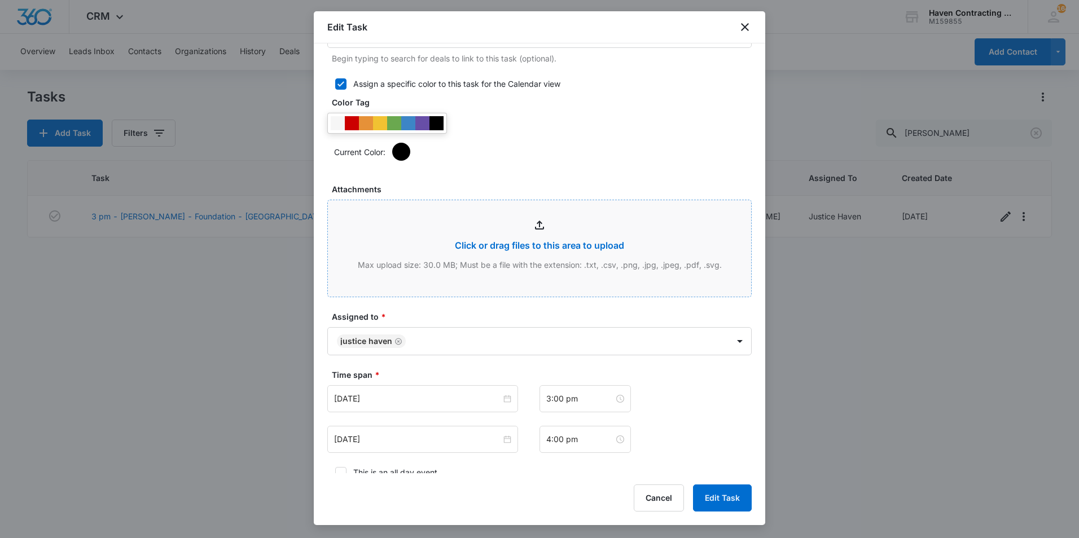
scroll to position [508, 0]
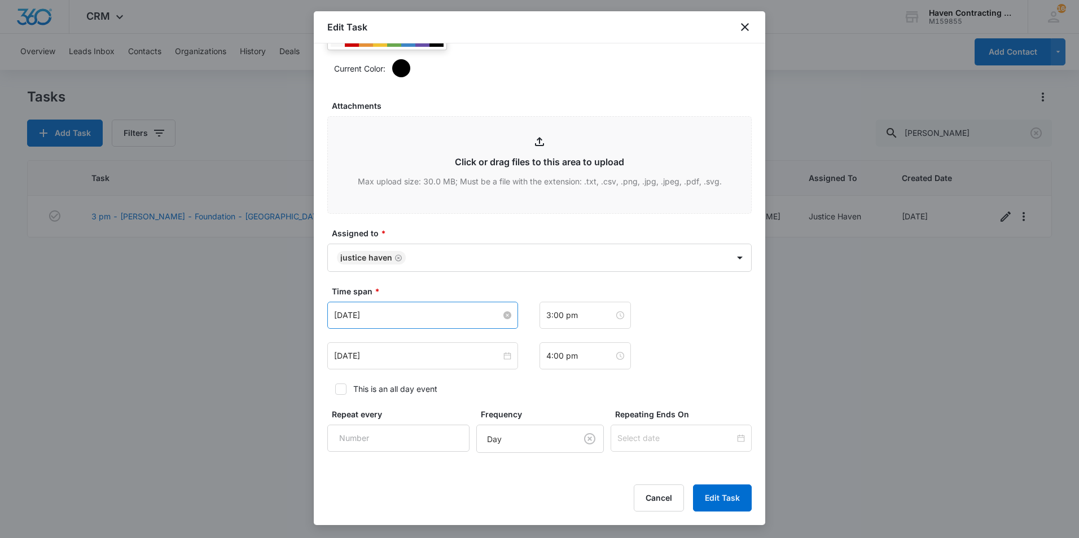
type input "5PM-[PERSON_NAME]- Foundation- [GEOGRAPHIC_DATA] [GEOGRAPHIC_DATA]"
click at [421, 310] on input "[DATE]" at bounding box center [417, 315] width 167 height 12
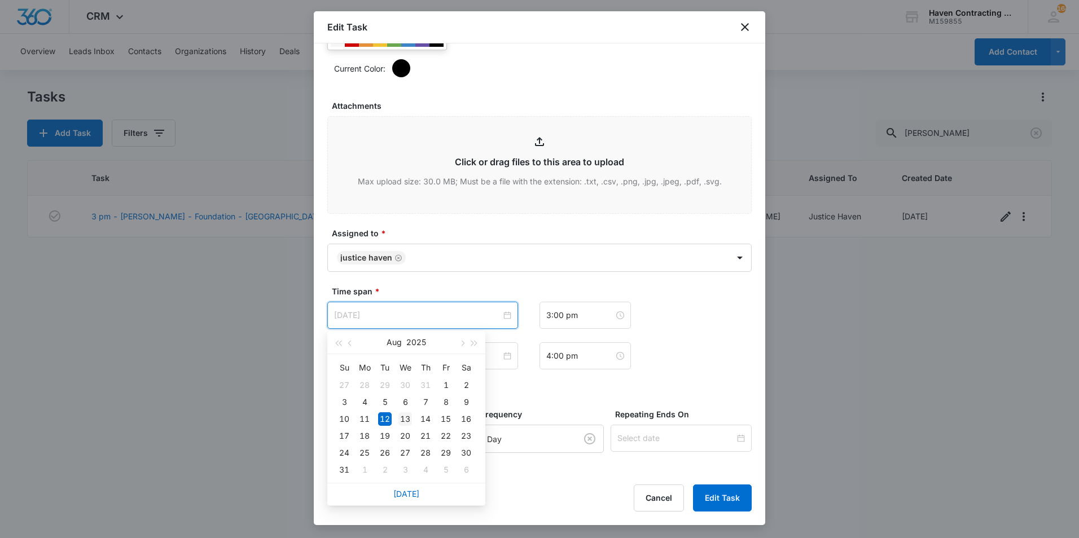
type input "[DATE]"
click at [414, 419] on td "13" at bounding box center [405, 419] width 20 height 17
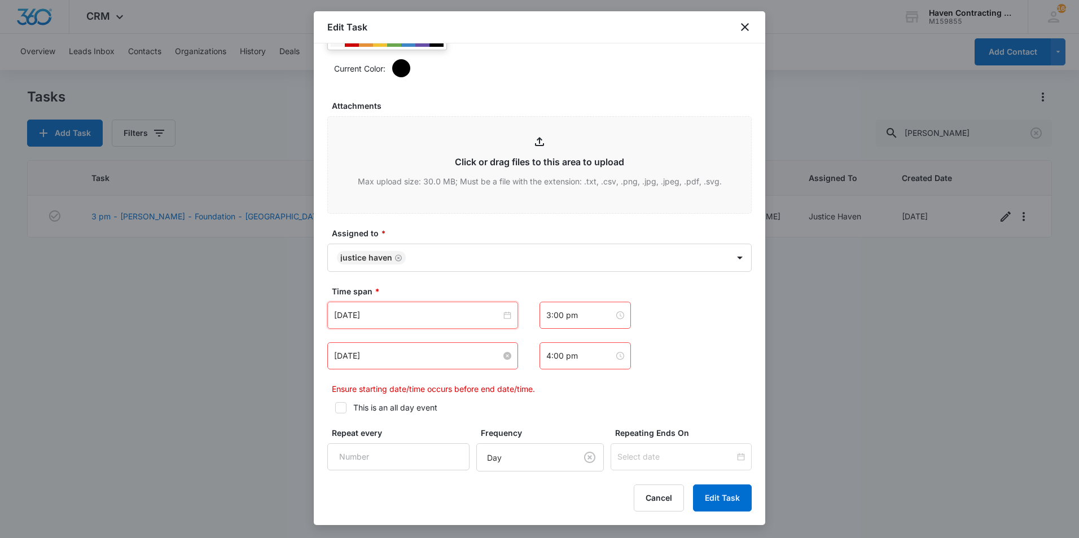
click at [390, 361] on input "[DATE]" at bounding box center [417, 356] width 167 height 12
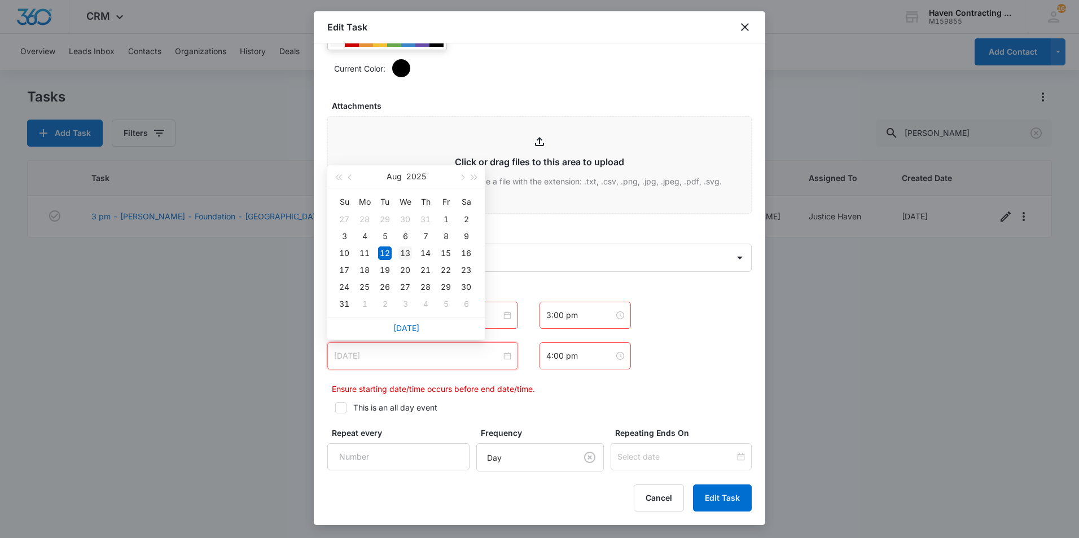
type input "[DATE]"
click at [403, 253] on div "13" at bounding box center [405, 254] width 14 height 14
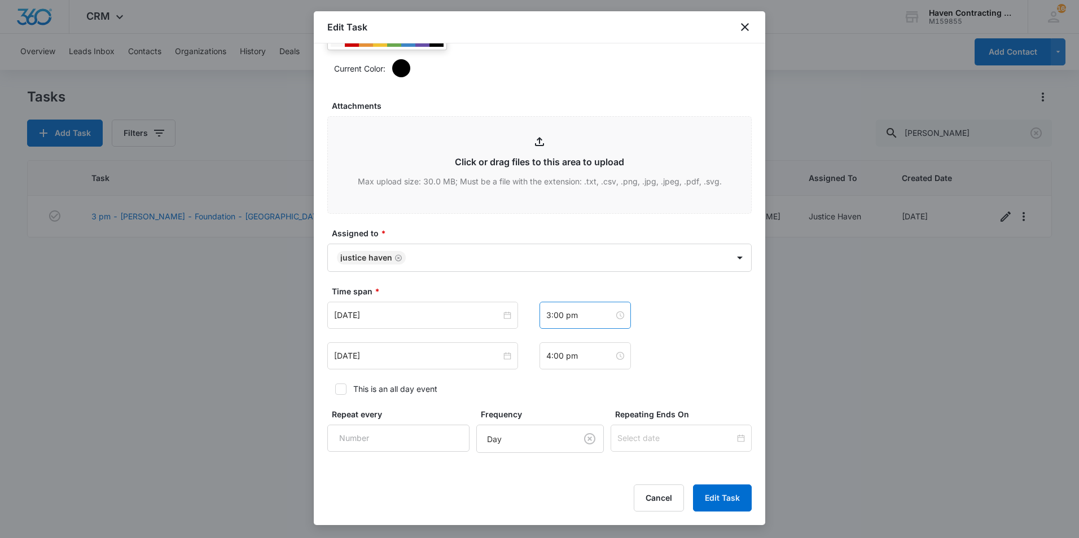
click at [551, 323] on div "3:00 pm" at bounding box center [584, 315] width 91 height 27
click at [544, 373] on div "05" at bounding box center [551, 373] width 32 height 16
type input "5:00 pm"
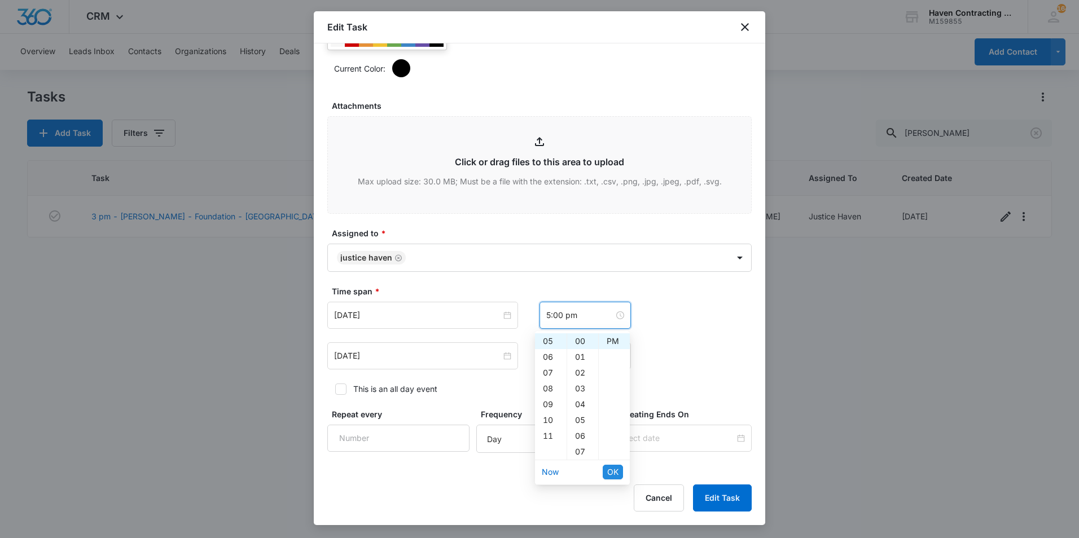
click at [606, 471] on button "OK" at bounding box center [613, 472] width 20 height 15
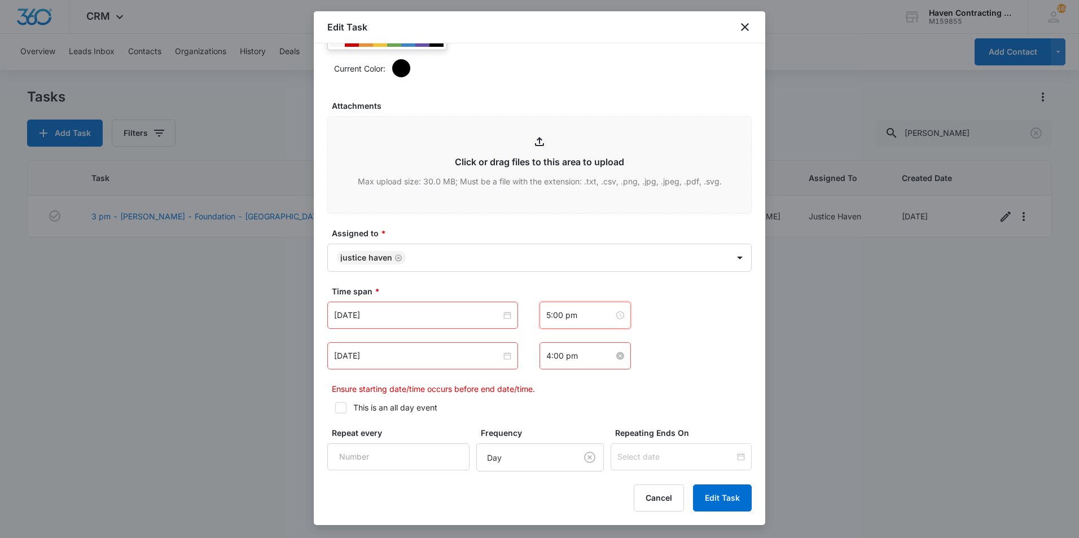
click at [550, 359] on input "4:00 pm" at bounding box center [580, 356] width 68 height 12
click at [541, 416] on div "06" at bounding box center [551, 414] width 32 height 16
type input "6:00 pm"
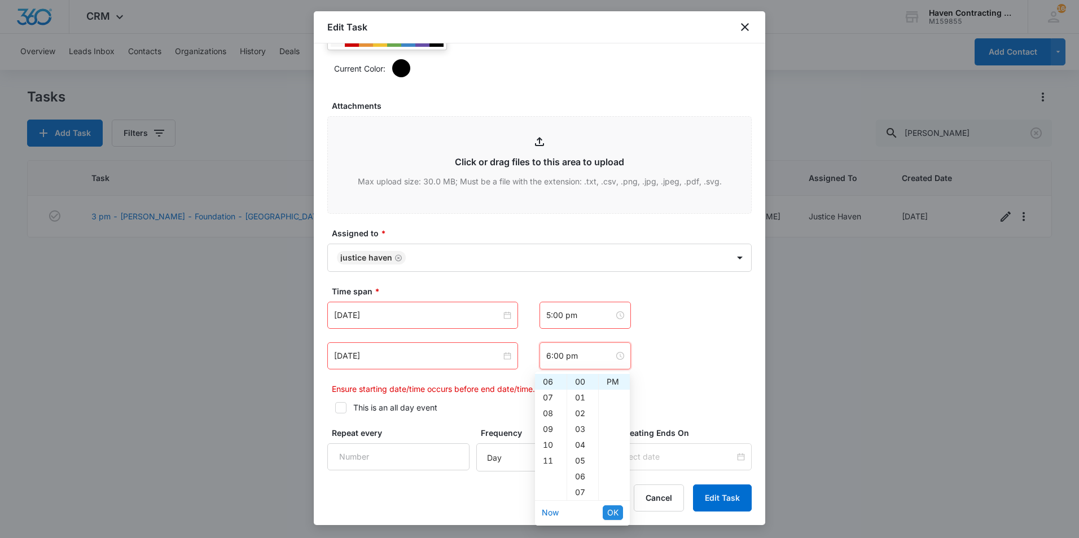
click at [609, 511] on span "OK" at bounding box center [612, 513] width 11 height 12
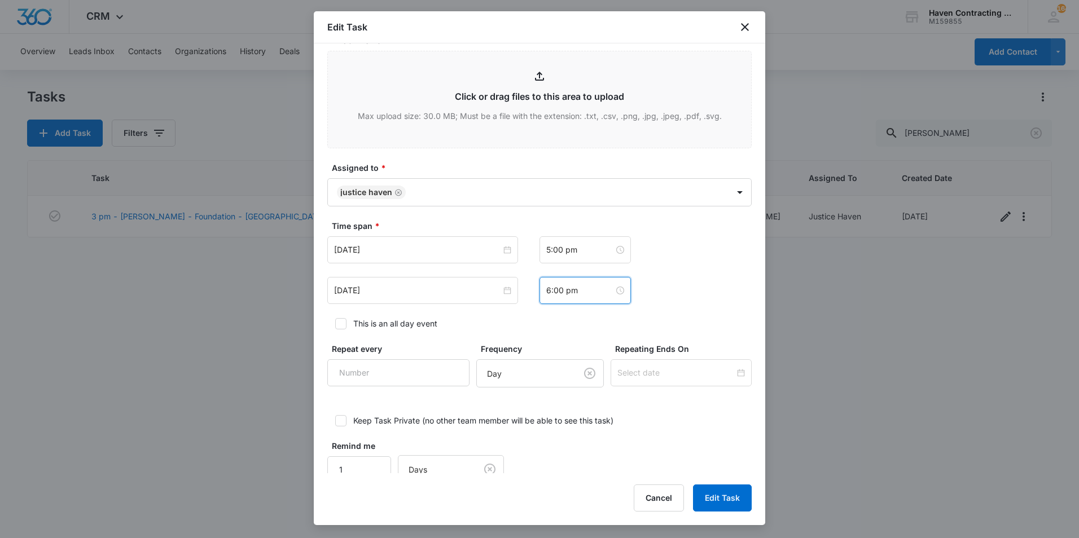
scroll to position [597, 0]
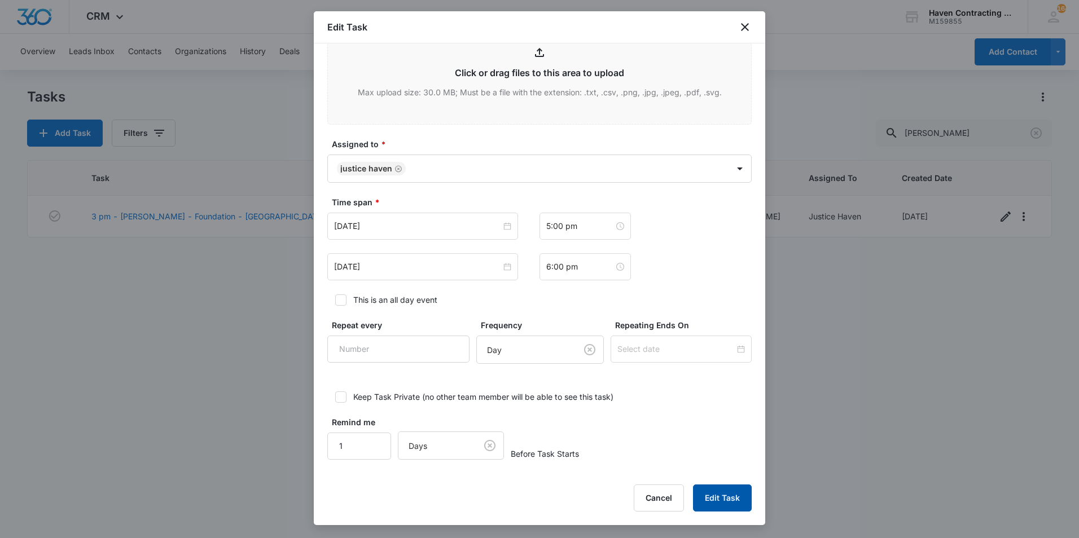
click at [736, 502] on button "Edit Task" at bounding box center [722, 498] width 59 height 27
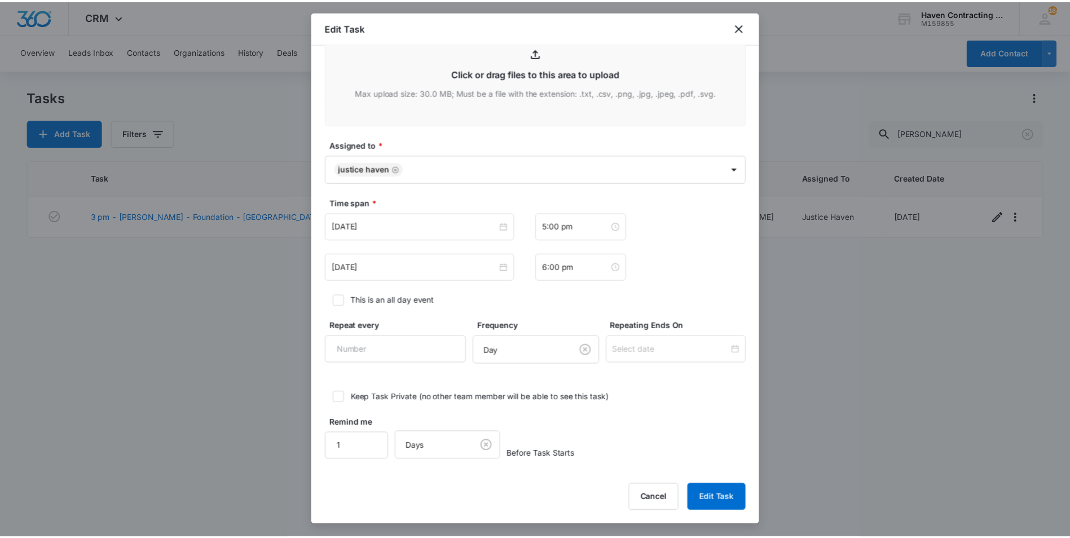
scroll to position [0, 0]
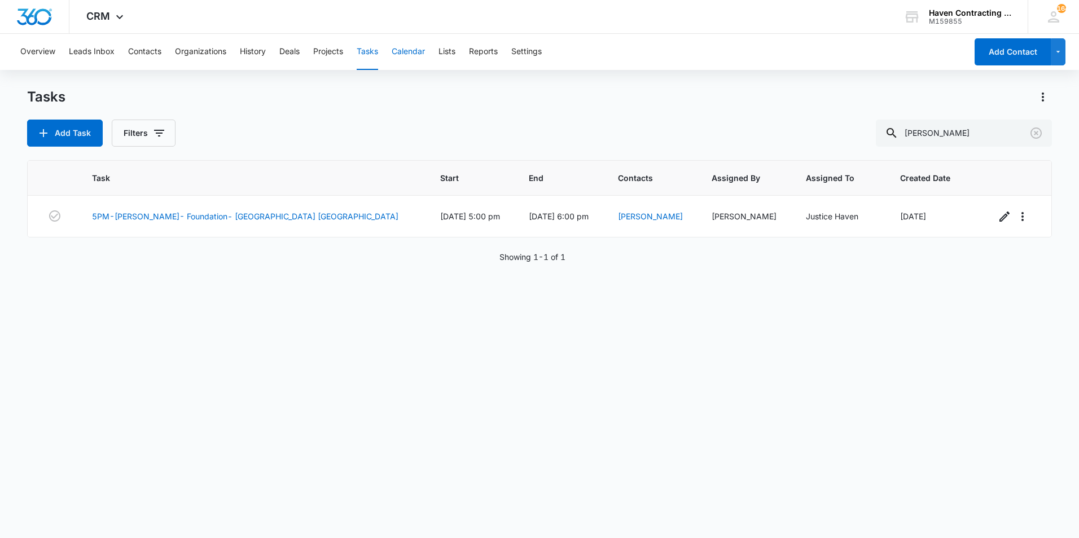
click at [394, 56] on button "Calendar" at bounding box center [408, 52] width 33 height 36
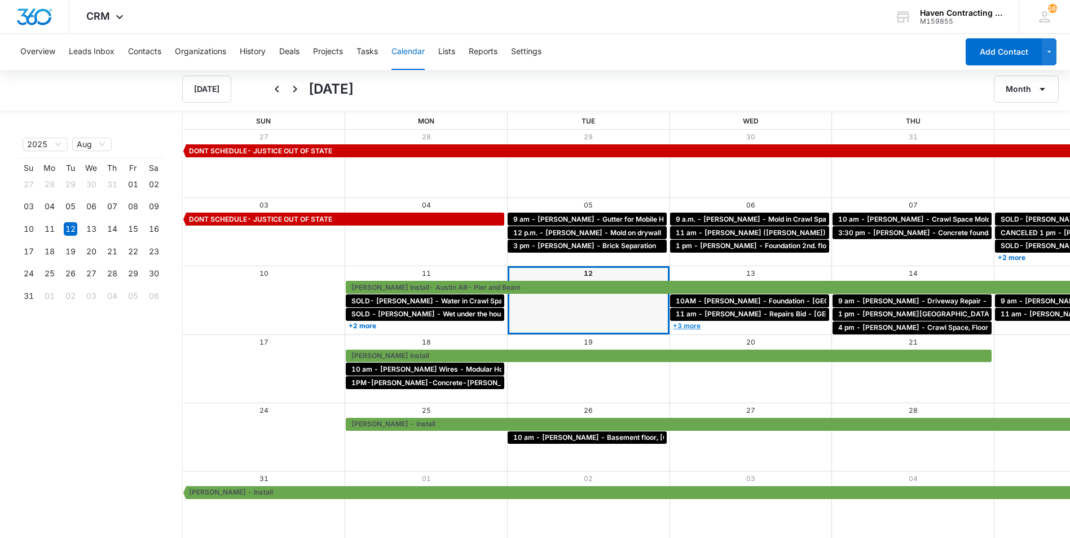
click at [670, 323] on link "+3 more" at bounding box center [749, 326] width 159 height 8
